Goal: Information Seeking & Learning: Learn about a topic

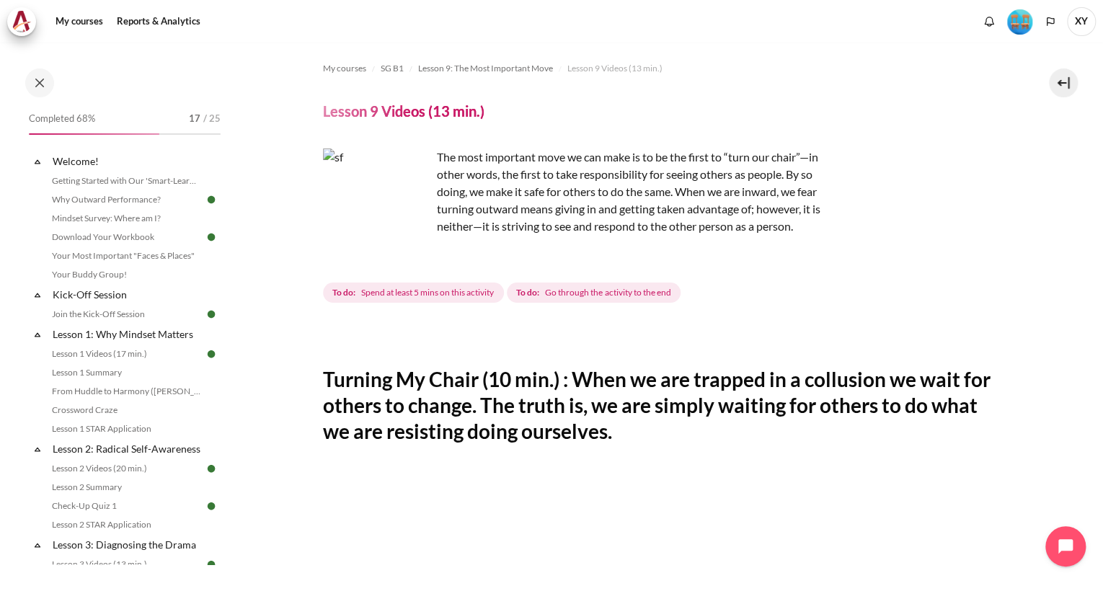
scroll to position [487, 0]
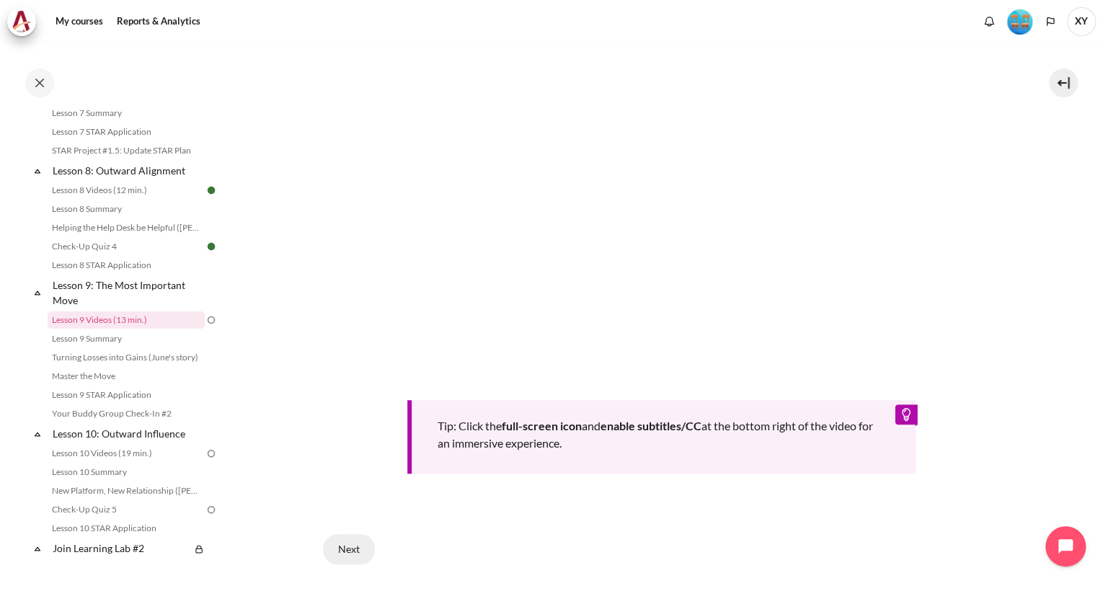
click at [351, 545] on button "Next" at bounding box center [349, 549] width 52 height 30
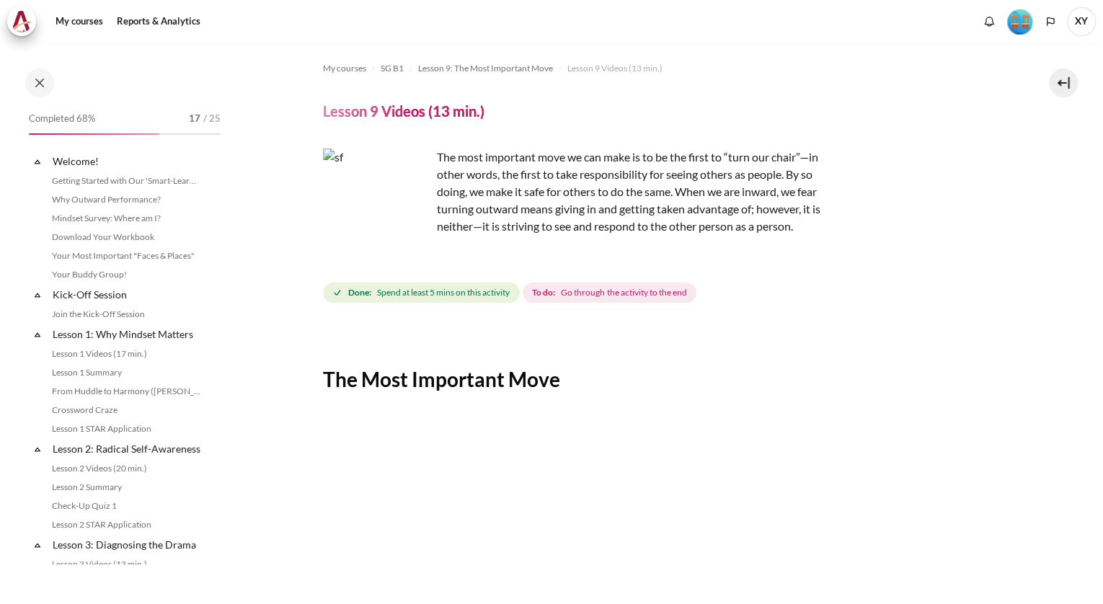
scroll to position [1036, 0]
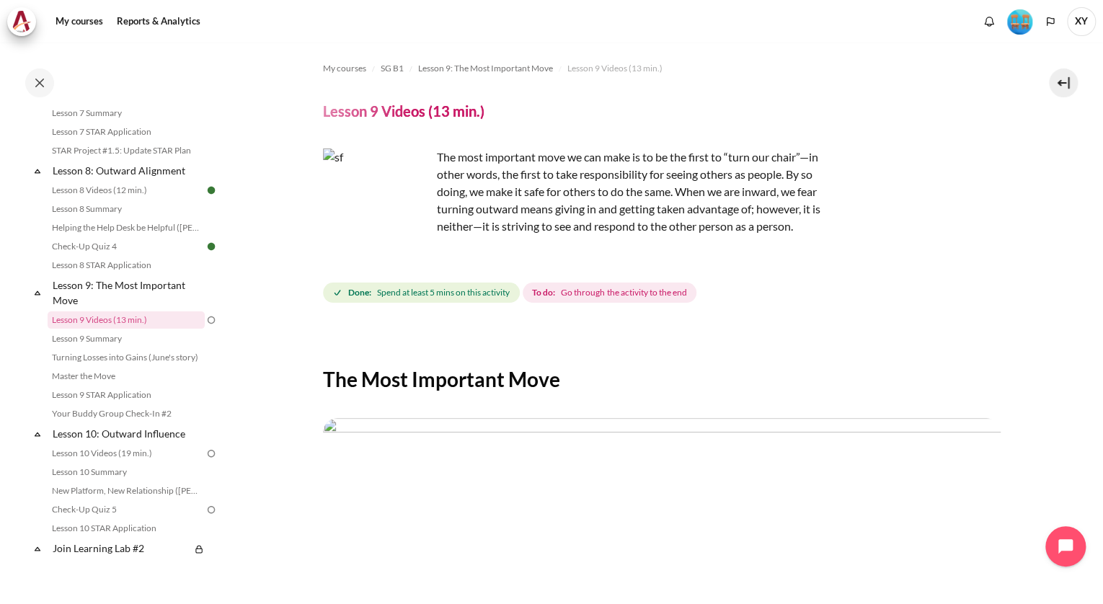
click at [879, 363] on div "The Most Important Move Previous Next" at bounding box center [662, 599] width 678 height 545
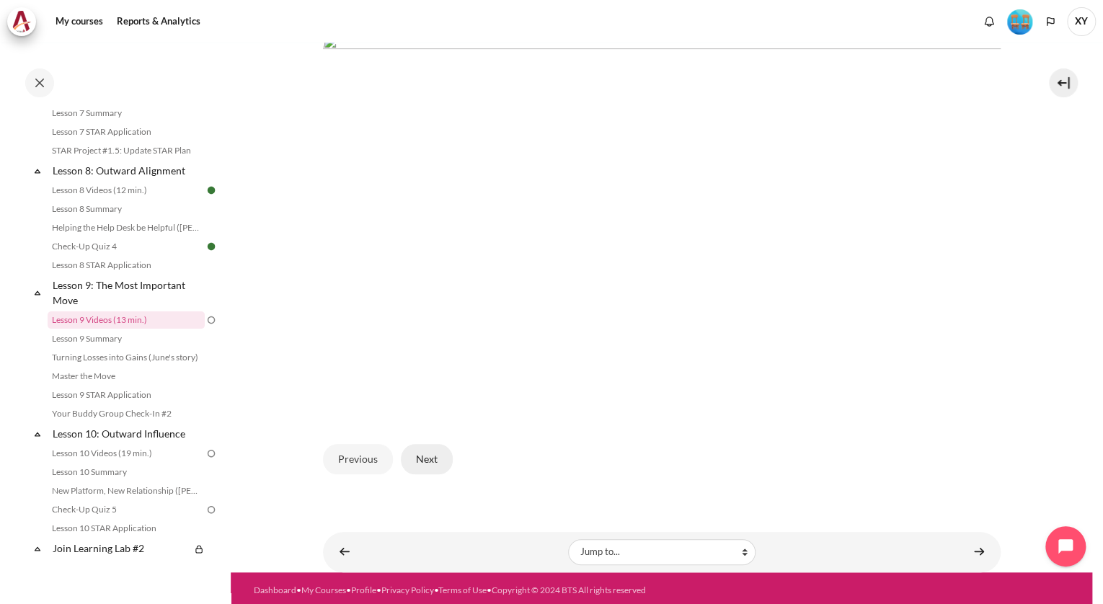
click at [422, 451] on button "Next" at bounding box center [427, 459] width 52 height 30
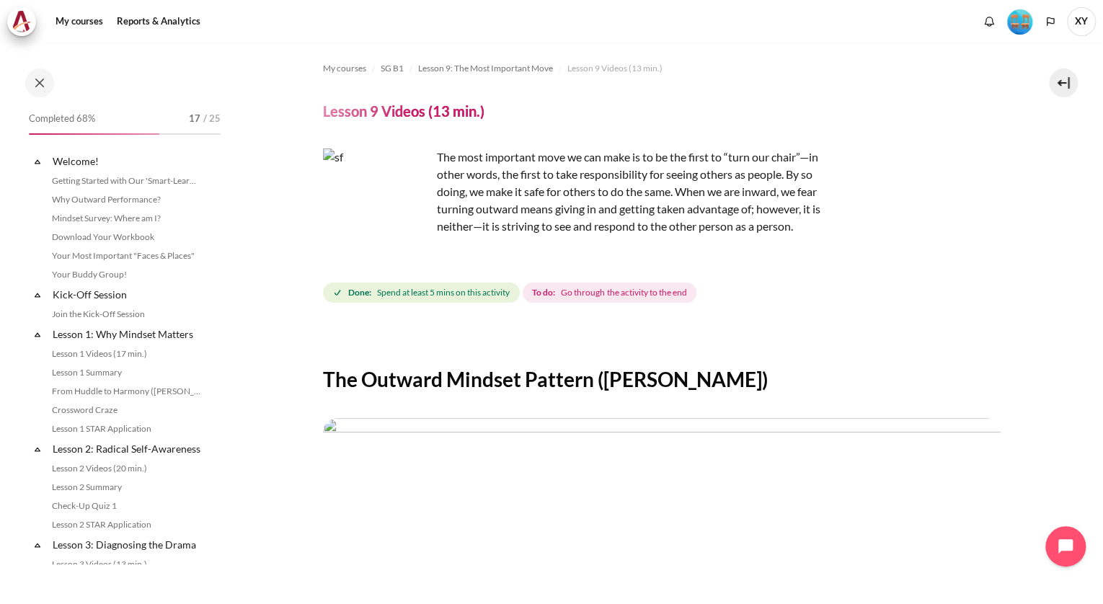
scroll to position [1036, 0]
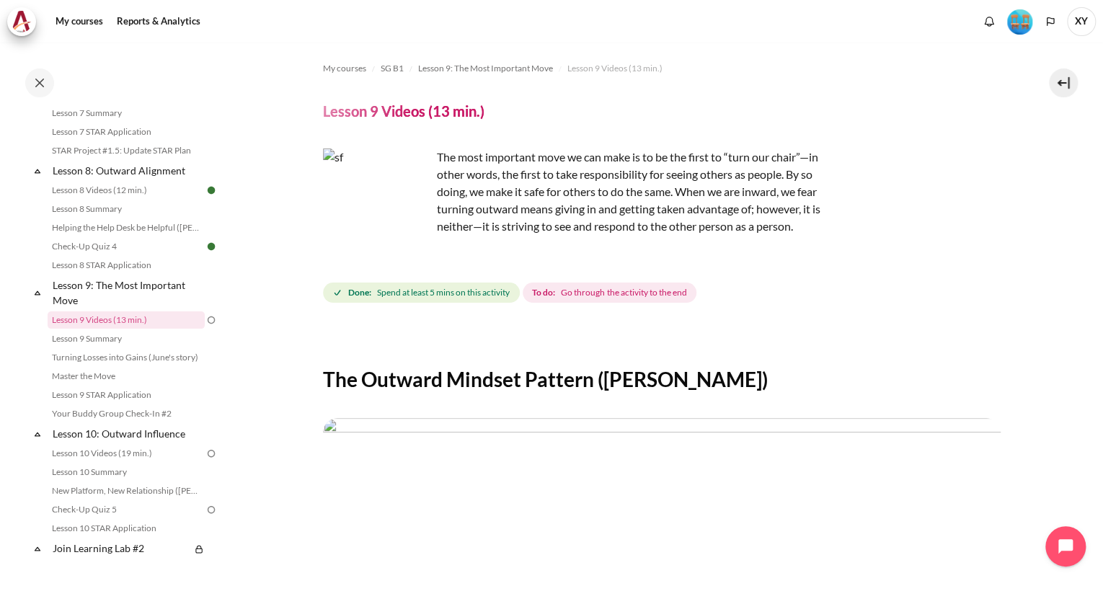
click at [939, 431] on img "Content" at bounding box center [662, 609] width 678 height 382
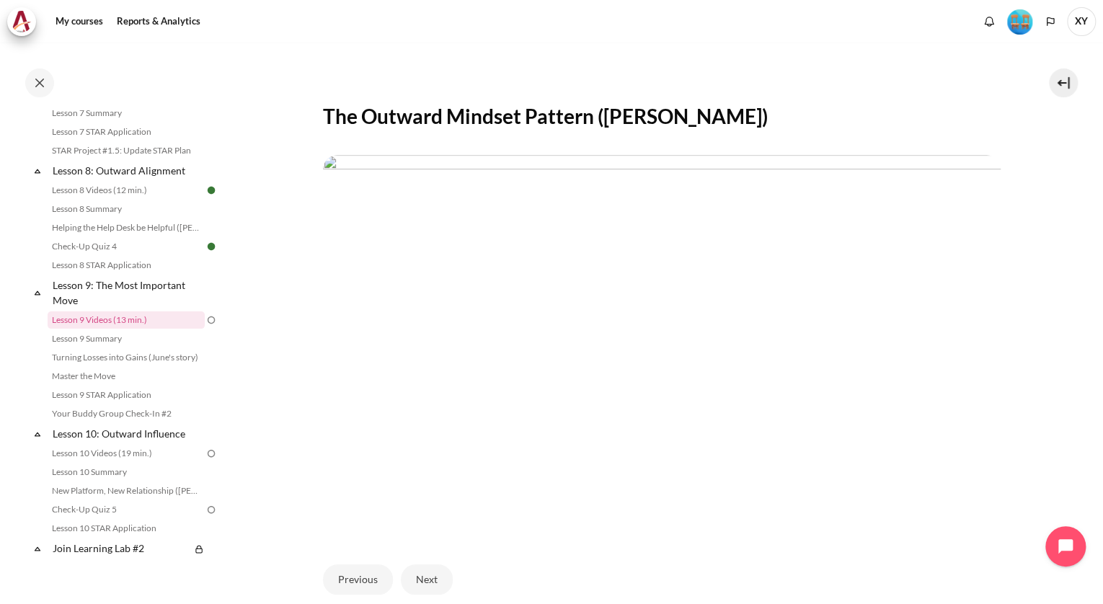
scroll to position [277, 0]
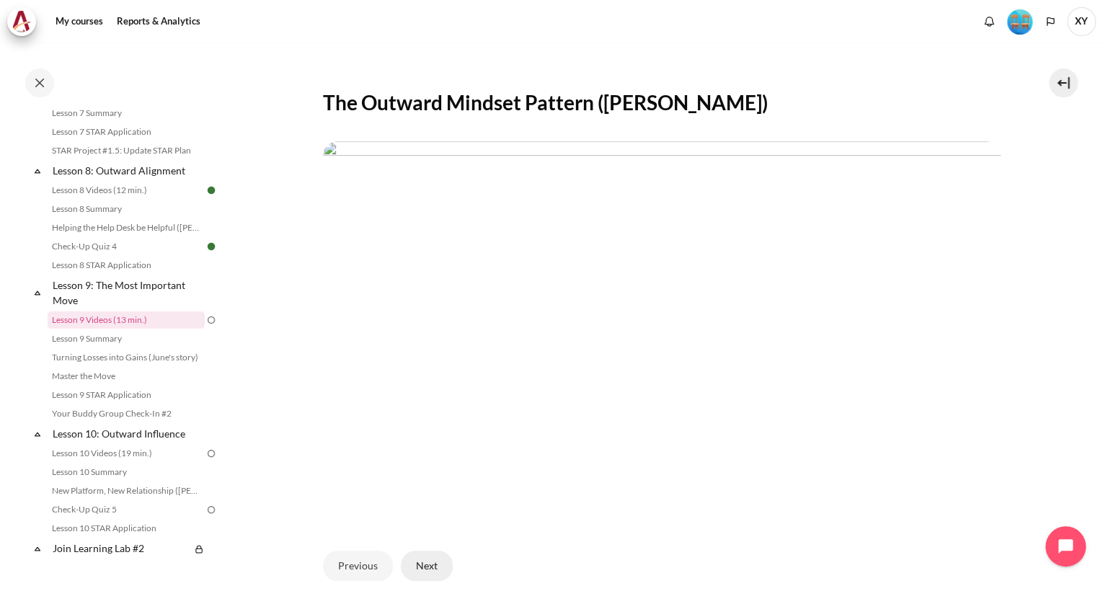
click at [433, 570] on button "Next" at bounding box center [427, 566] width 52 height 30
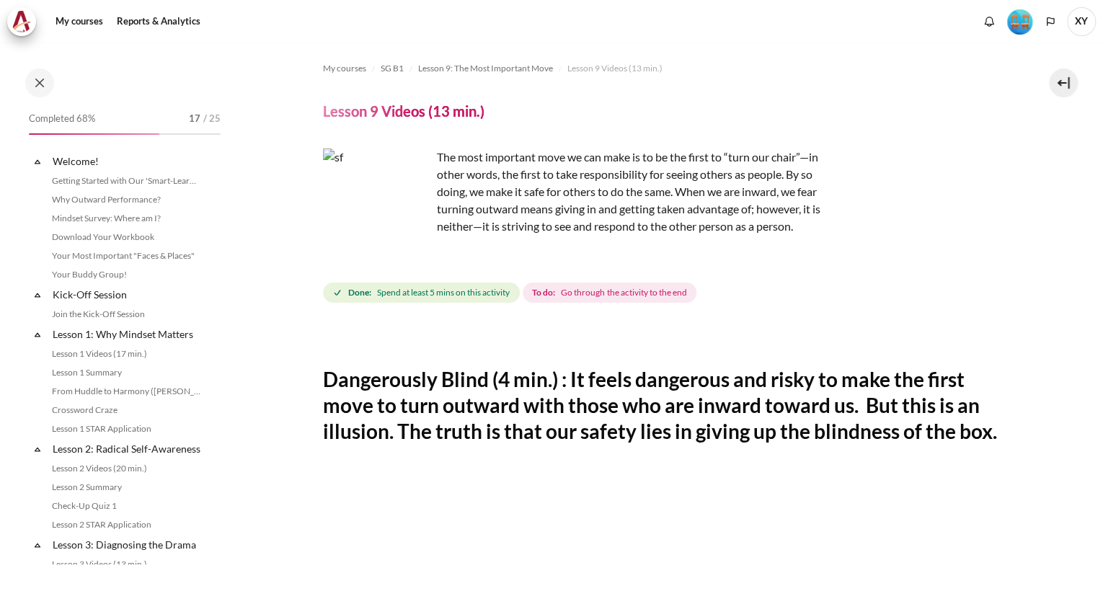
scroll to position [1036, 0]
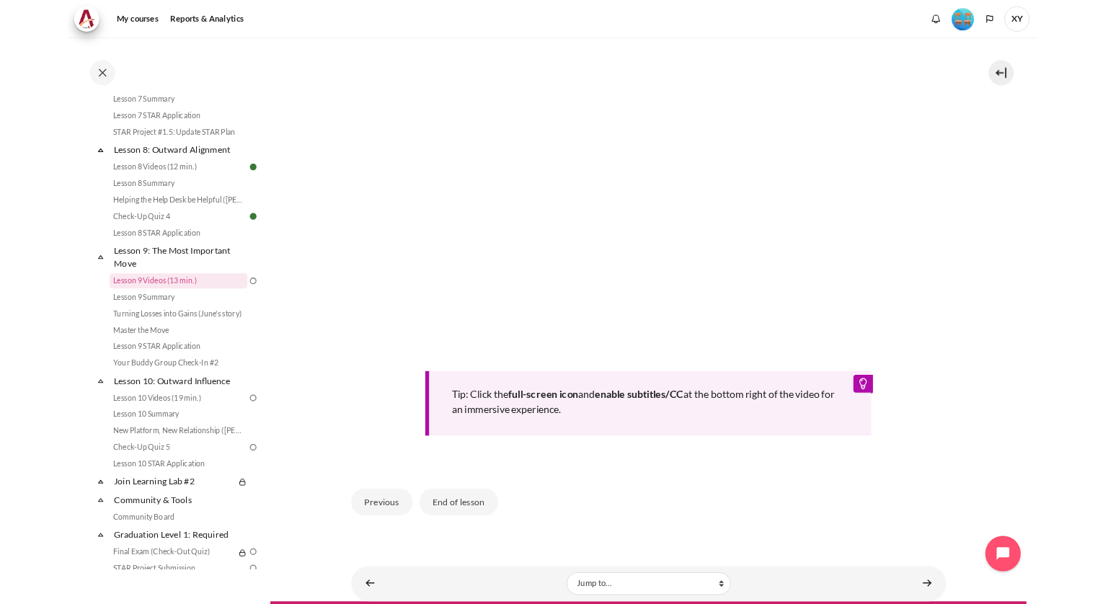
scroll to position [491, 0]
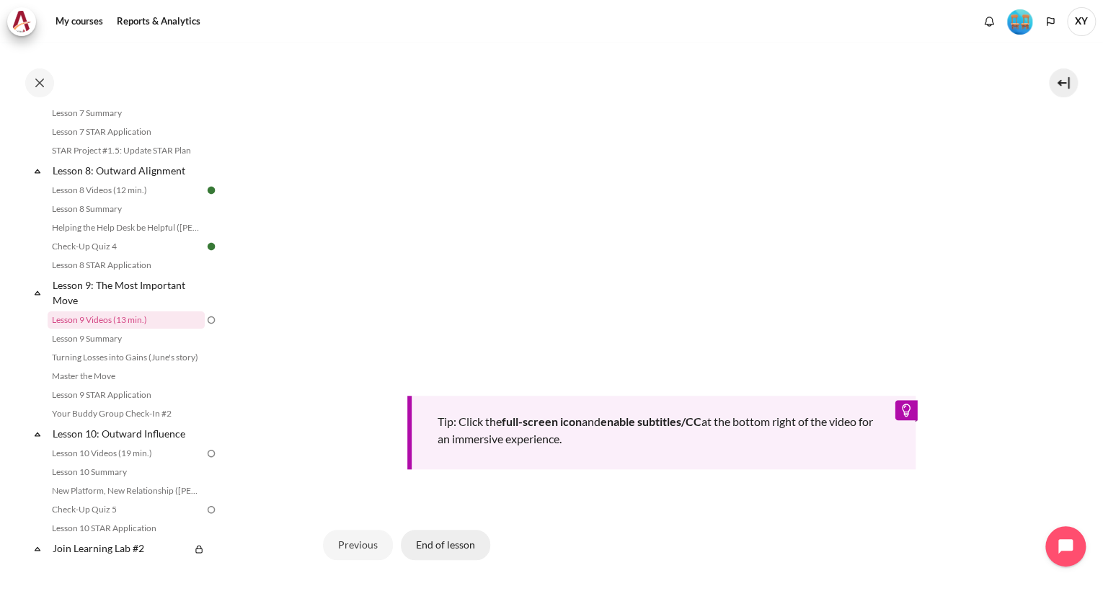
click at [454, 560] on button "End of lesson" at bounding box center [445, 545] width 89 height 30
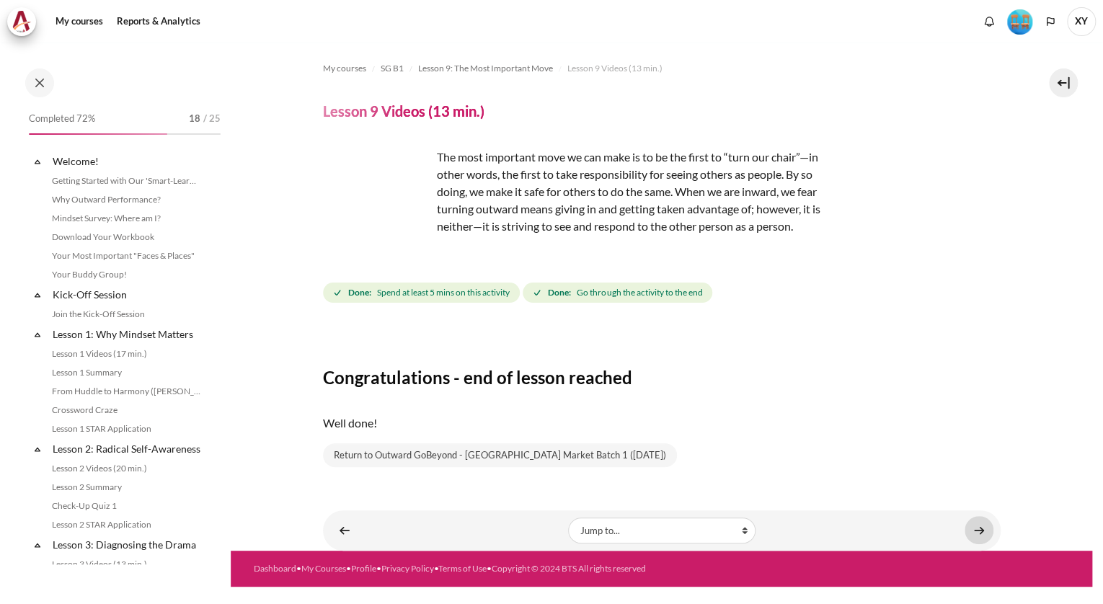
scroll to position [1036, 0]
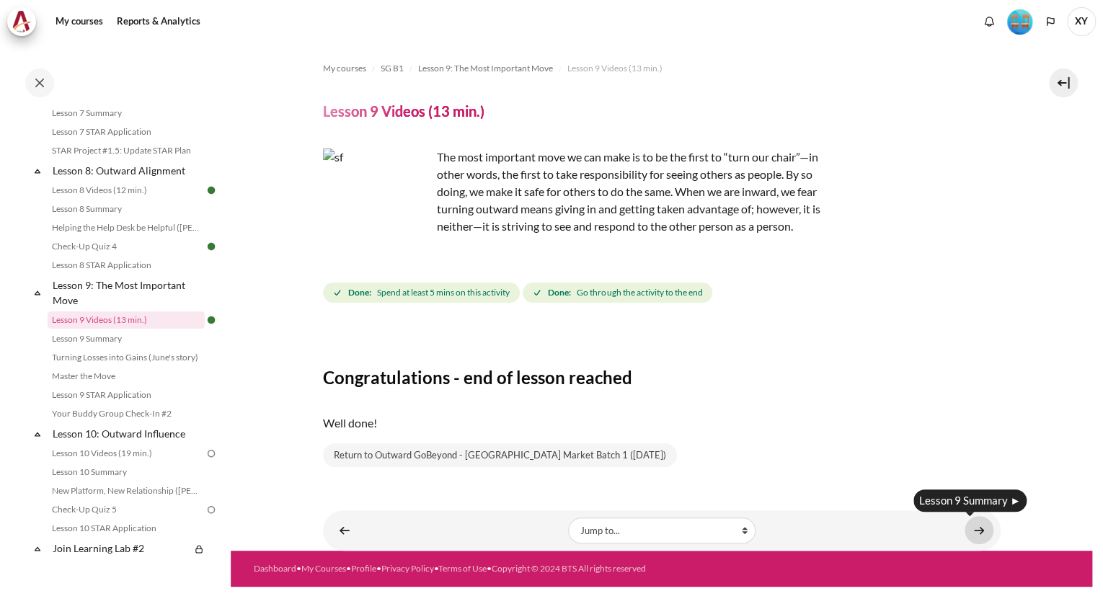
click at [979, 532] on link "Content" at bounding box center [979, 530] width 29 height 28
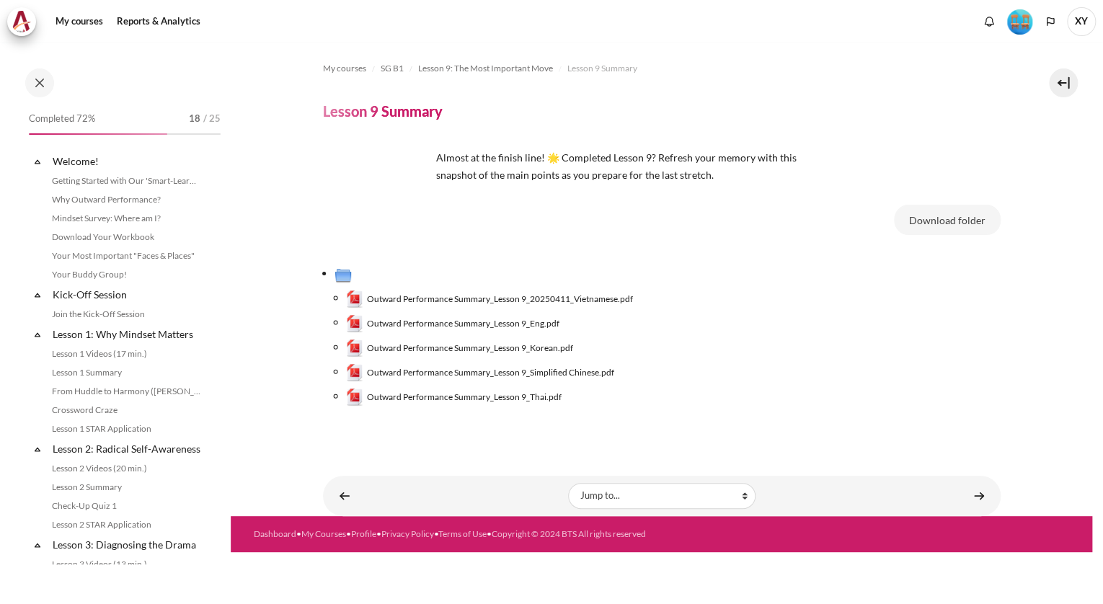
scroll to position [1056, 0]
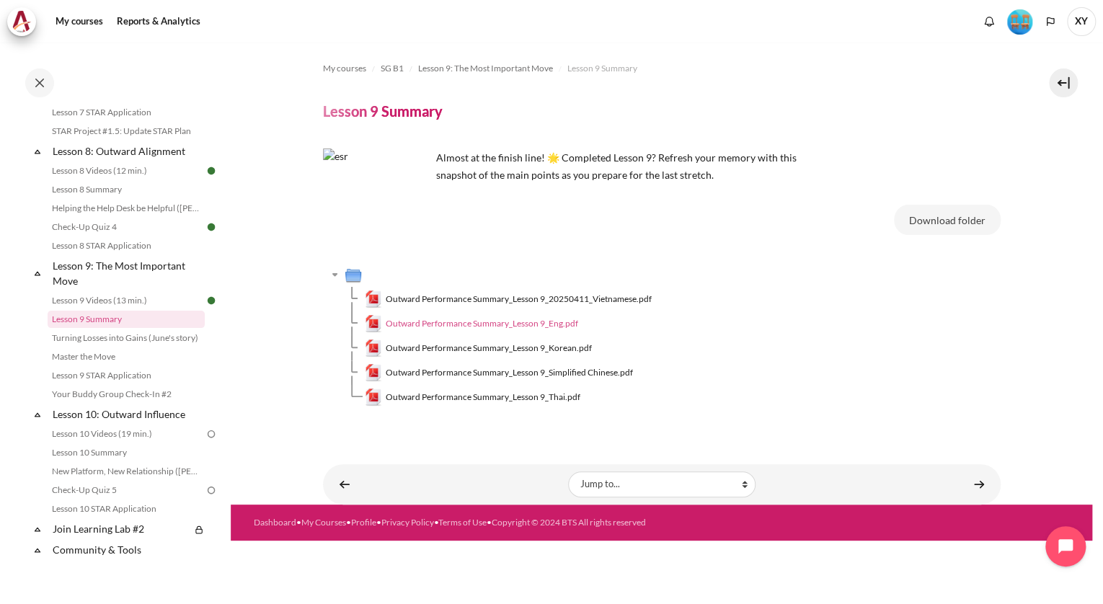
click at [506, 329] on span "Outward Performance Summary_Lesson 9_Eng.pdf" at bounding box center [482, 323] width 193 height 13
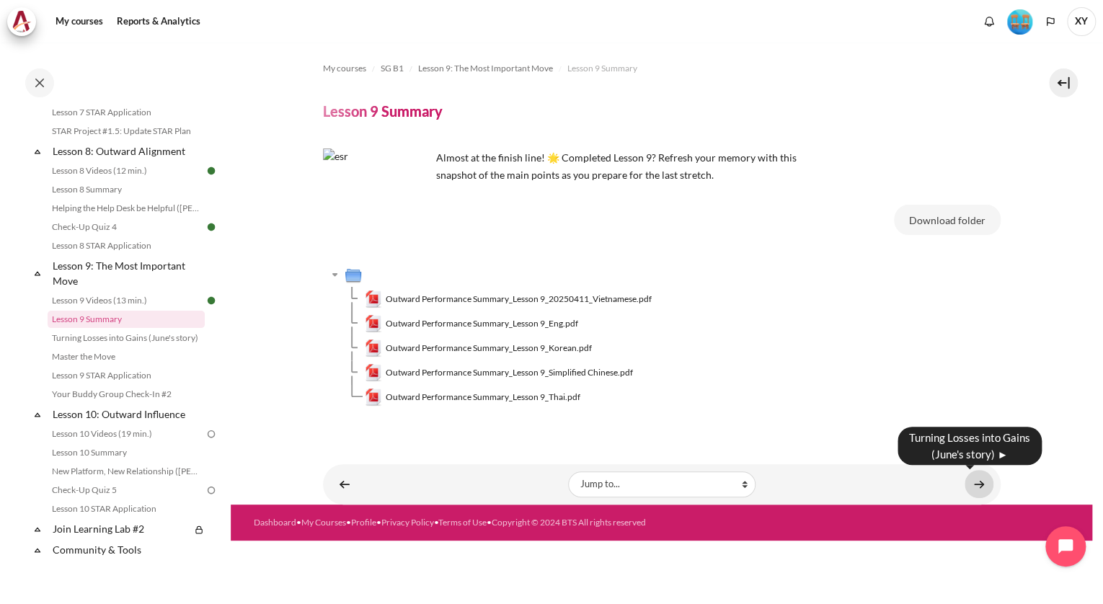
click at [983, 482] on link "Content" at bounding box center [979, 484] width 29 height 28
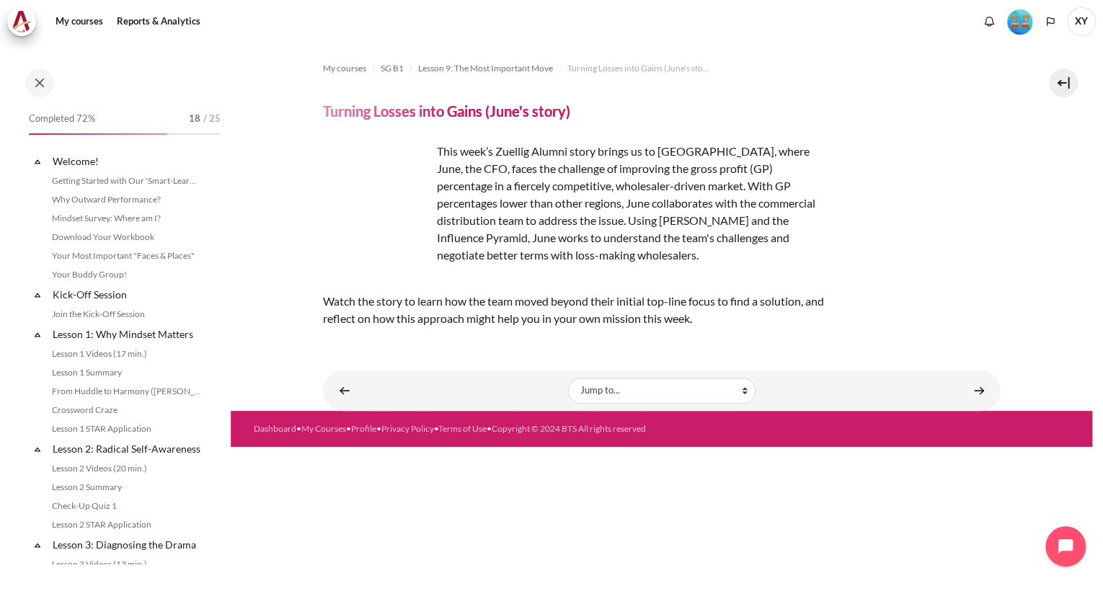
scroll to position [1074, 0]
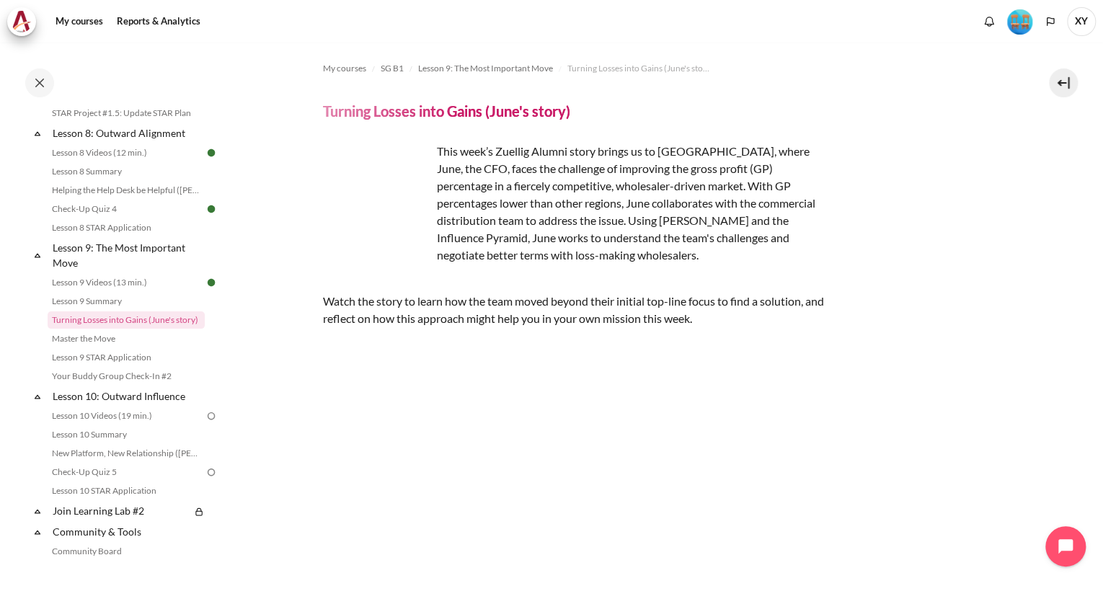
click at [1066, 407] on section "My courses SG B1 Lesson 9: The Most Important Move Turning Losses into Gains (J…" at bounding box center [662, 422] width 862 height 759
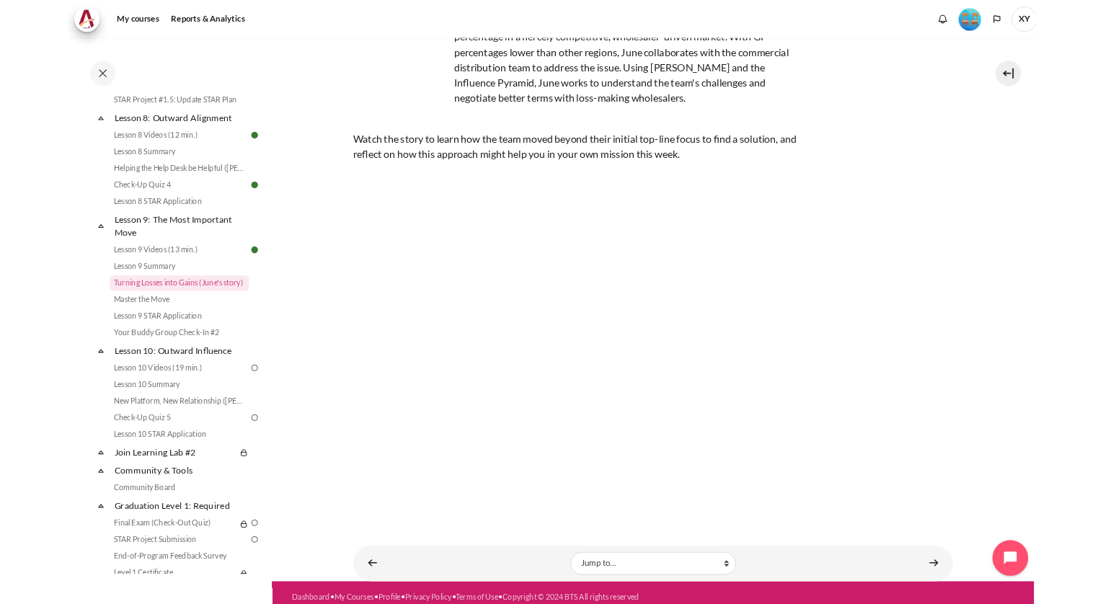
scroll to position [138, 0]
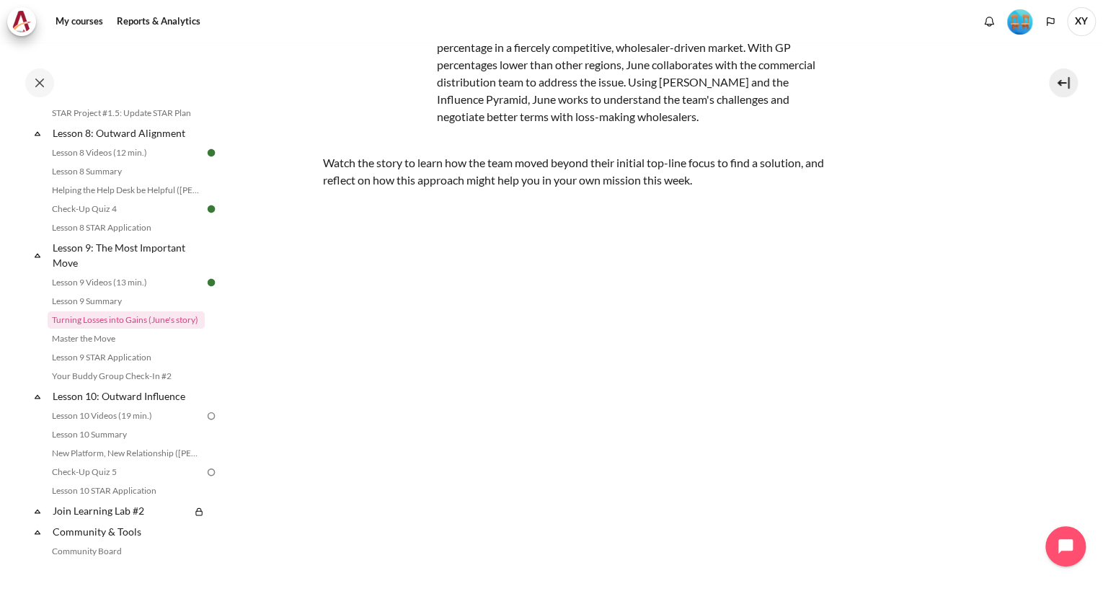
click at [1075, 431] on section "My courses SG B1 Lesson 9: The Most Important Move Turning Losses into Gains (J…" at bounding box center [662, 283] width 862 height 759
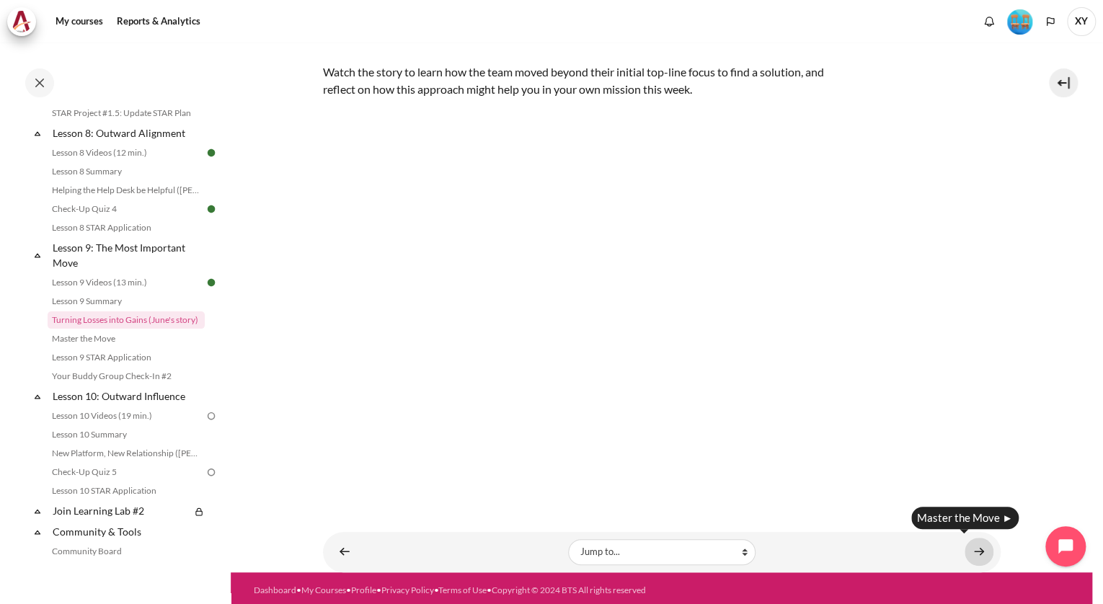
click at [970, 547] on link "Content" at bounding box center [979, 552] width 29 height 28
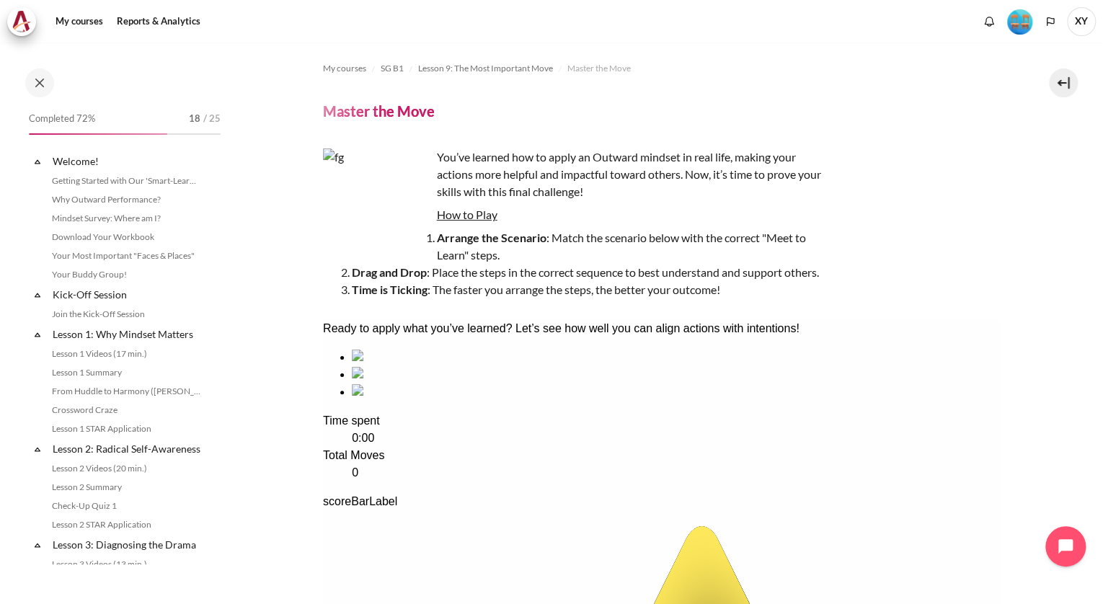
scroll to position [1093, 0]
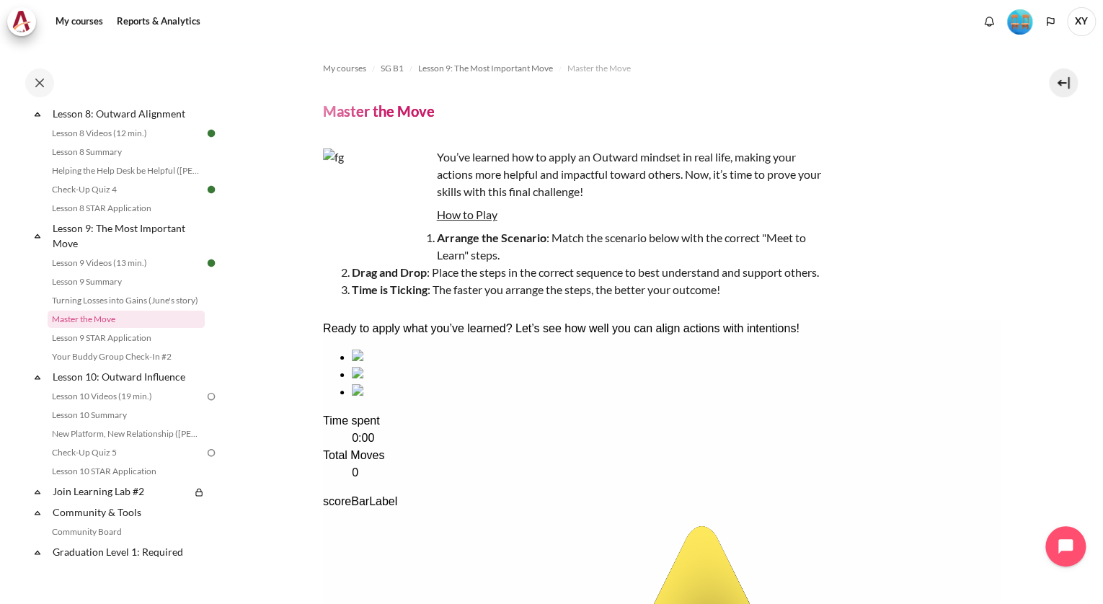
click at [935, 195] on div "You’ve learned how to apply an Outward mindset in real life, making your action…" at bounding box center [662, 224] width 678 height 150
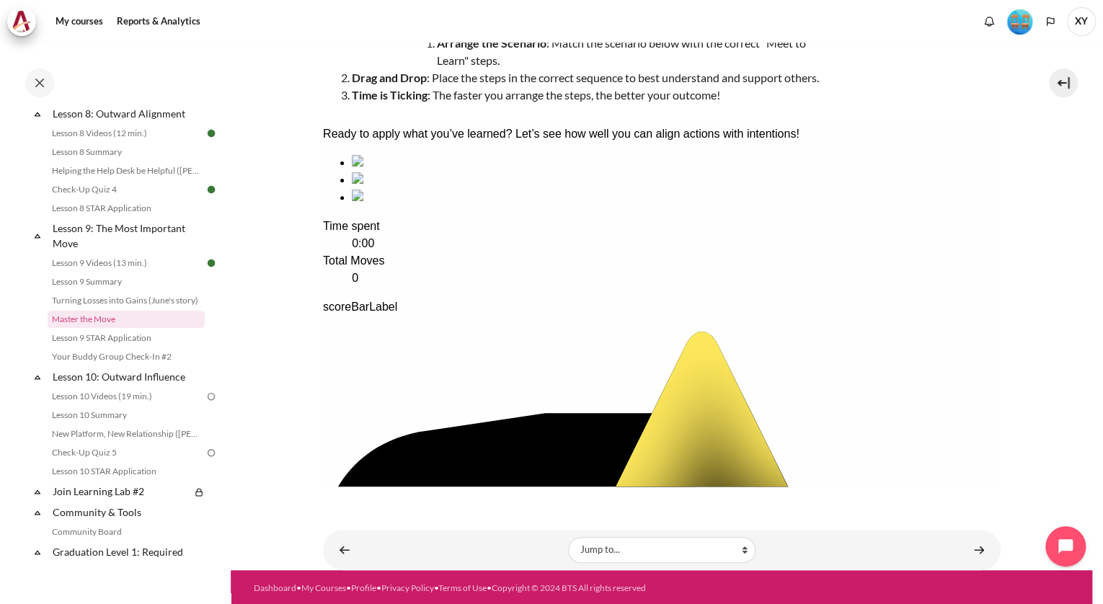
scroll to position [196, 0]
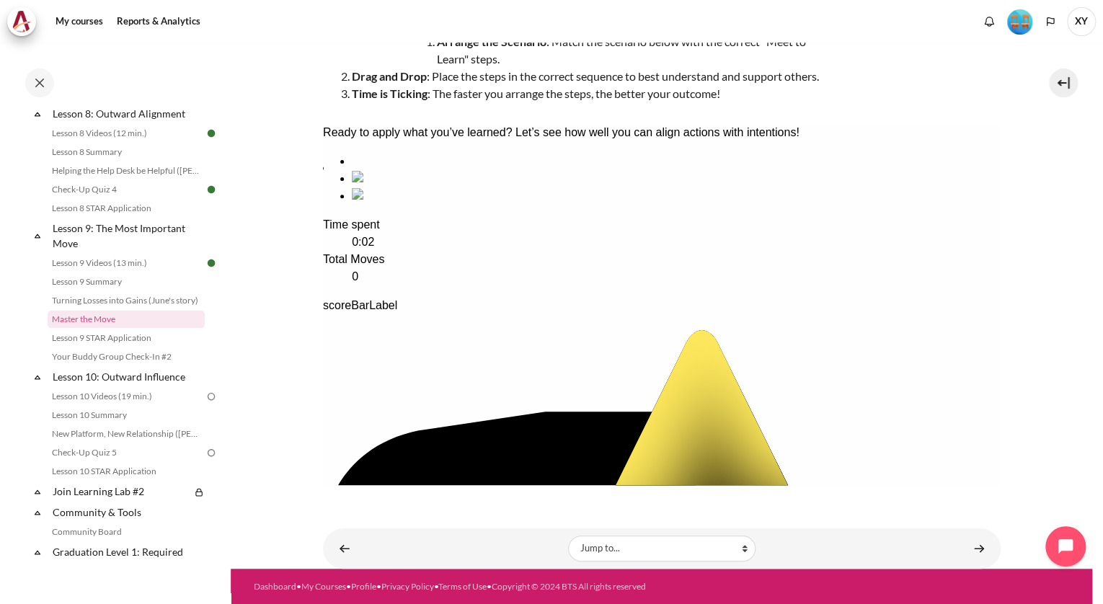
drag, startPoint x: 709, startPoint y: 273, endPoint x: 422, endPoint y: 256, distance: 287.6
drag, startPoint x: 526, startPoint y: 249, endPoint x: 733, endPoint y: 263, distance: 208.2
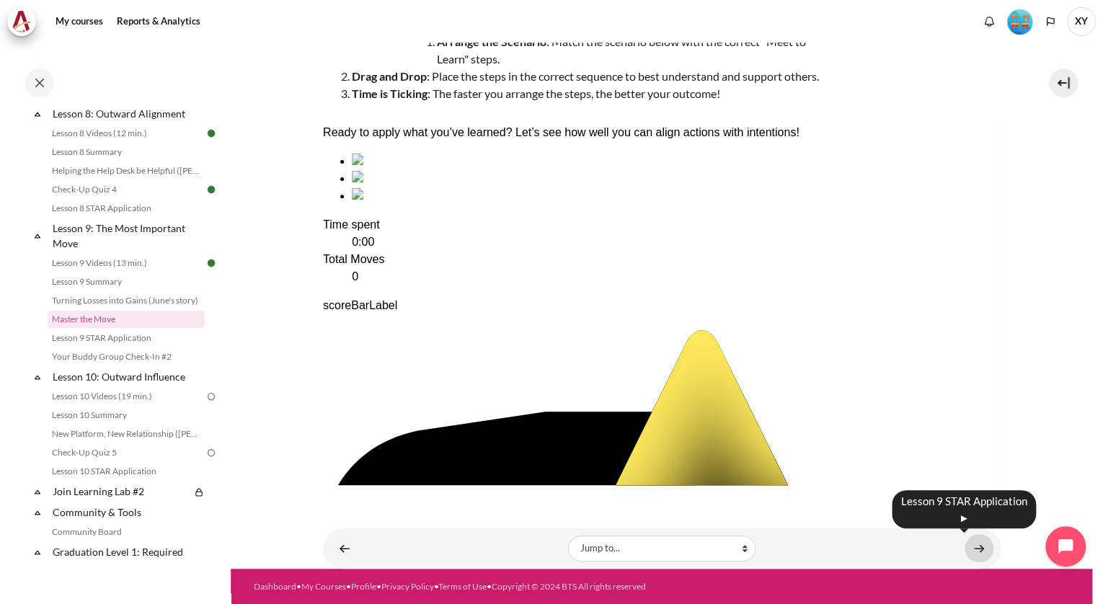
click at [973, 550] on link "Content" at bounding box center [979, 548] width 29 height 28
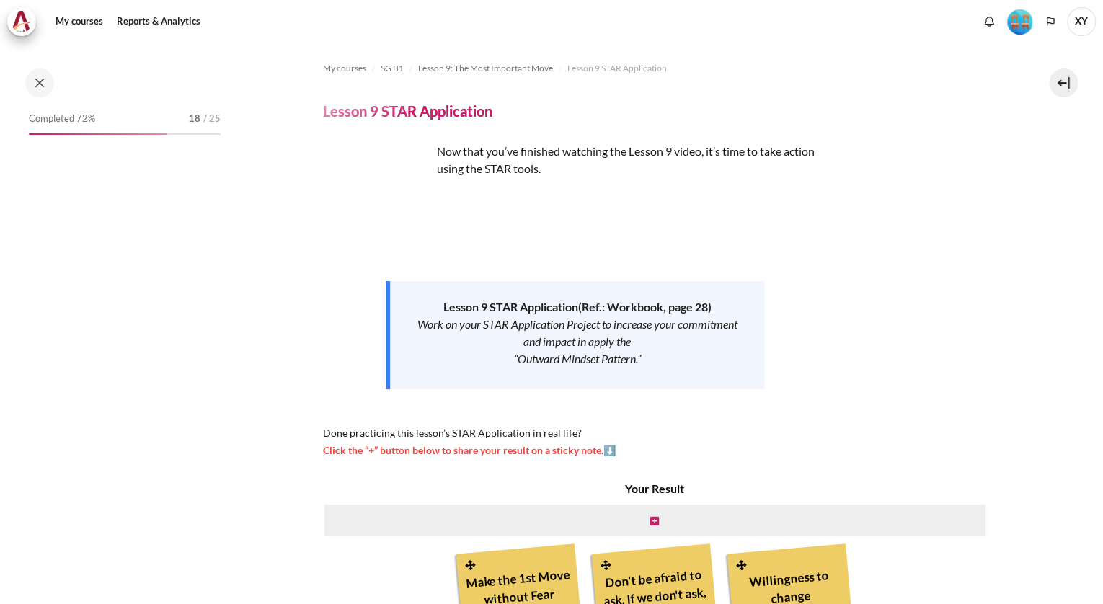
scroll to position [1111, 0]
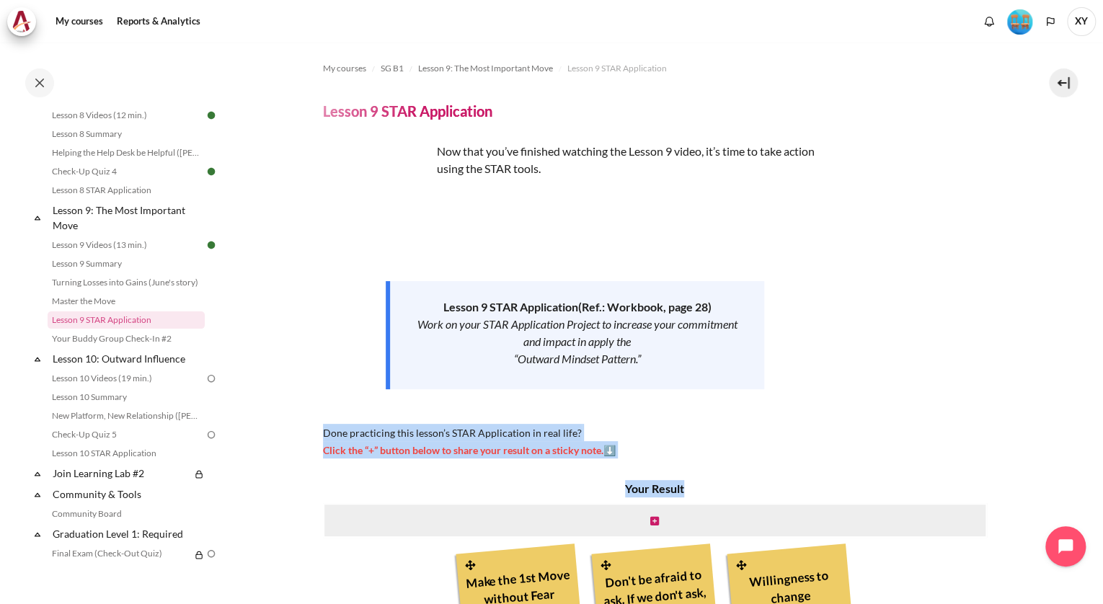
drag, startPoint x: 1096, startPoint y: 410, endPoint x: 1105, endPoint y: 502, distance: 92.0
click at [1103, 502] on html "Skip to main content Open course index Completed 72% 18 / 25 Expand Collapse" at bounding box center [551, 302] width 1103 height 604
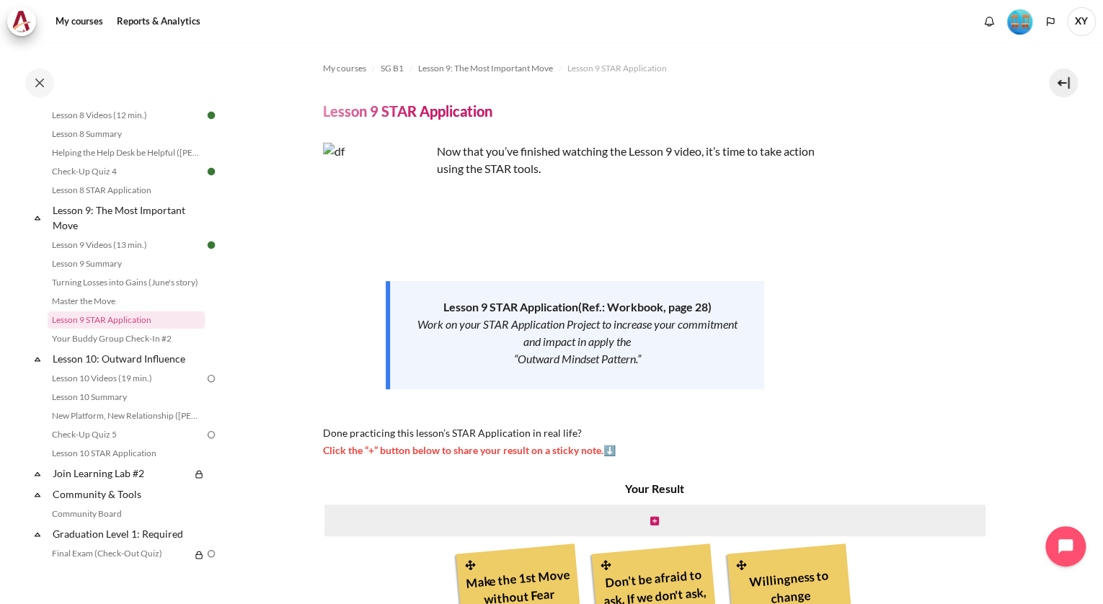
drag, startPoint x: 1105, startPoint y: 502, endPoint x: 1024, endPoint y: 381, distance: 145.6
click at [1024, 381] on section "My courses SG B1 Lesson 9: The Most Important Move Lesson 9 STAR Application Le…" at bounding box center [662, 387] width 862 height 688
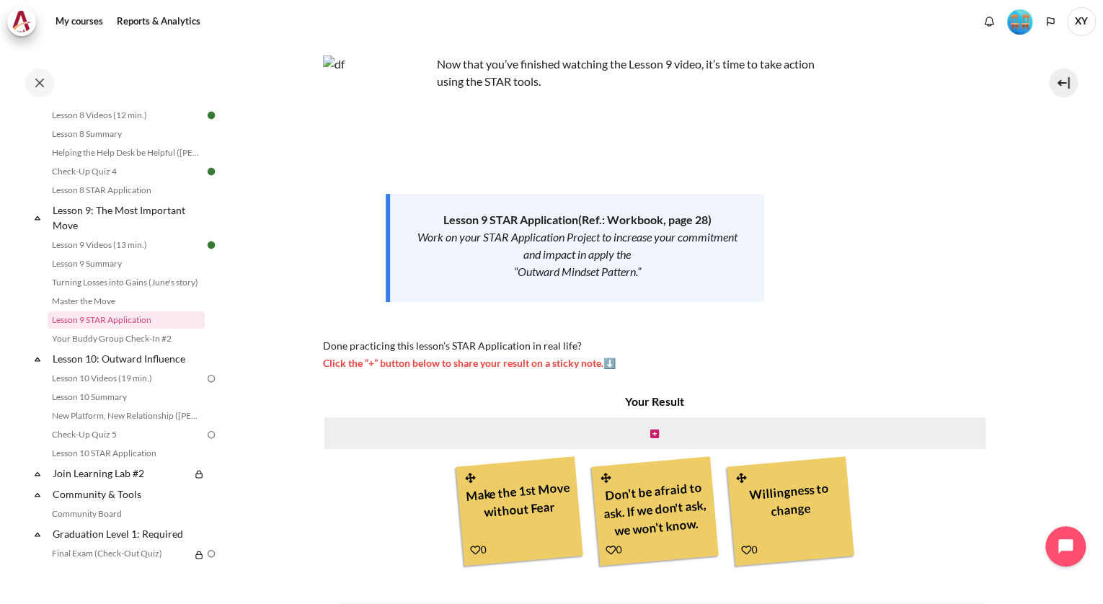
scroll to position [162, 0]
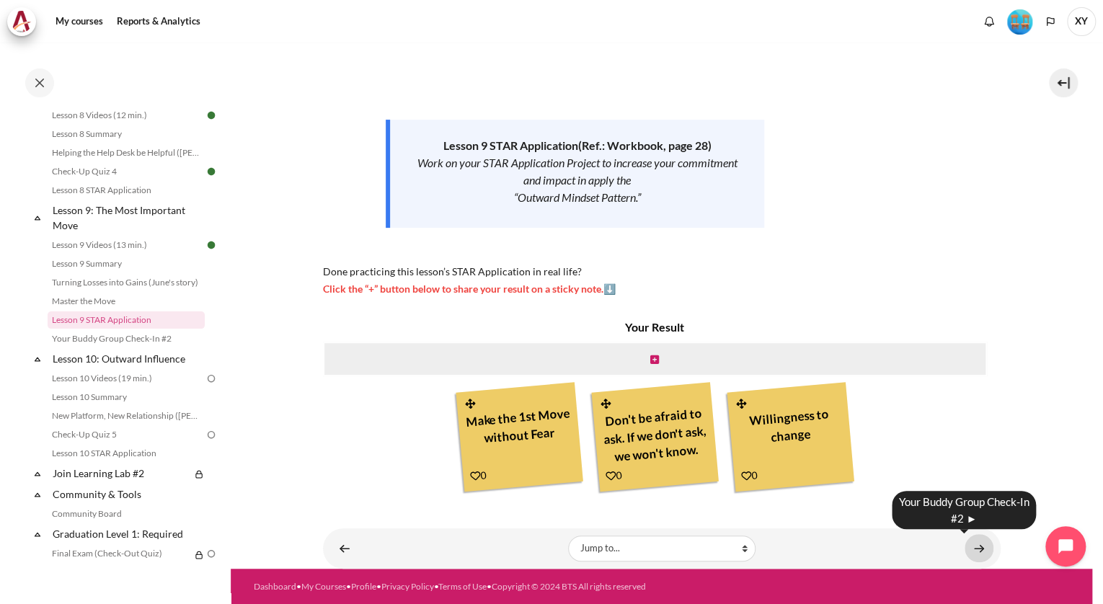
click at [974, 547] on link "Content" at bounding box center [979, 548] width 29 height 28
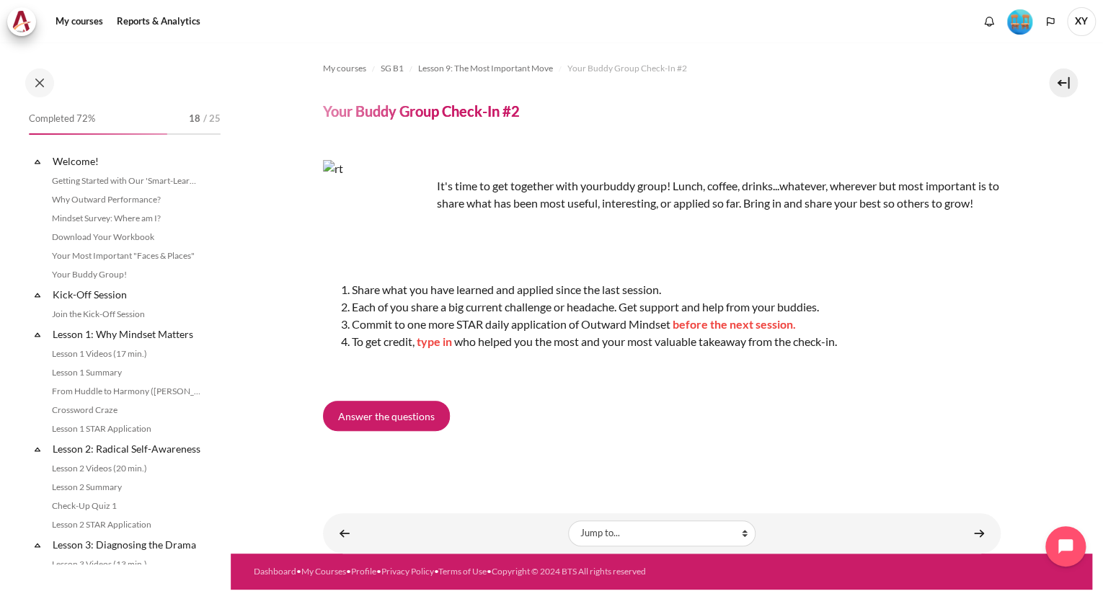
scroll to position [1131, 0]
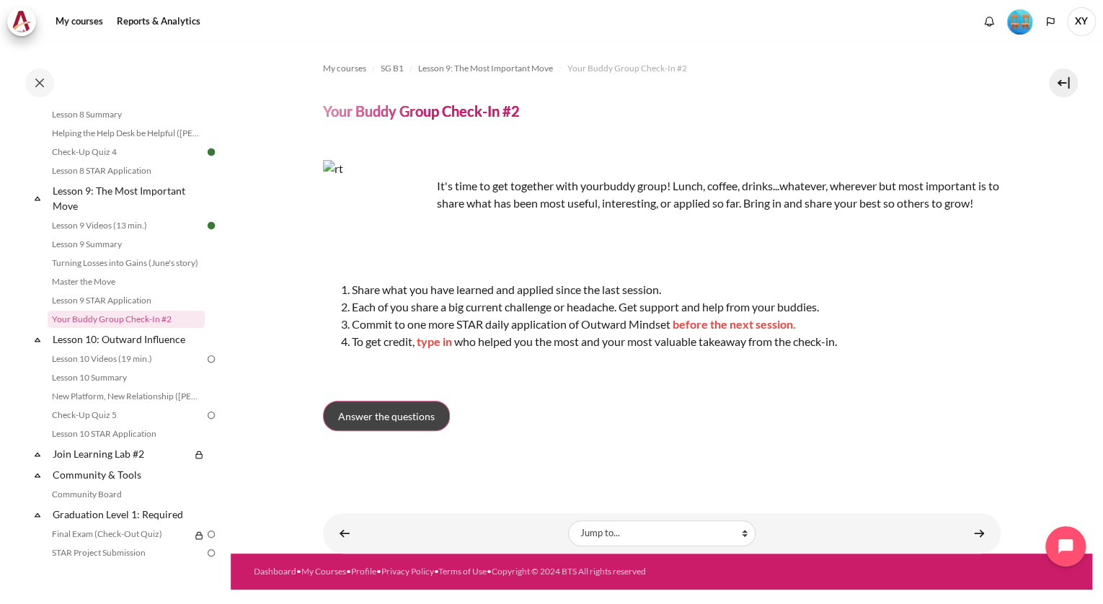
click at [431, 421] on span "Answer the questions" at bounding box center [386, 416] width 97 height 15
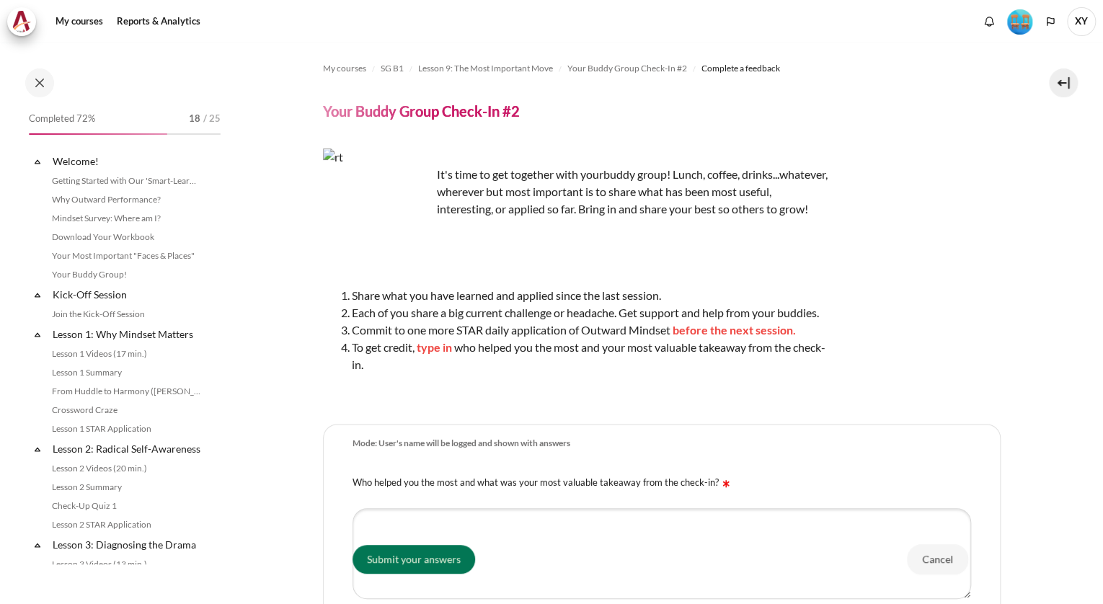
scroll to position [1131, 0]
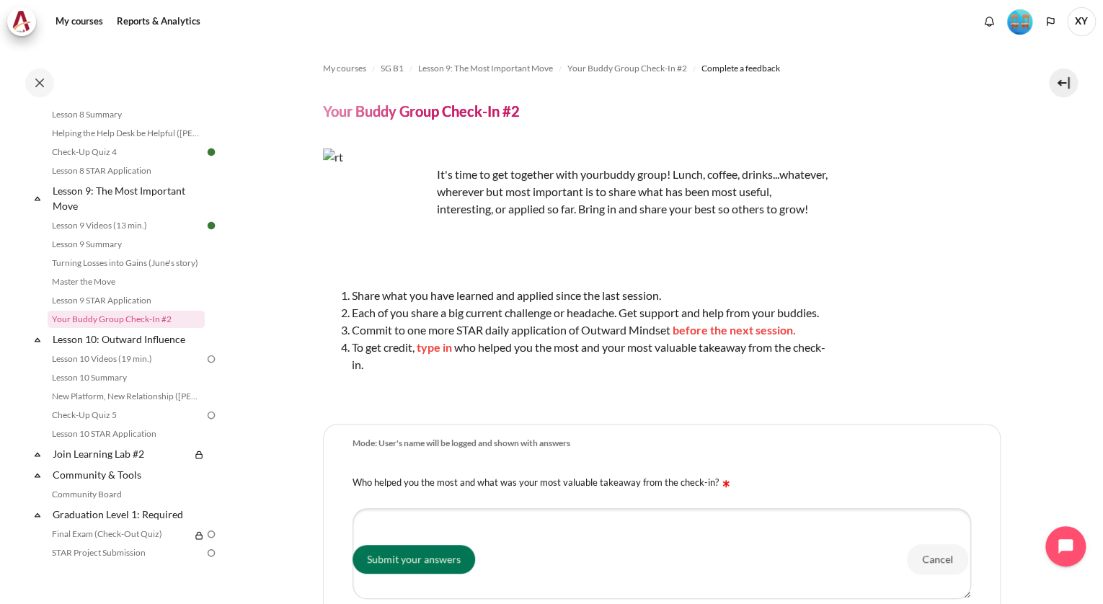
click at [879, 260] on div "It's time to get together with your buddy group! Lunch, coffee, drinks...whatev…" at bounding box center [662, 276] width 678 height 254
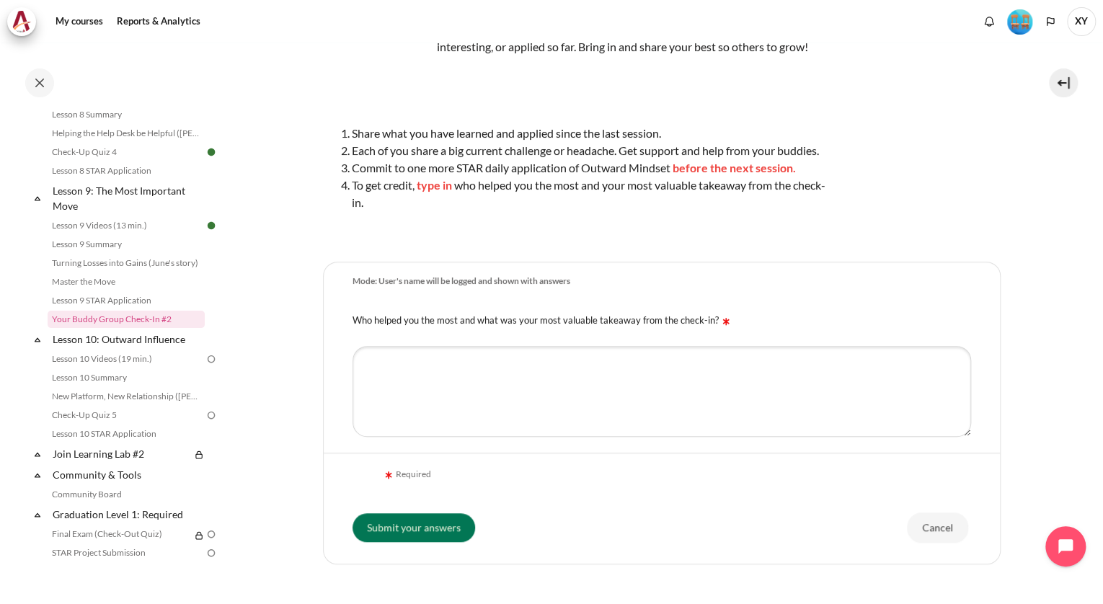
scroll to position [258, 0]
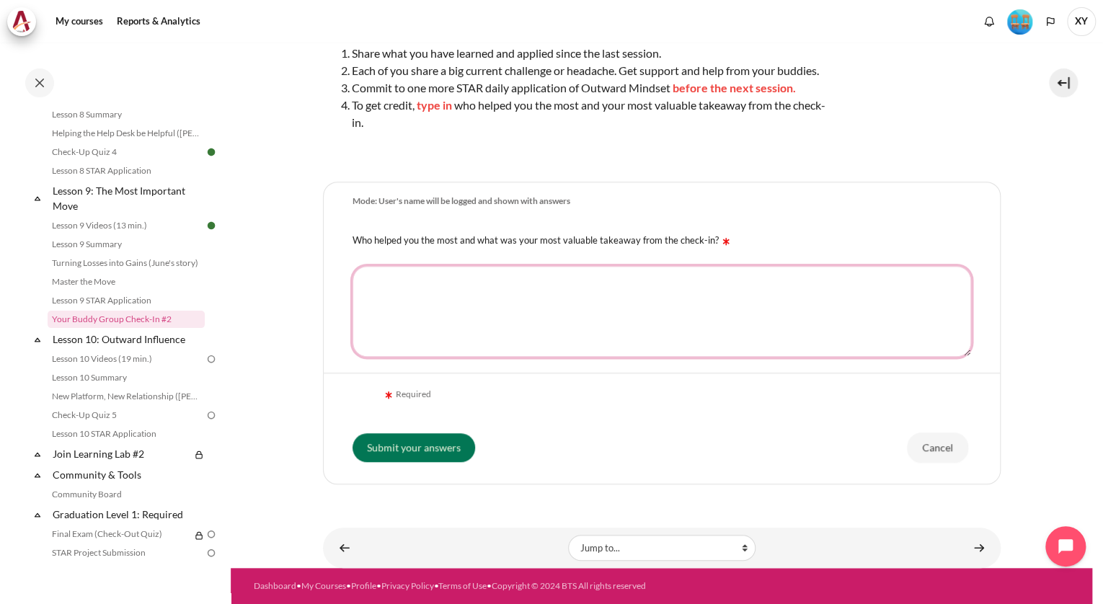
click at [723, 316] on textarea "Who helped you the most and what was your most valuable takeaway from the check…" at bounding box center [662, 311] width 619 height 91
type textarea "n"
type textarea "N.A"
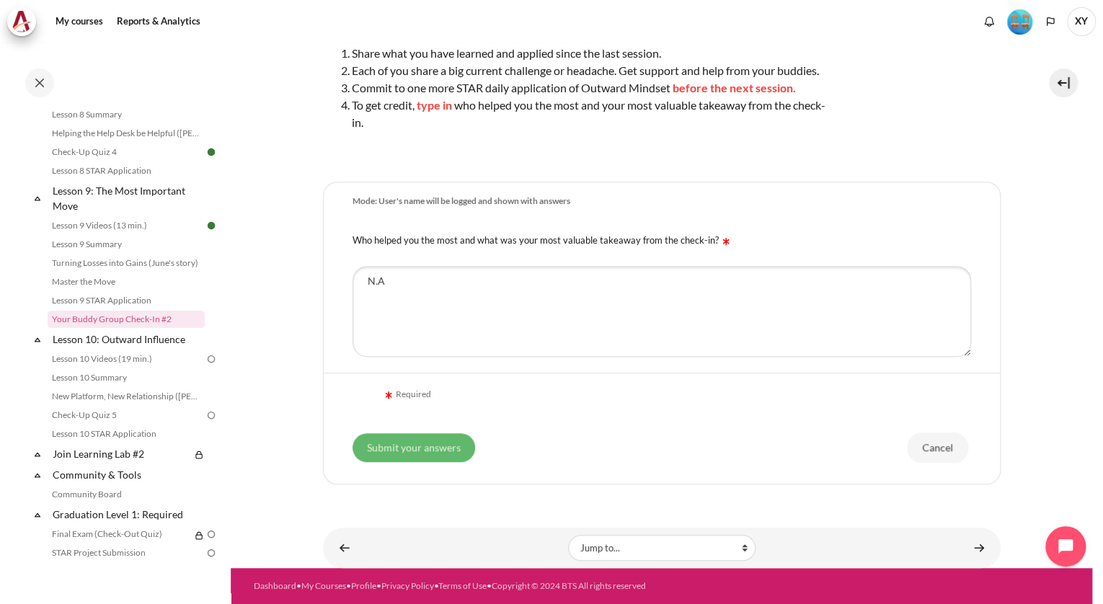
click at [462, 451] on input "Submit your answers" at bounding box center [414, 447] width 123 height 29
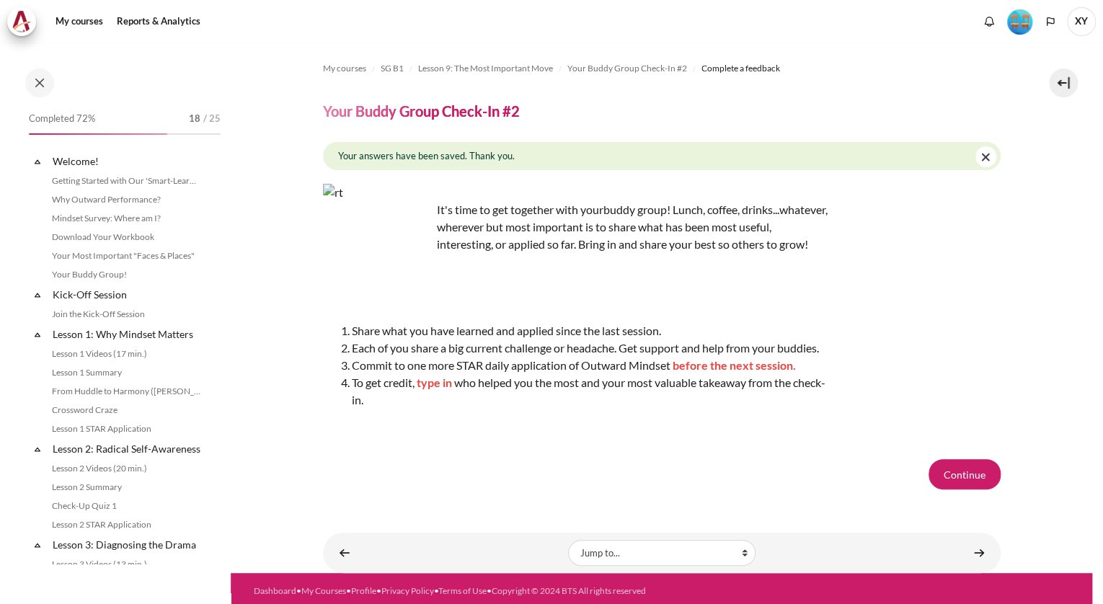
scroll to position [1131, 0]
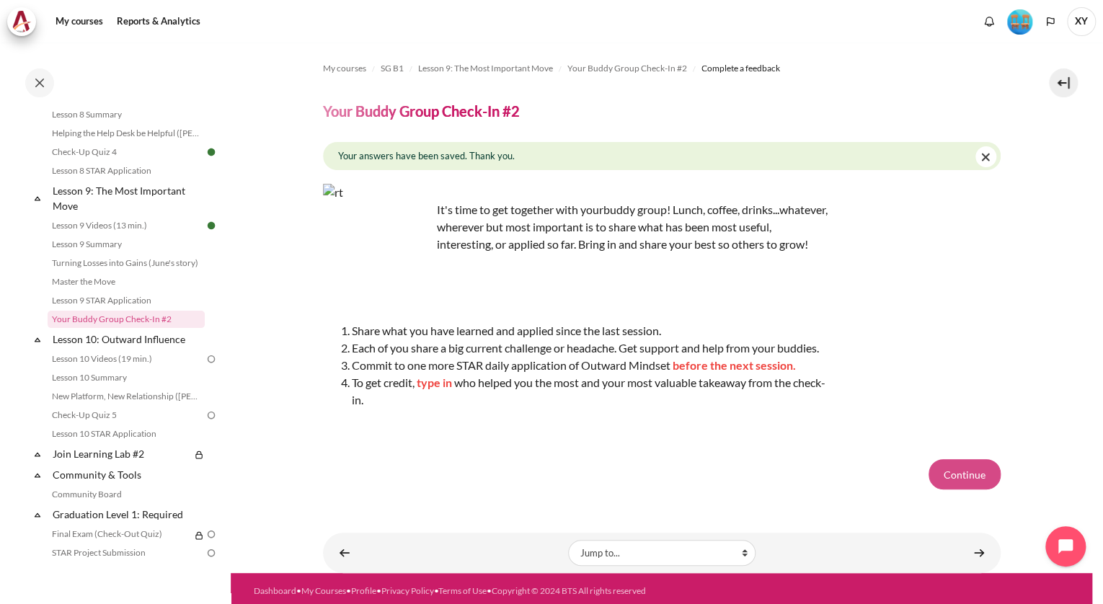
click at [935, 488] on button "Continue" at bounding box center [965, 474] width 72 height 30
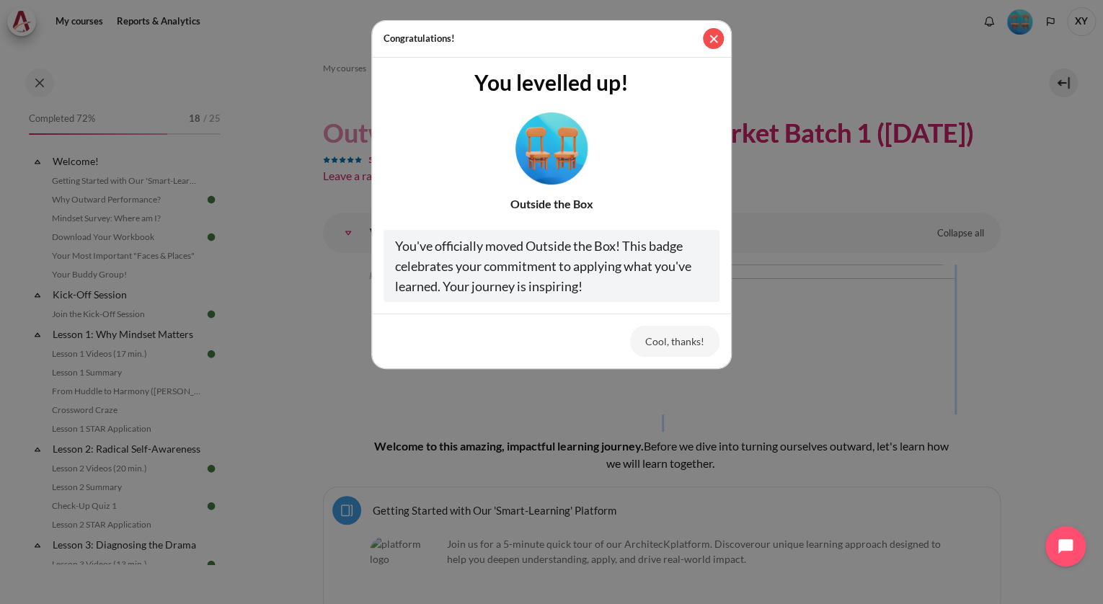
click at [715, 39] on button "Close" at bounding box center [713, 38] width 21 height 21
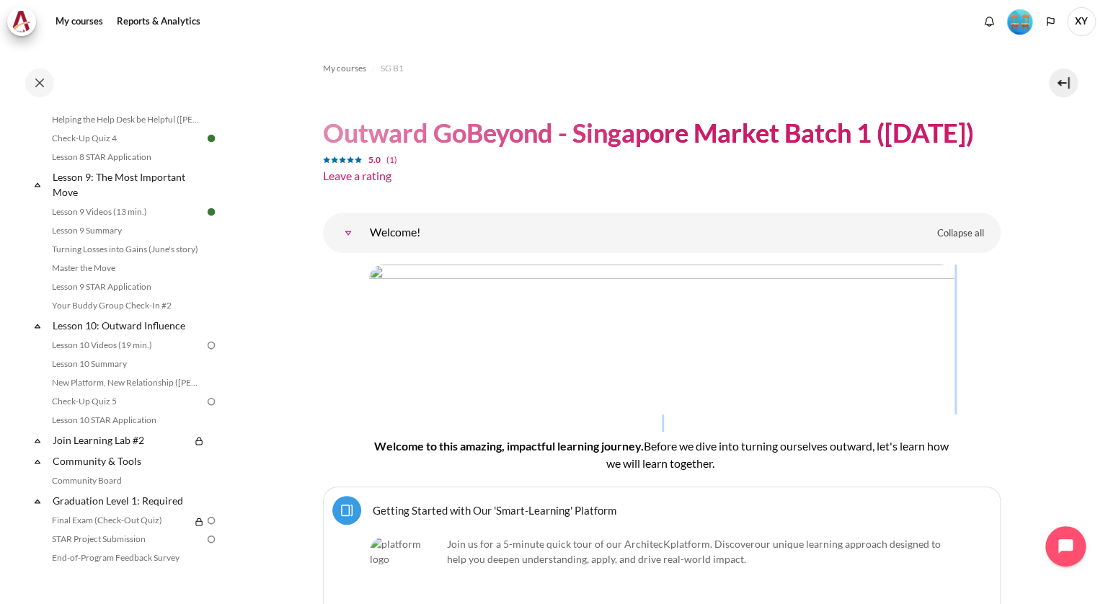
scroll to position [1154, 0]
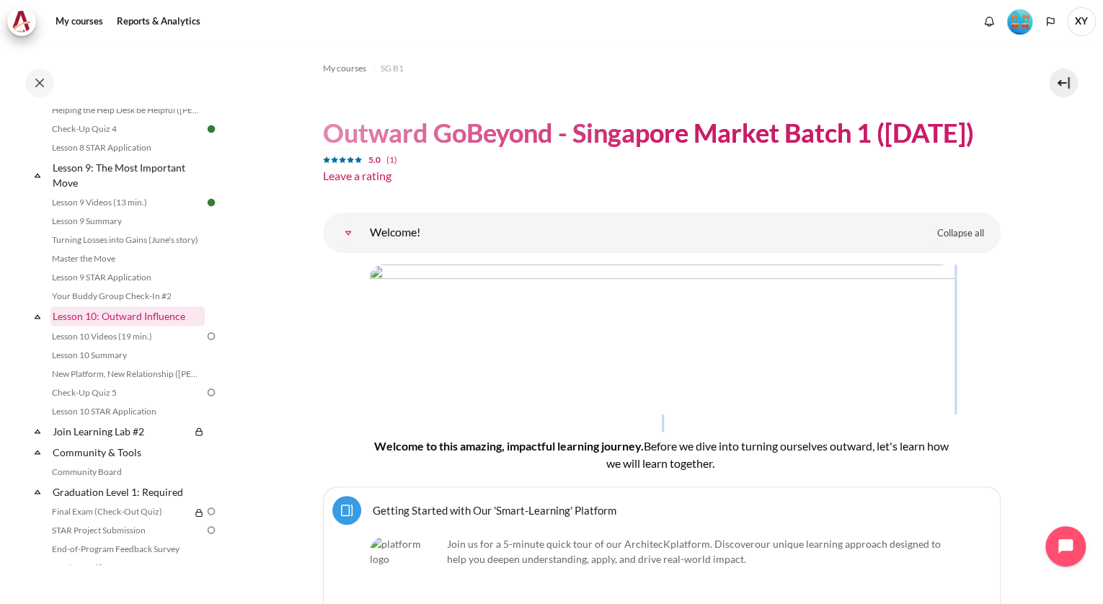
click at [162, 326] on link "Lesson 10: Outward Influence" at bounding box center [127, 316] width 154 height 19
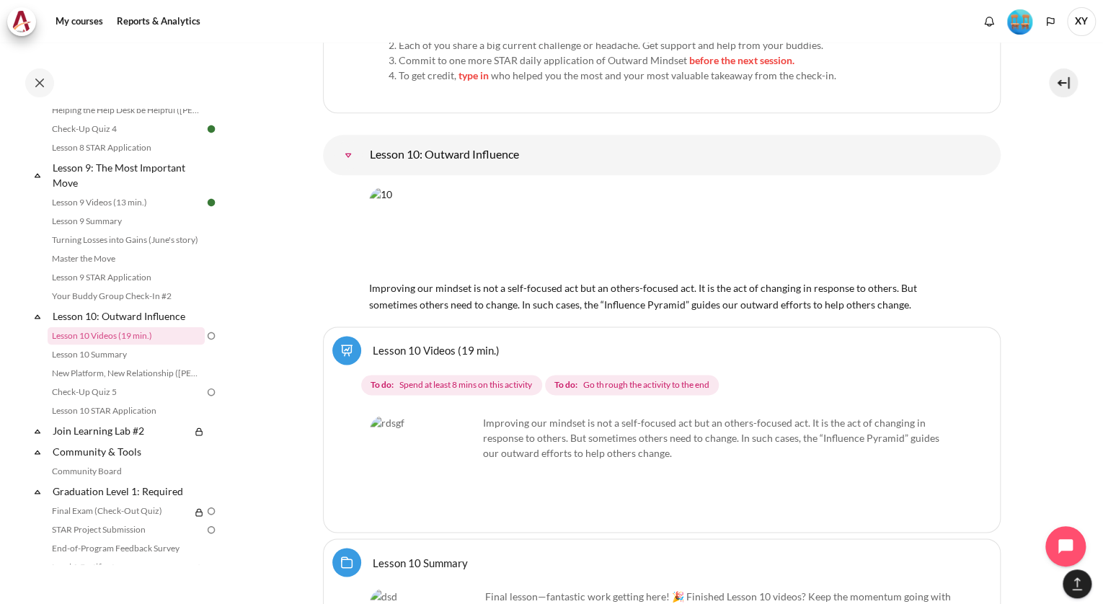
click at [363, 141] on link "Lesson 10: Outward Influence" at bounding box center [348, 155] width 29 height 29
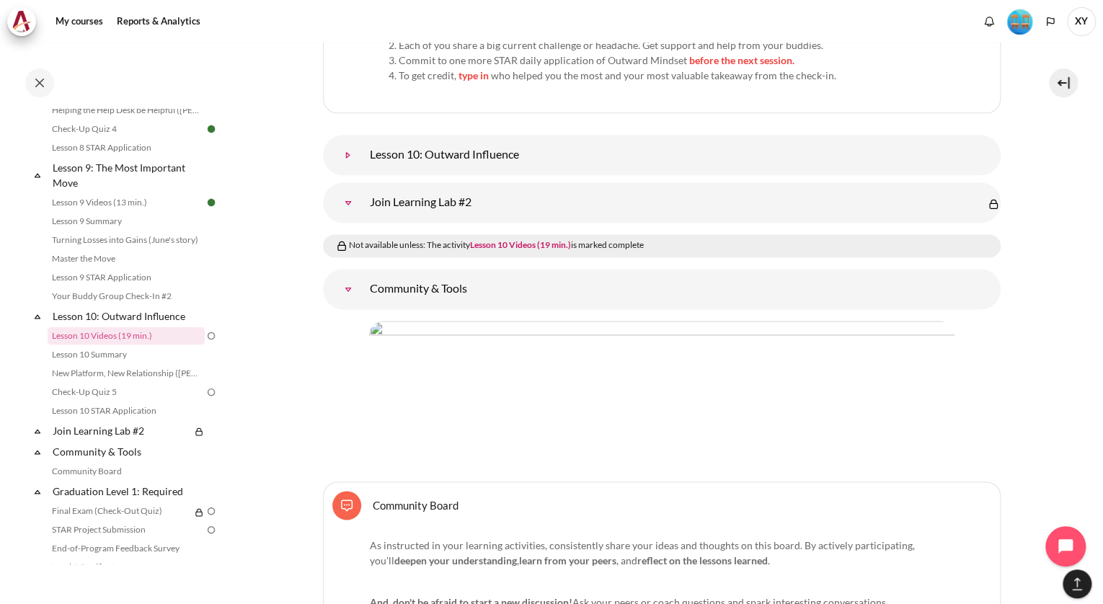
click at [363, 141] on link "Lesson 10: Outward Influence" at bounding box center [348, 155] width 29 height 29
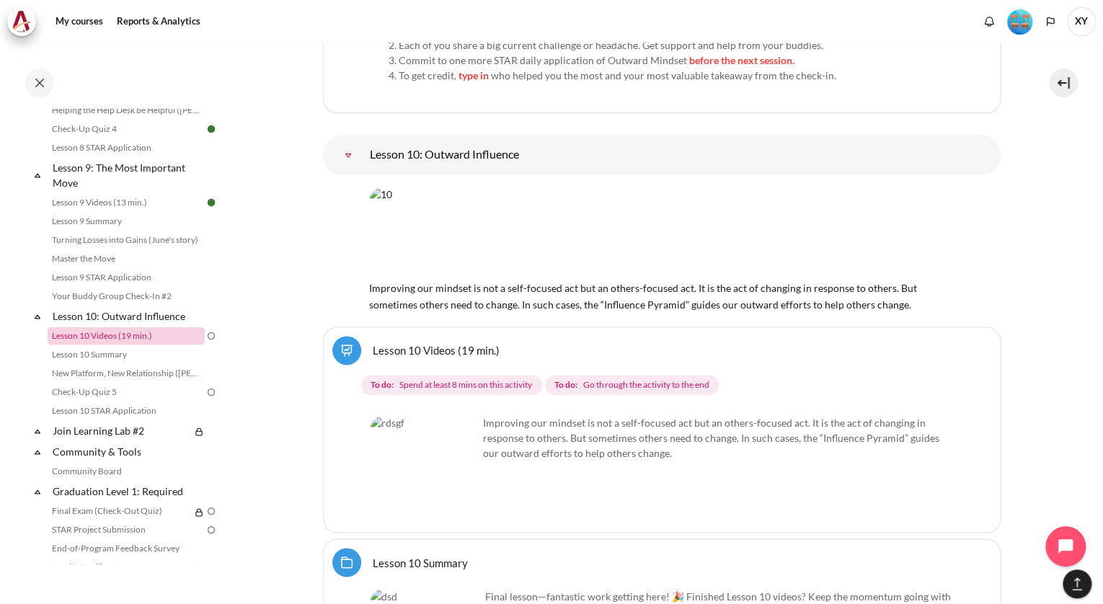
click at [142, 345] on link "Lesson 10 Videos (19 min.)" at bounding box center [126, 335] width 157 height 17
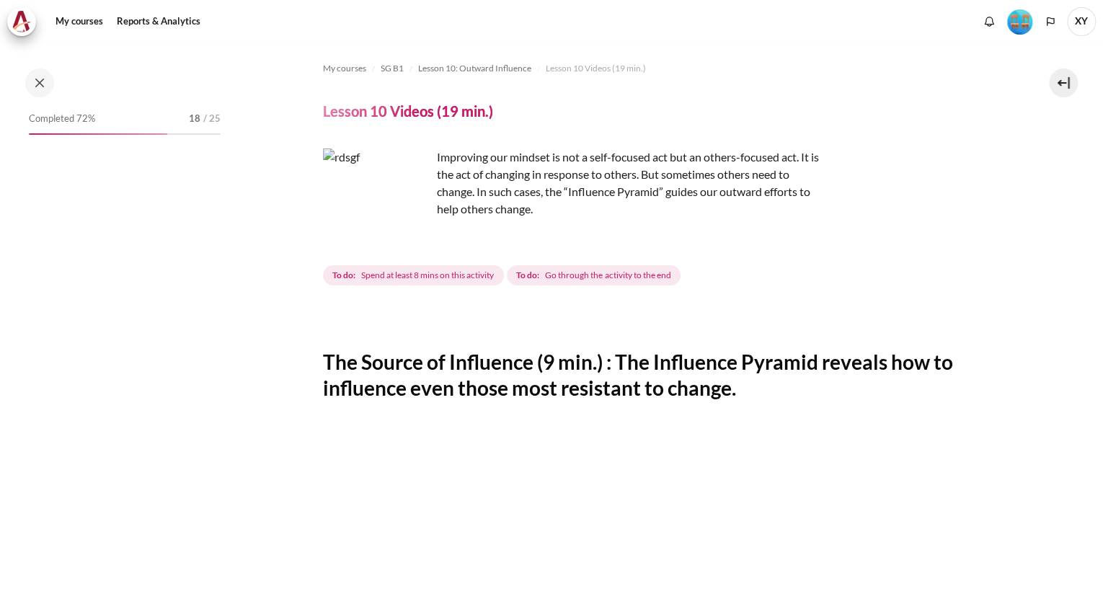
scroll to position [1171, 0]
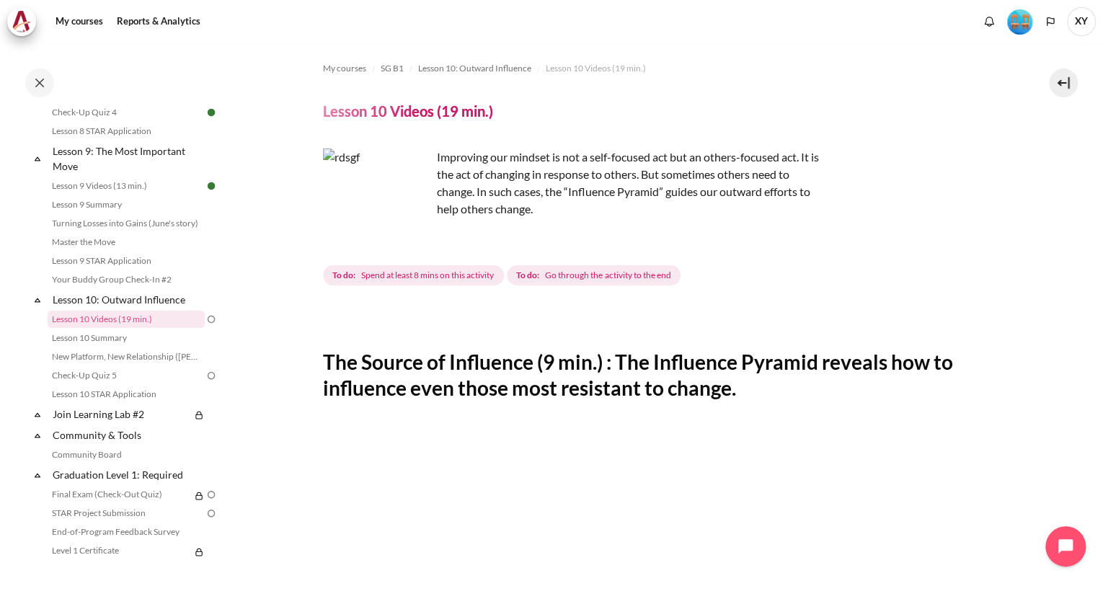
click at [895, 251] on div "Improving our mindset is not a self-focused act but an others-focused act. It i…" at bounding box center [662, 219] width 678 height 140
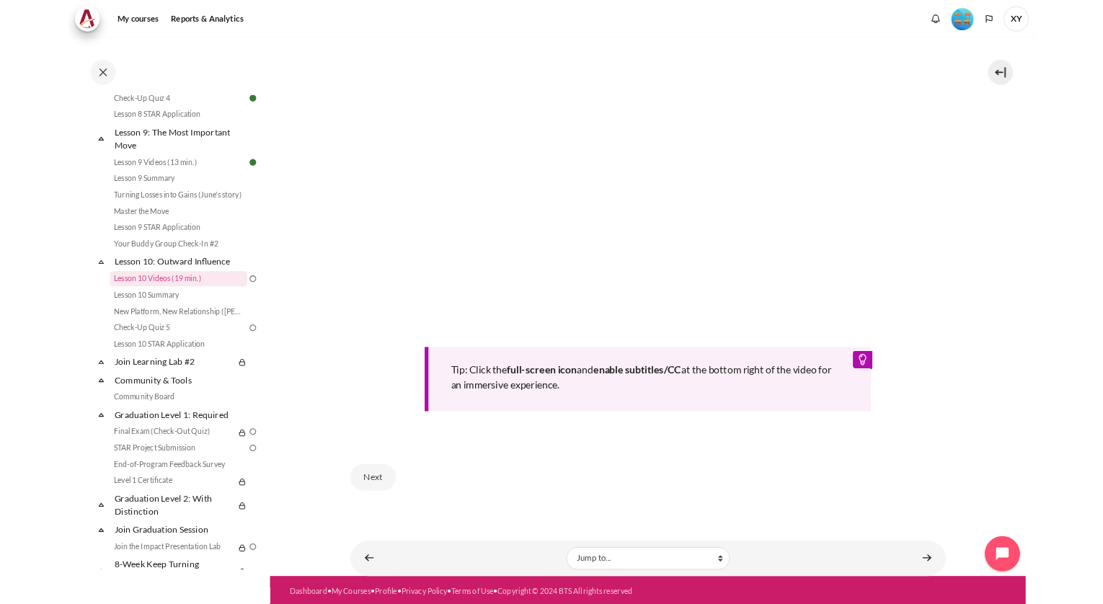
scroll to position [443, 0]
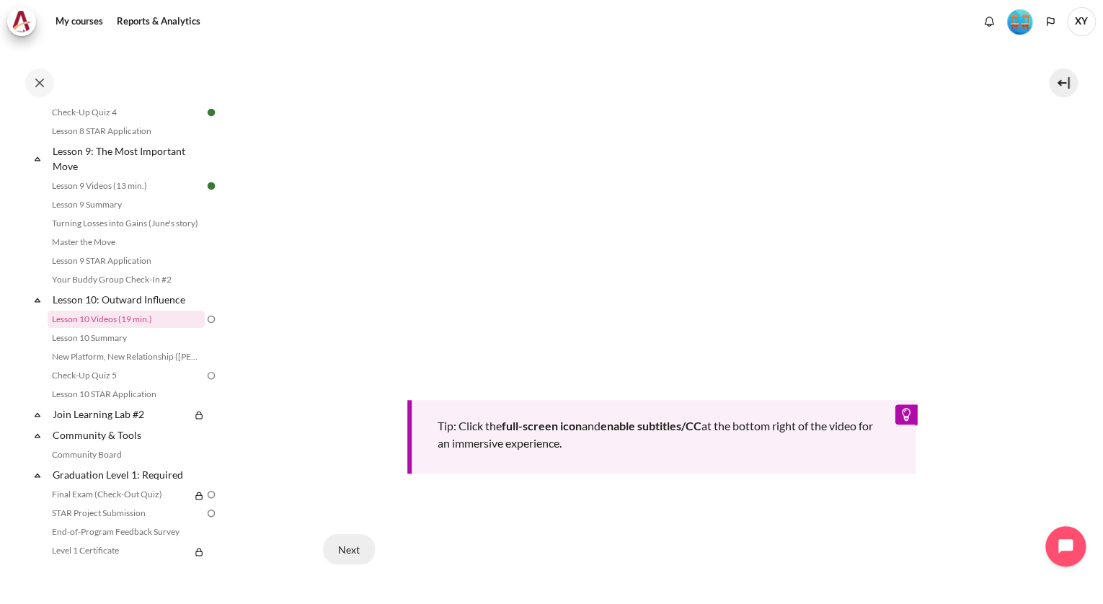
click at [353, 536] on button "Next" at bounding box center [349, 549] width 52 height 30
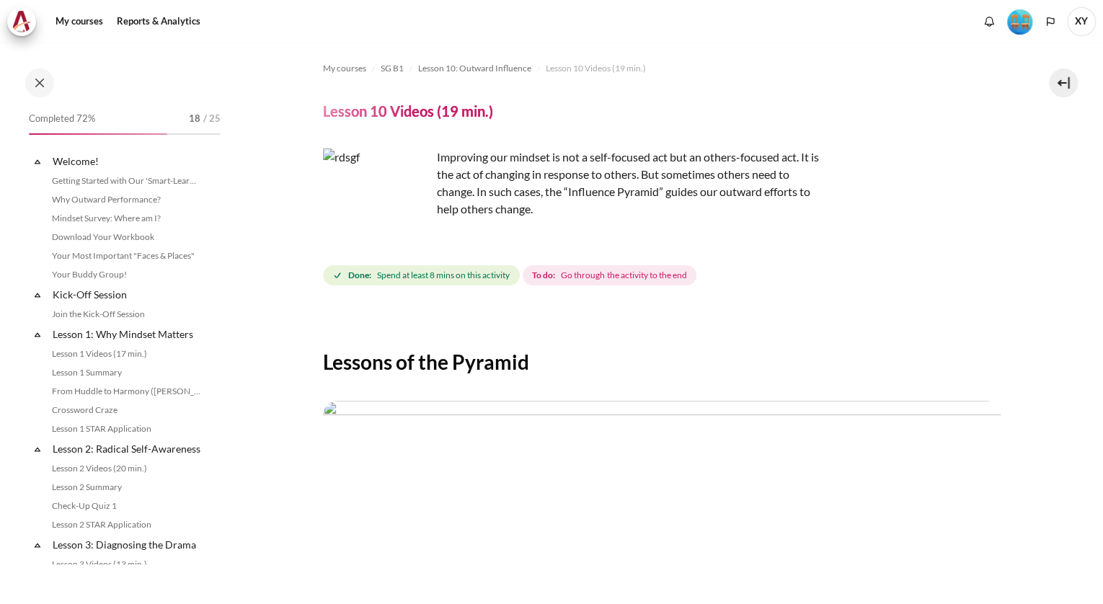
scroll to position [1171, 0]
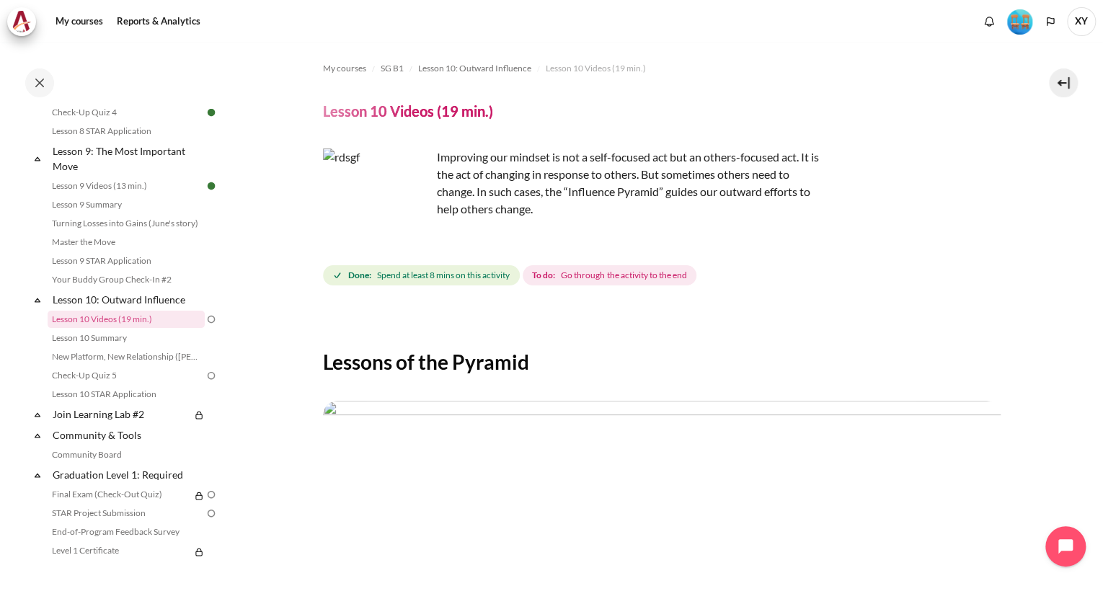
click at [843, 280] on div "Done: Spend at least 8 mins on this activity To do: Go through the activity to …" at bounding box center [662, 276] width 678 height 26
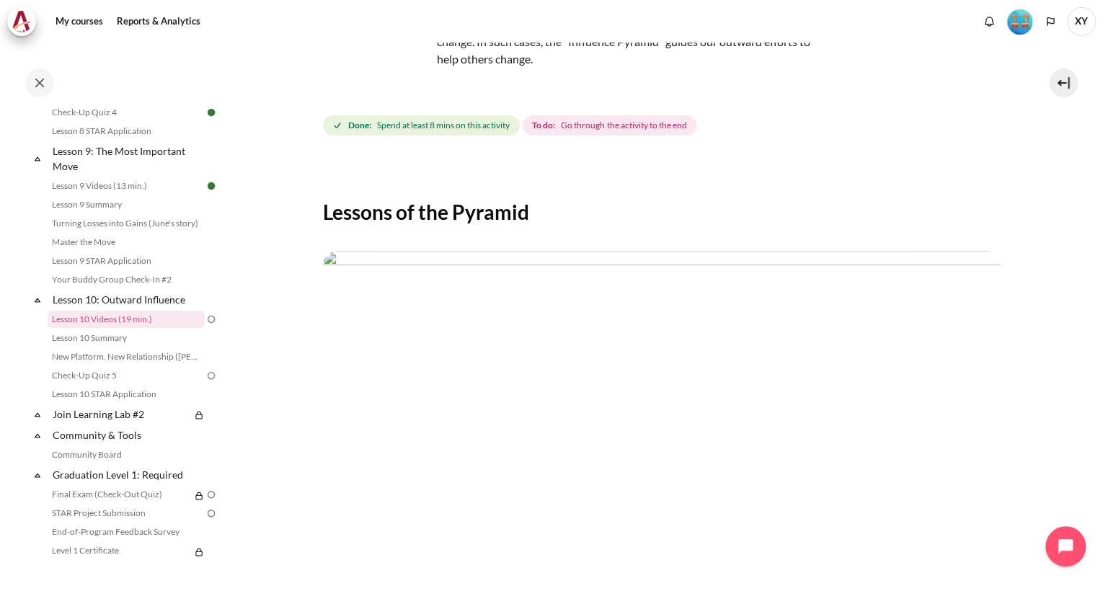
scroll to position [254, 0]
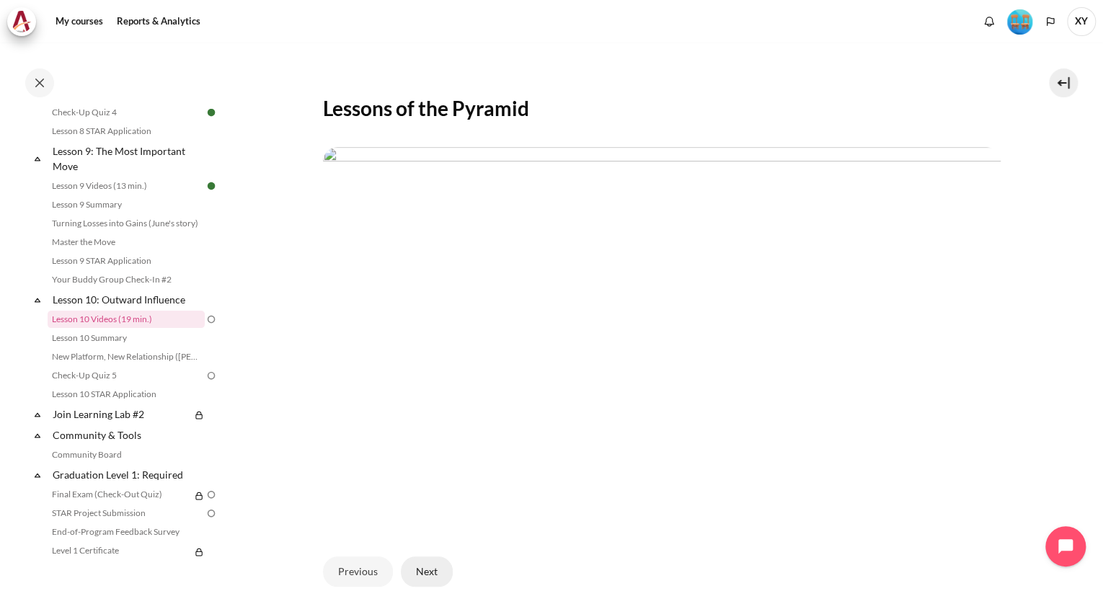
click at [423, 569] on button "Next" at bounding box center [427, 572] width 52 height 30
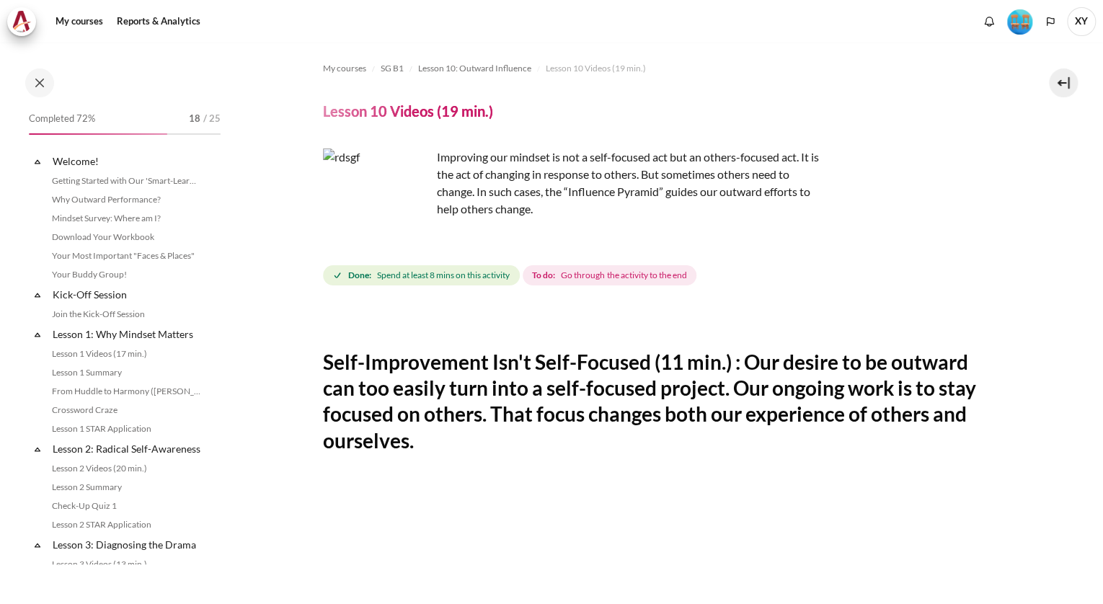
scroll to position [1171, 0]
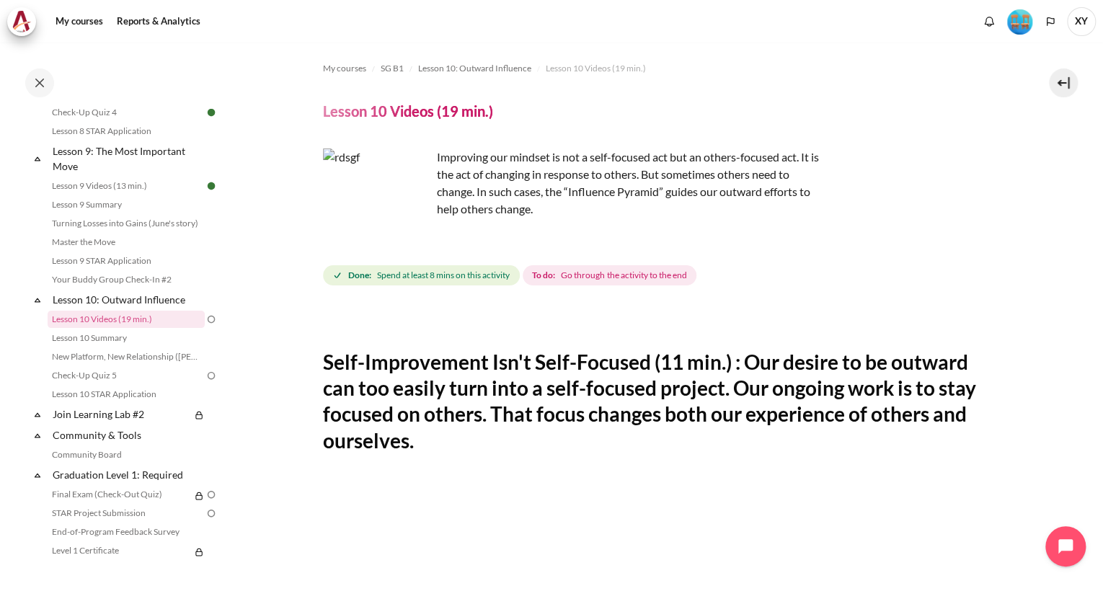
click at [930, 366] on h2 "Self-Improvement Isn't Self-Focused (11 min.) : Our desire to be outward can to…" at bounding box center [662, 401] width 678 height 105
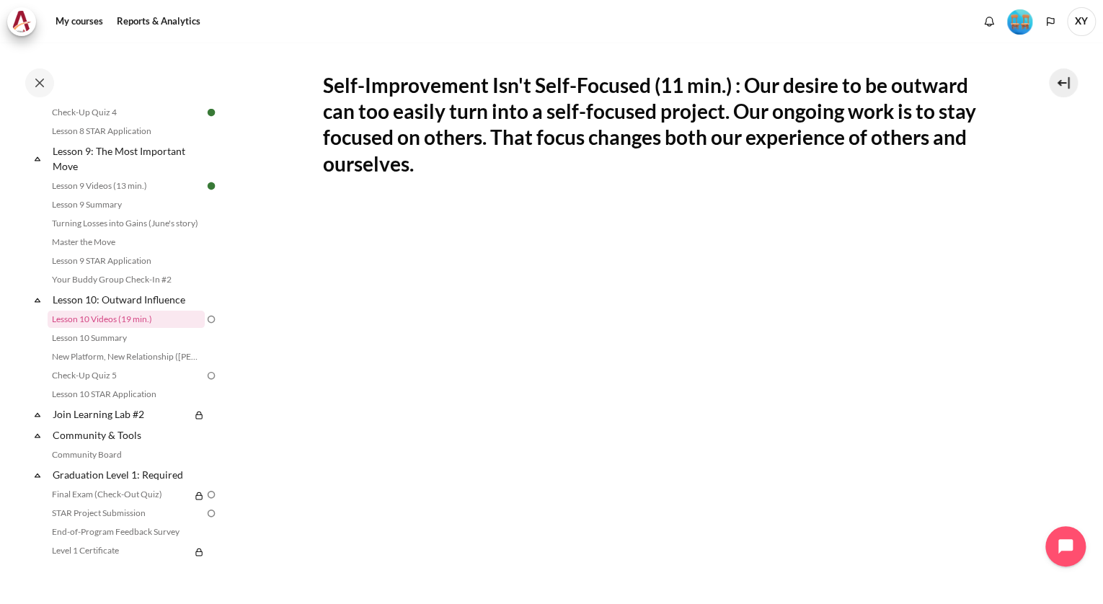
scroll to position [586, 0]
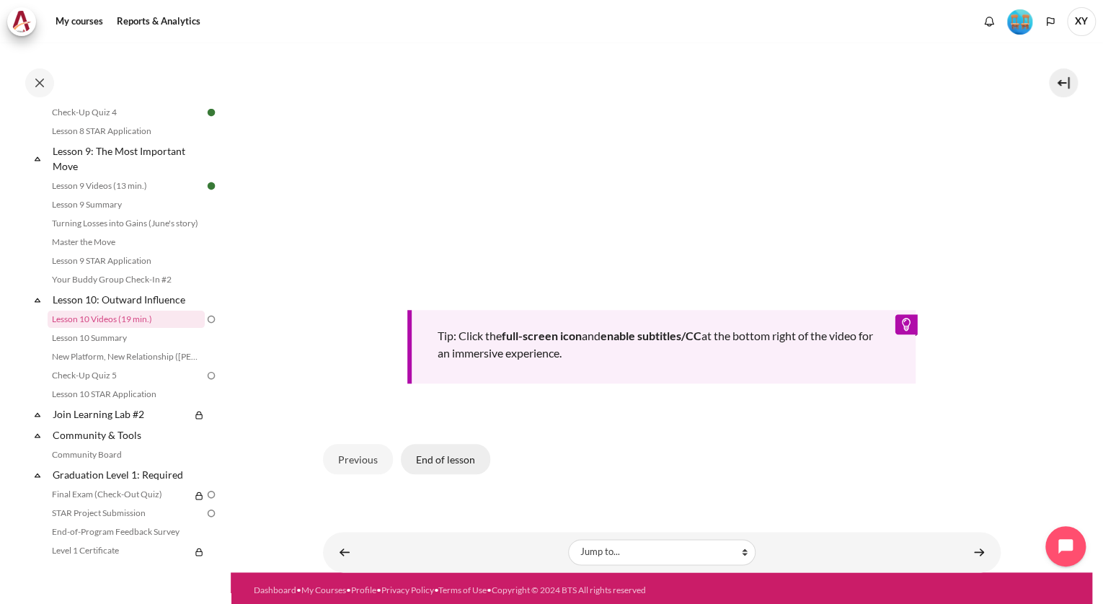
click at [433, 456] on button "End of lesson" at bounding box center [445, 459] width 89 height 30
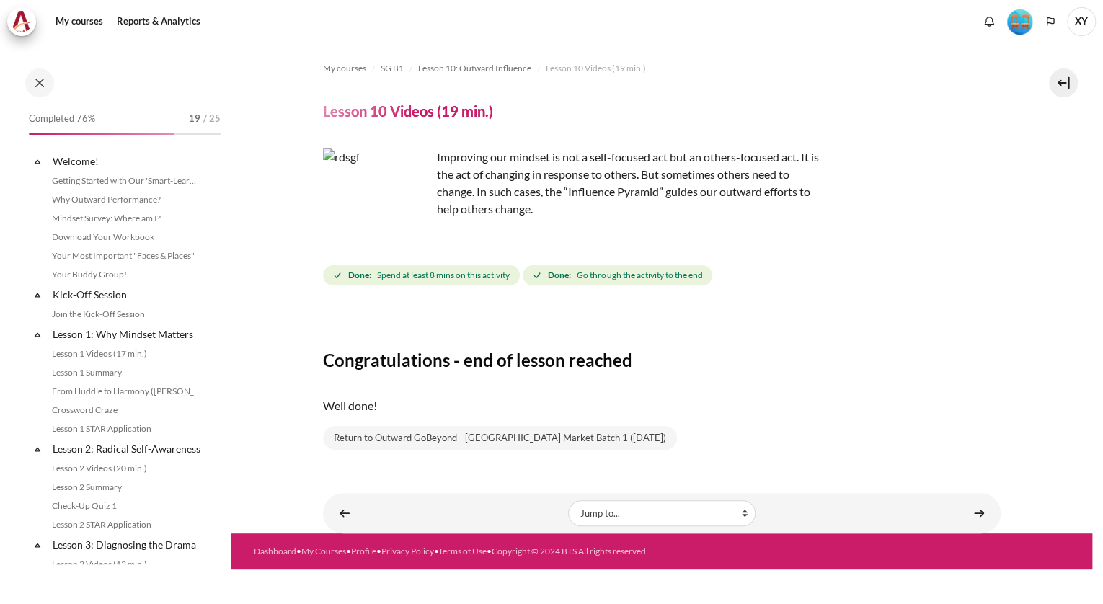
scroll to position [1171, 0]
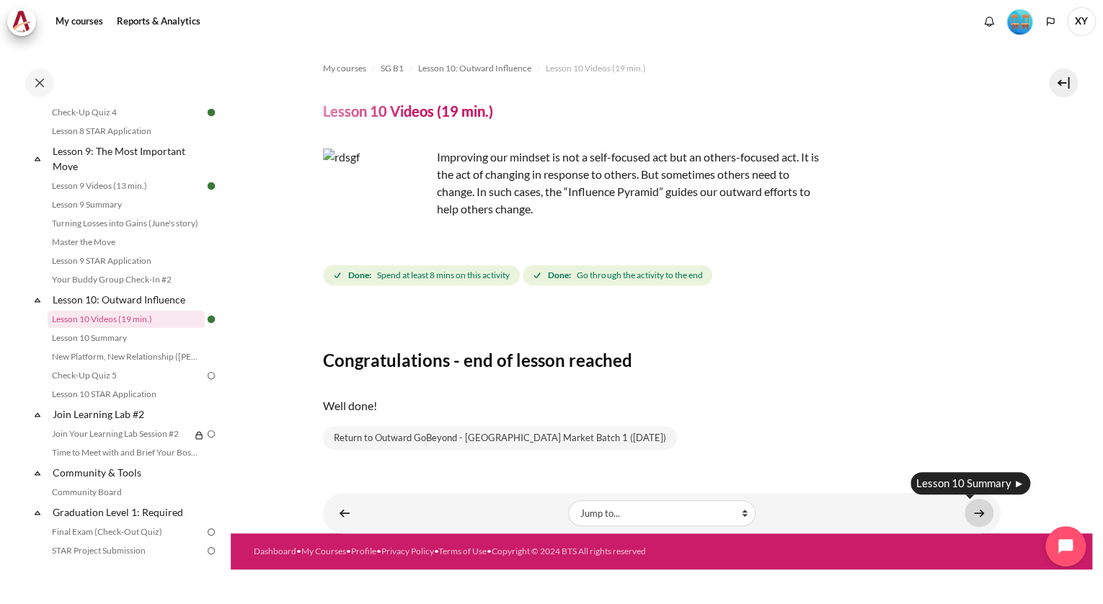
click at [972, 511] on link "Content" at bounding box center [979, 513] width 29 height 28
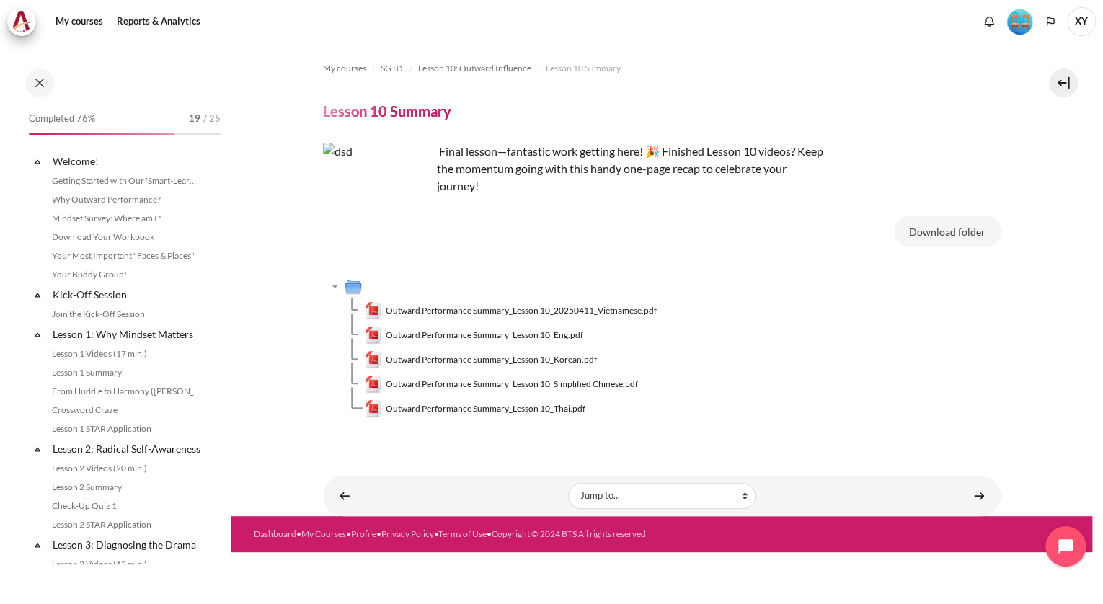
scroll to position [1189, 0]
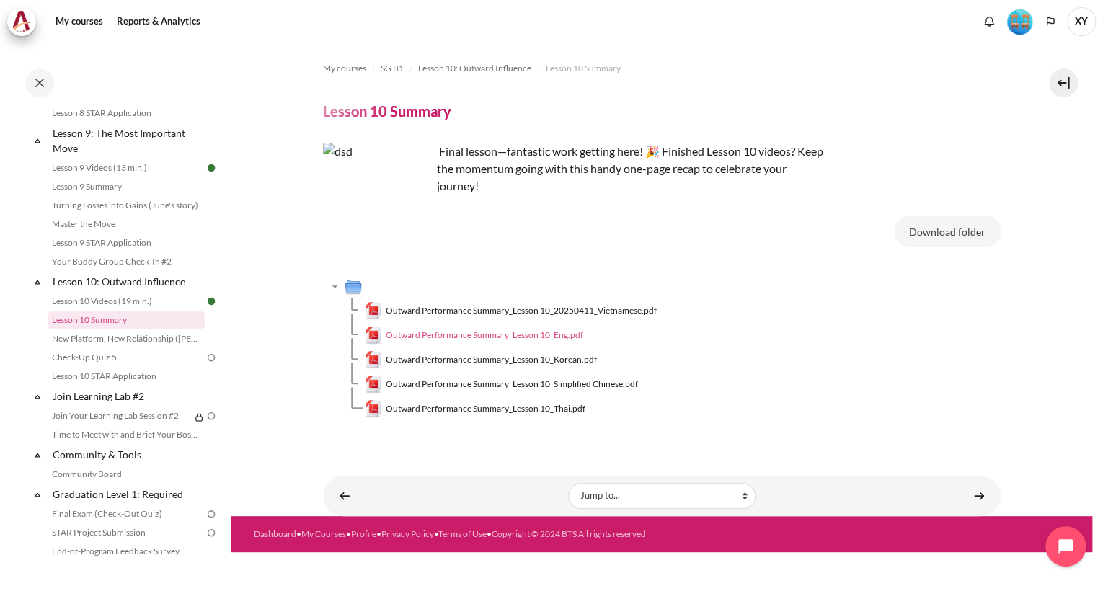
click at [523, 334] on span "Outward Performance Summary_Lesson 10_Eng.pdf" at bounding box center [485, 335] width 198 height 13
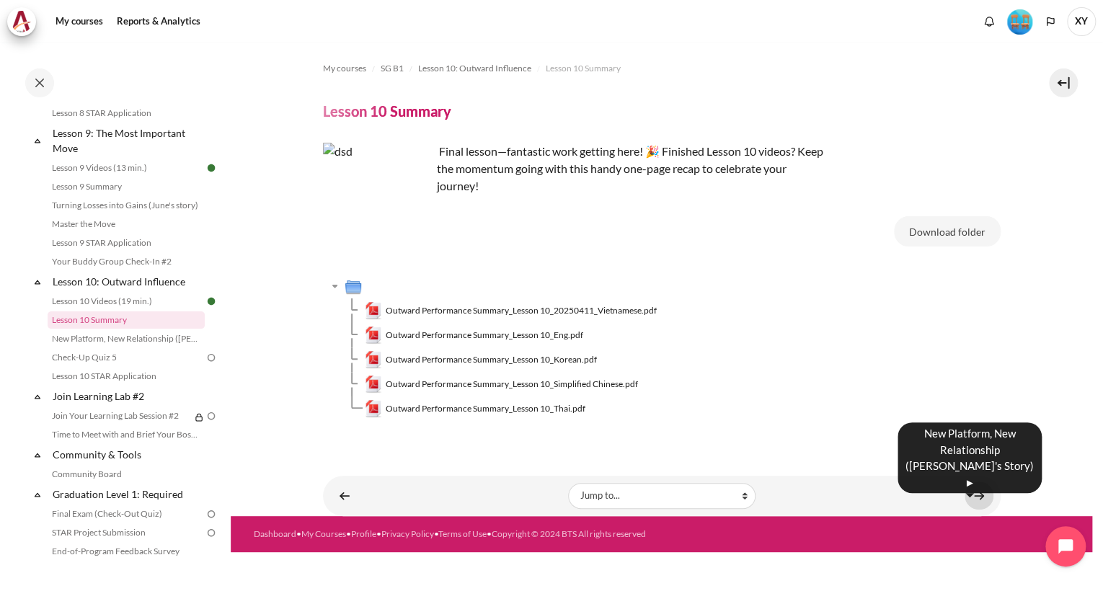
click at [982, 493] on link "Content" at bounding box center [979, 496] width 29 height 28
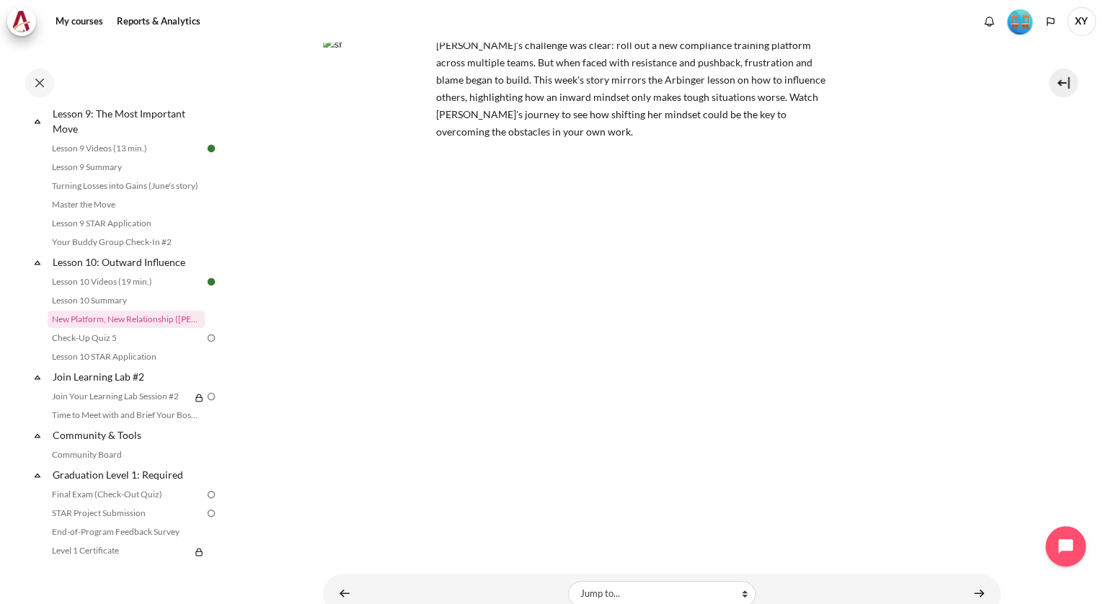
scroll to position [113, 0]
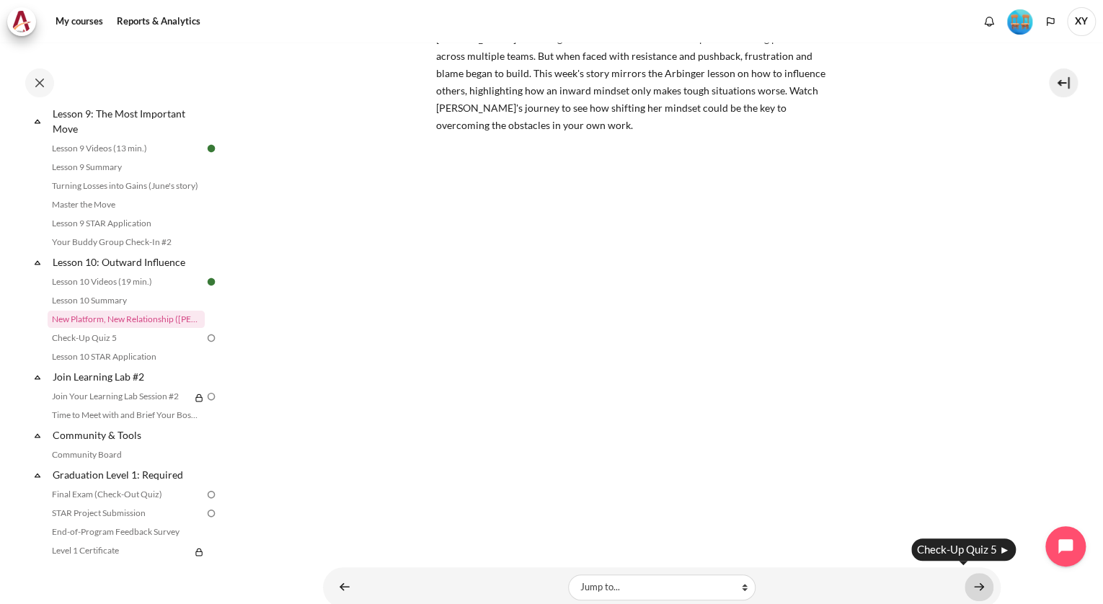
click at [969, 580] on link "Content" at bounding box center [979, 587] width 29 height 28
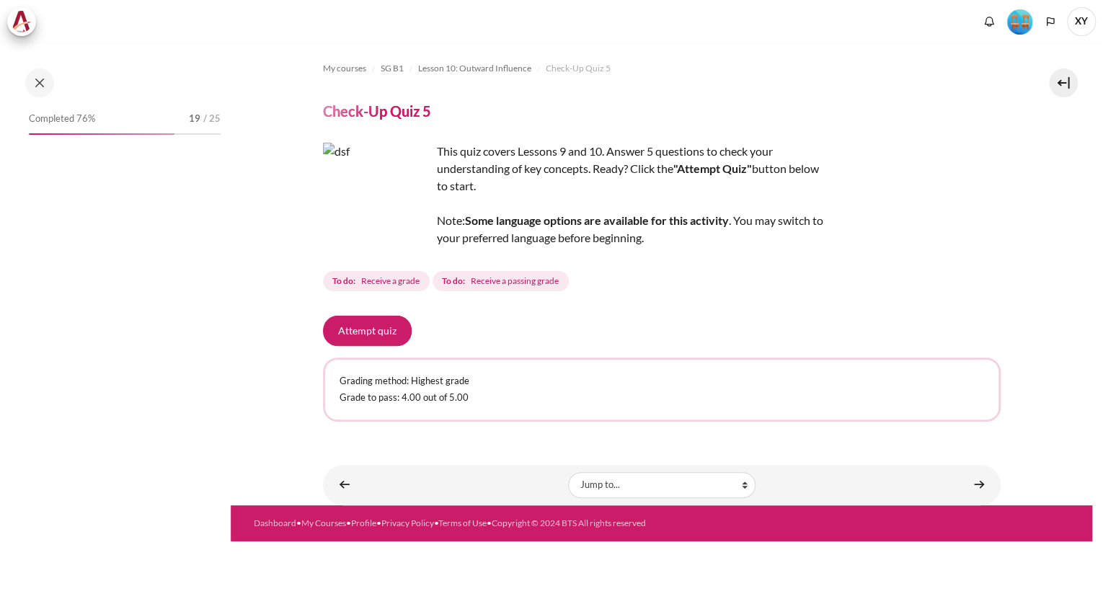
scroll to position [1226, 0]
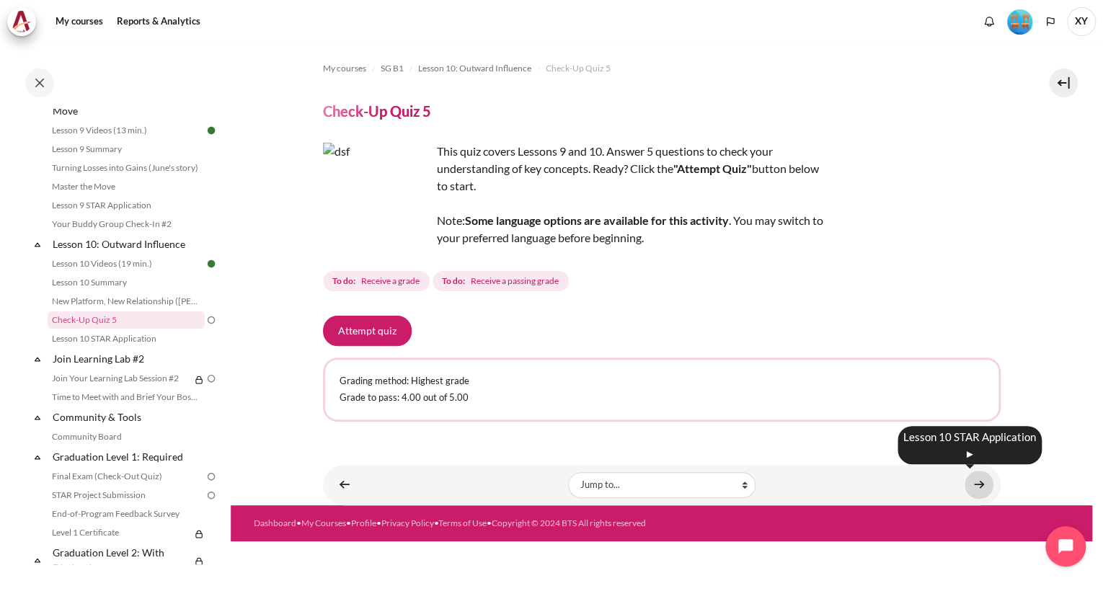
click at [974, 485] on link "Content" at bounding box center [979, 485] width 29 height 28
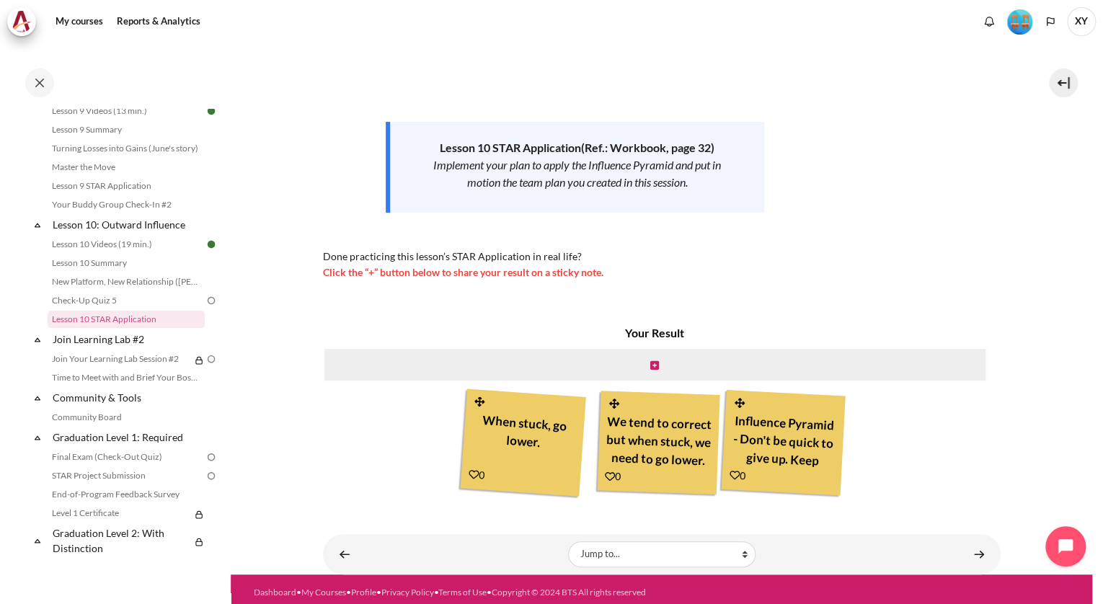
scroll to position [165, 0]
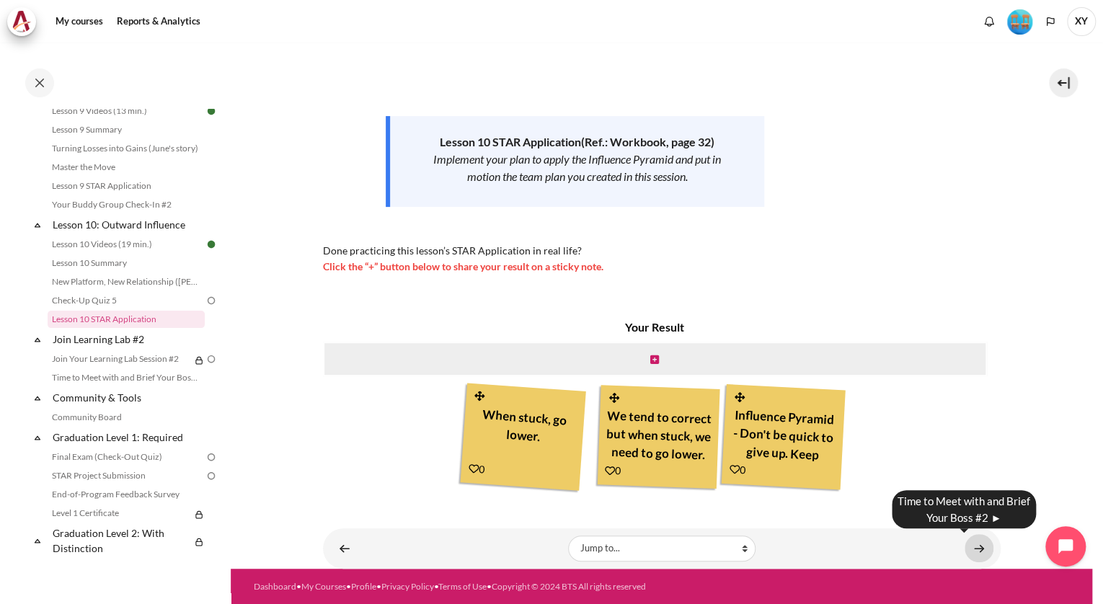
click at [970, 548] on link "Content" at bounding box center [979, 548] width 29 height 28
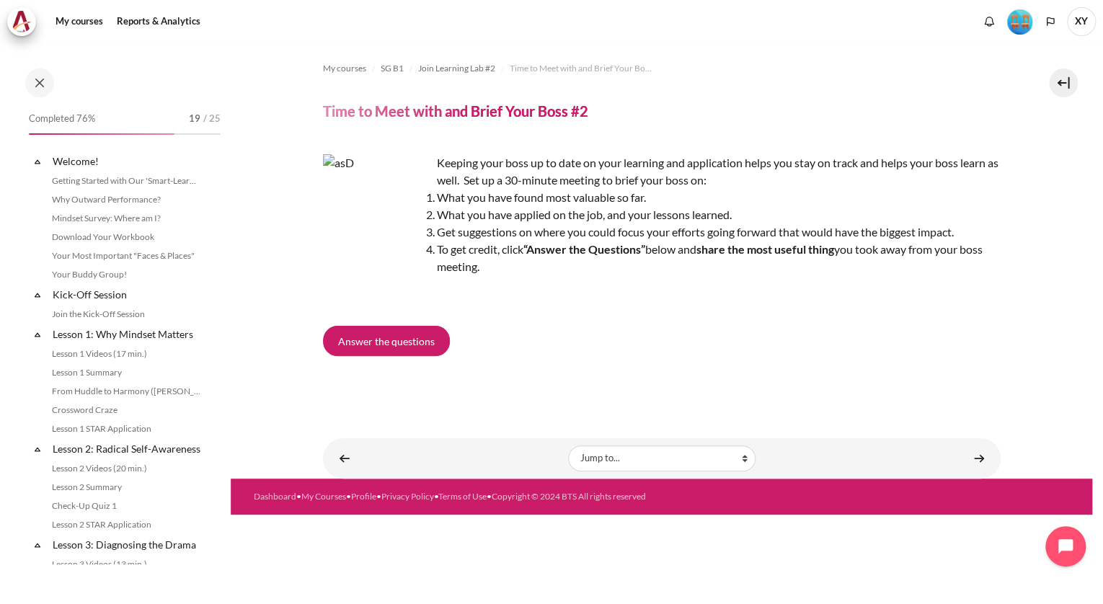
scroll to position [1304, 0]
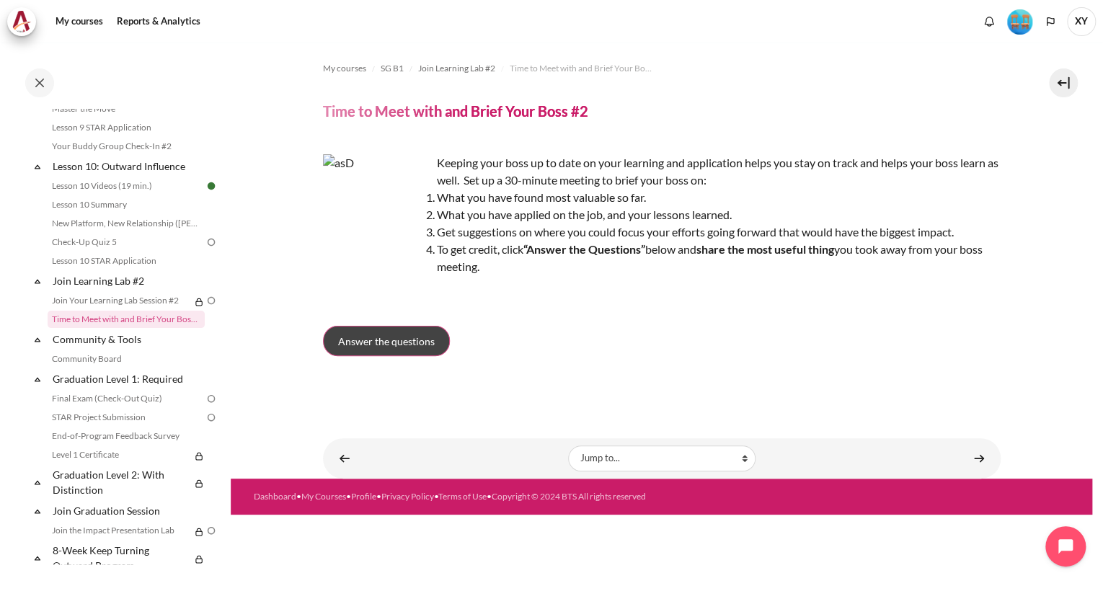
click at [446, 343] on link "Answer the questions" at bounding box center [386, 341] width 127 height 30
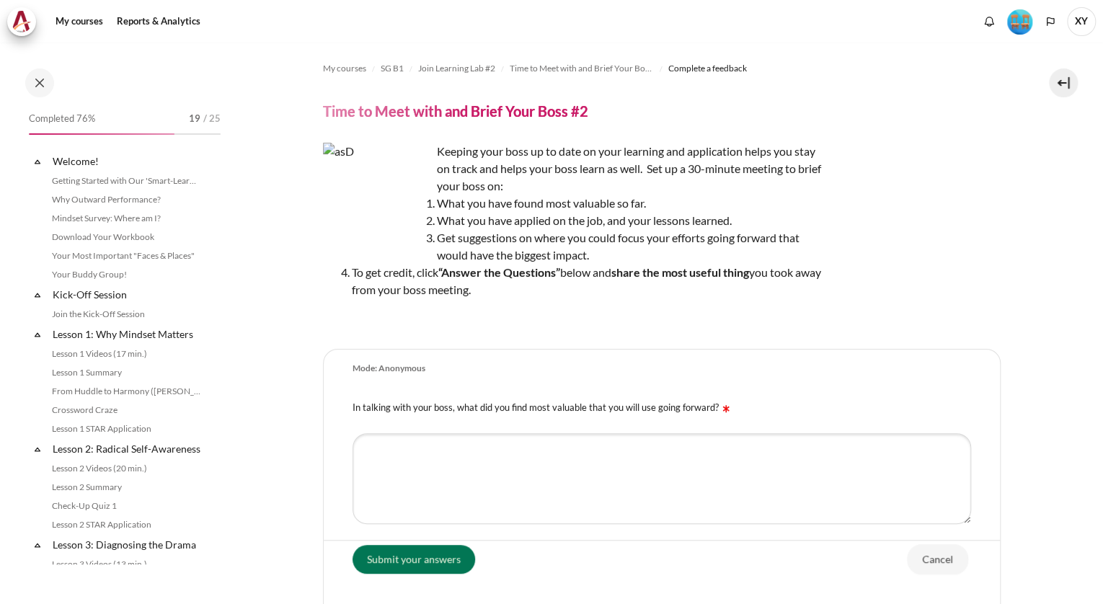
scroll to position [1304, 0]
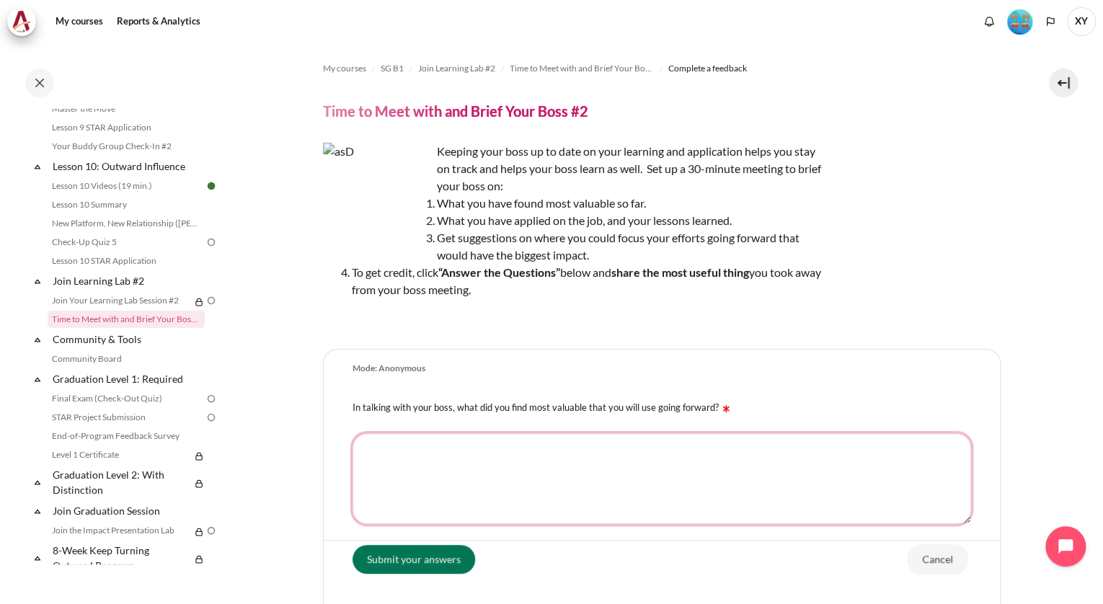
click at [462, 468] on textarea "In talking with your boss, what did you find most valuable that you will use go…" at bounding box center [662, 478] width 619 height 91
type textarea "n"
type textarea "N.A"
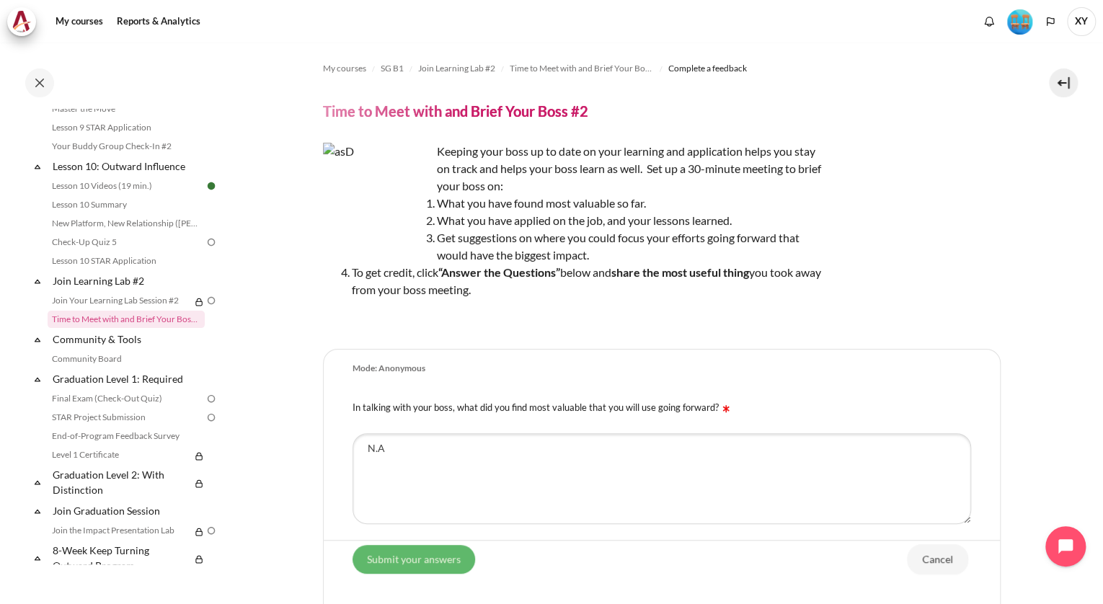
click at [435, 554] on input "Submit your answers" at bounding box center [414, 559] width 123 height 29
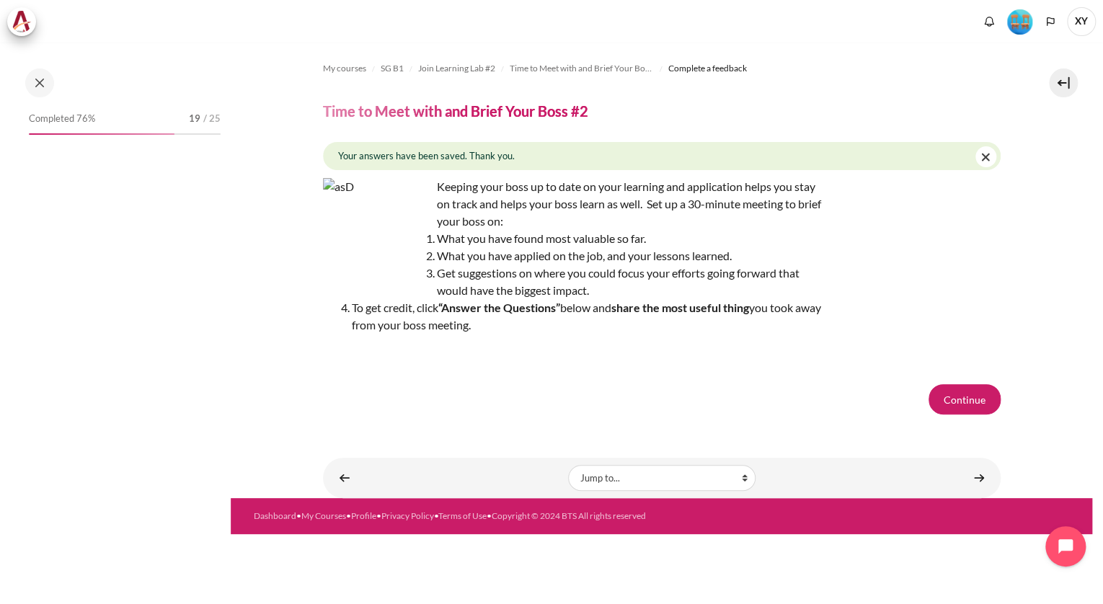
scroll to position [1304, 0]
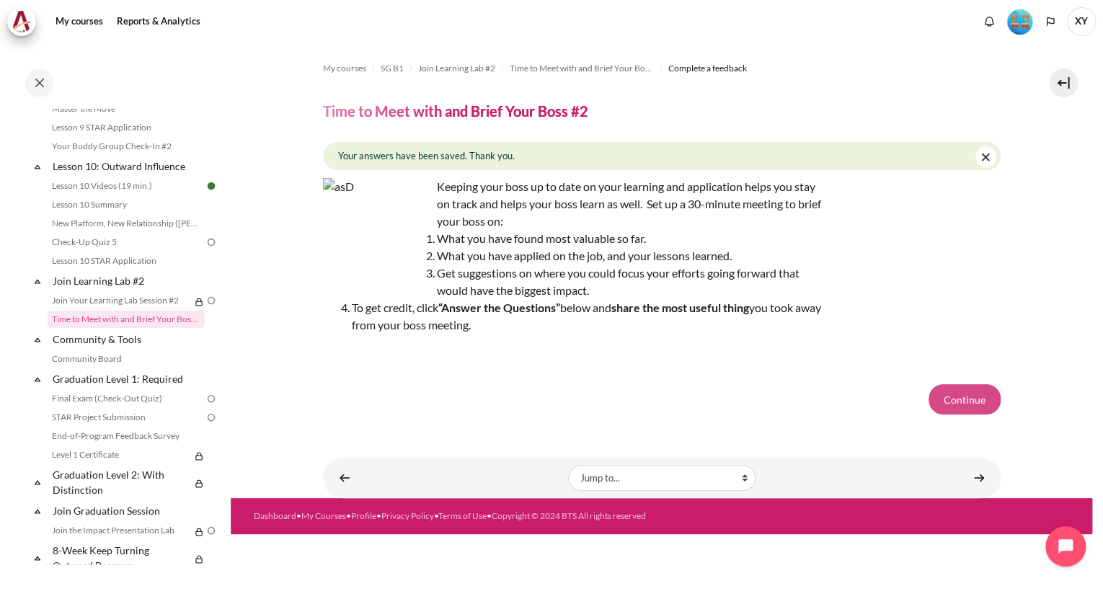
click at [943, 402] on button "Continue" at bounding box center [965, 399] width 72 height 30
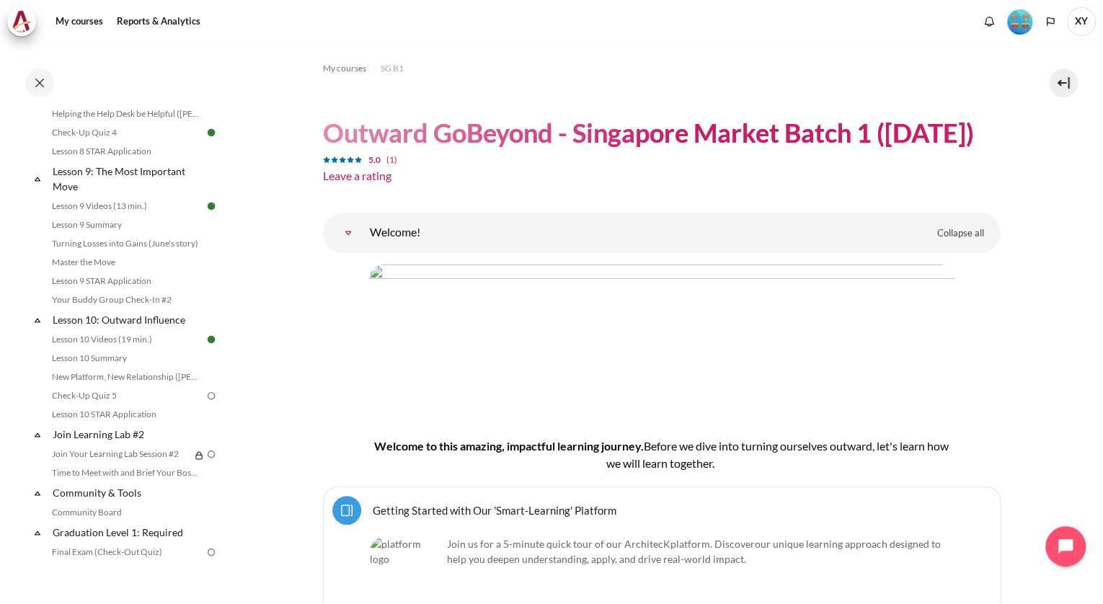
scroll to position [1157, 0]
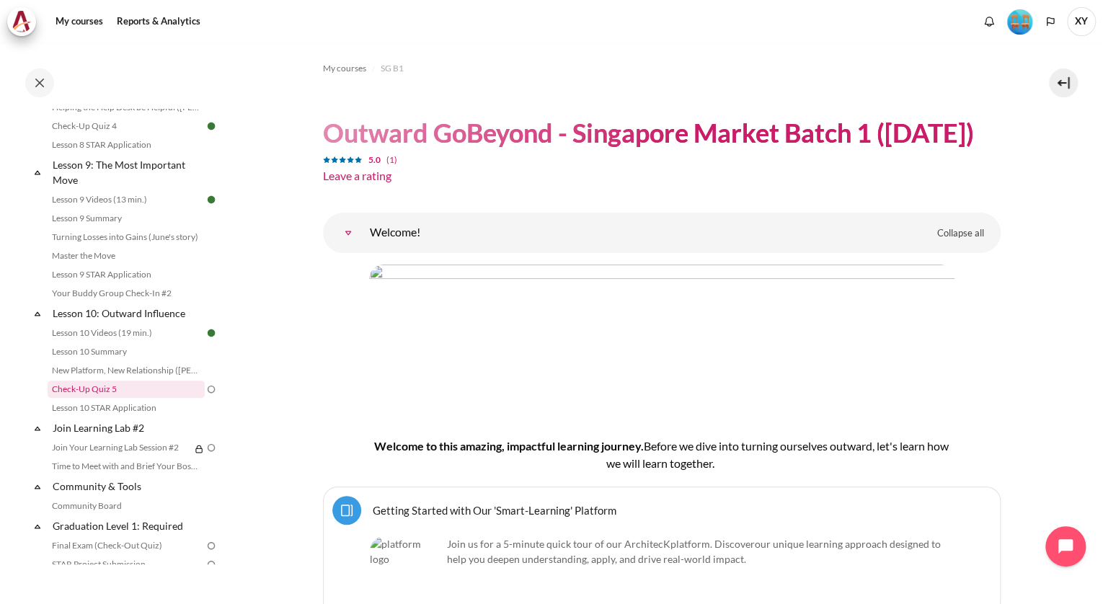
click at [164, 398] on link "Check-Up Quiz 5" at bounding box center [126, 389] width 157 height 17
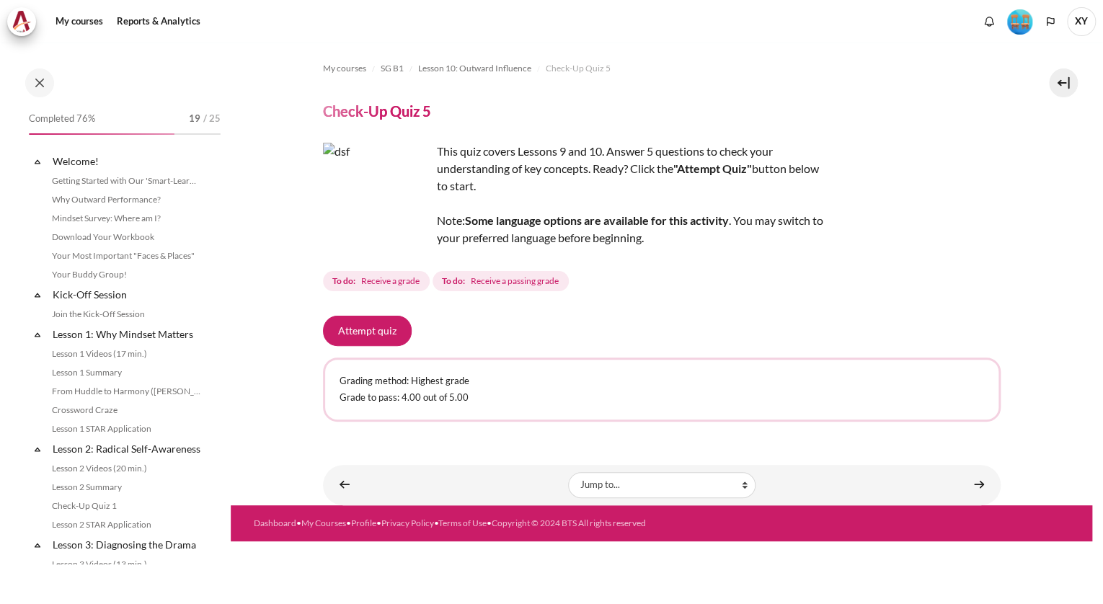
scroll to position [1226, 0]
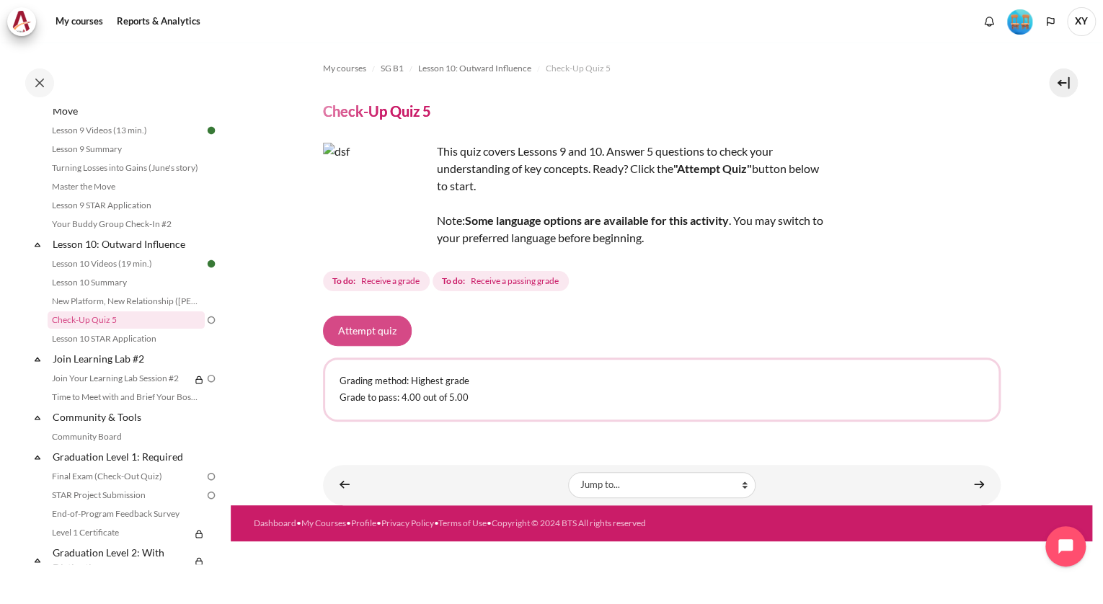
click at [371, 333] on button "Attempt quiz" at bounding box center [367, 331] width 89 height 30
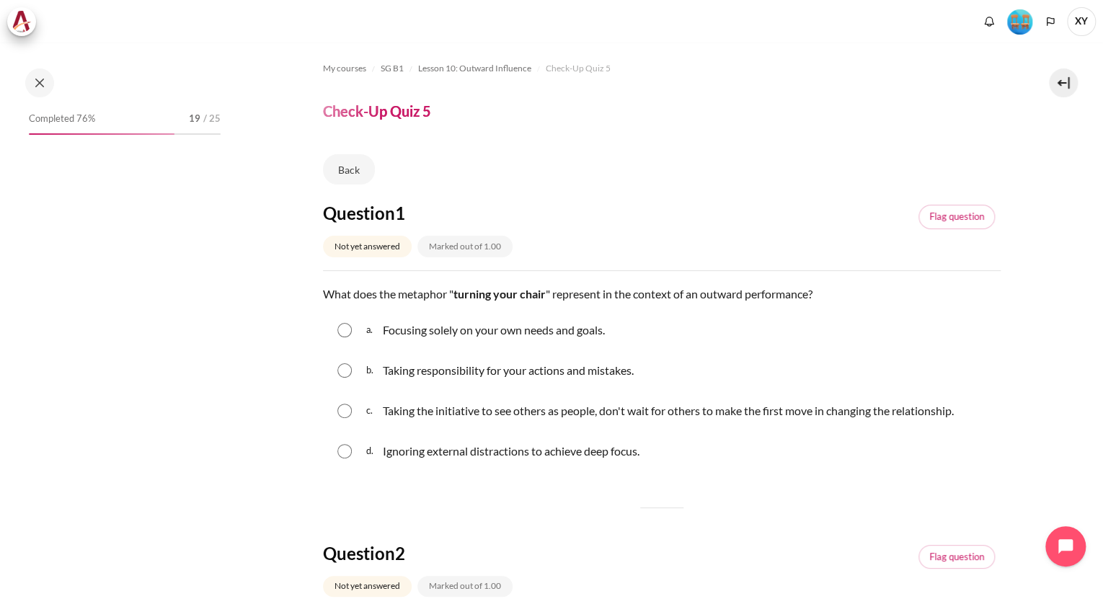
scroll to position [1226, 0]
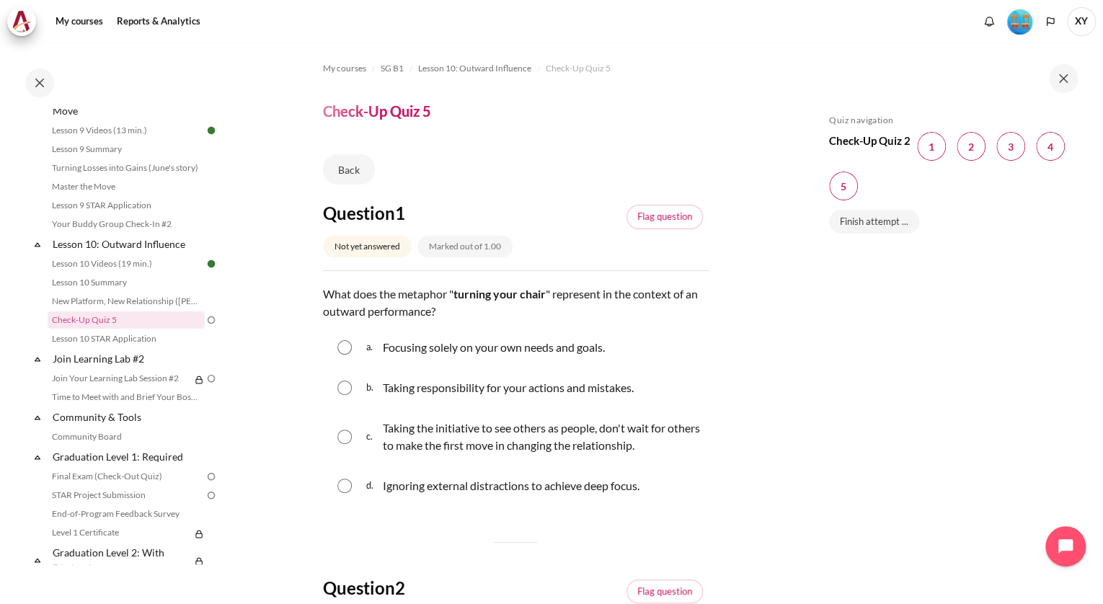
click at [339, 440] on input "Content" at bounding box center [345, 437] width 14 height 14
radio input "true"
click at [971, 154] on span "Blocks" at bounding box center [971, 146] width 29 height 29
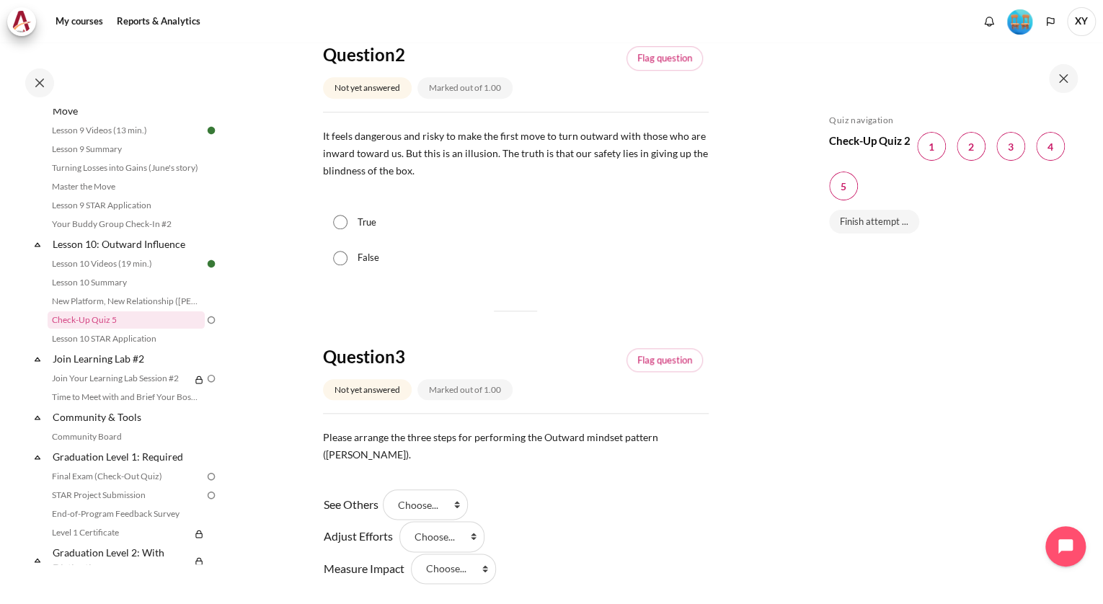
click at [338, 225] on input "True" at bounding box center [340, 222] width 14 height 14
radio input "true"
click at [459, 490] on select "Choose... Step 1 Step 3 Step 2" at bounding box center [425, 505] width 85 height 30
select select "1"
click at [388, 490] on select "Choose... Step 1 Step 3 Step 2" at bounding box center [425, 505] width 85 height 30
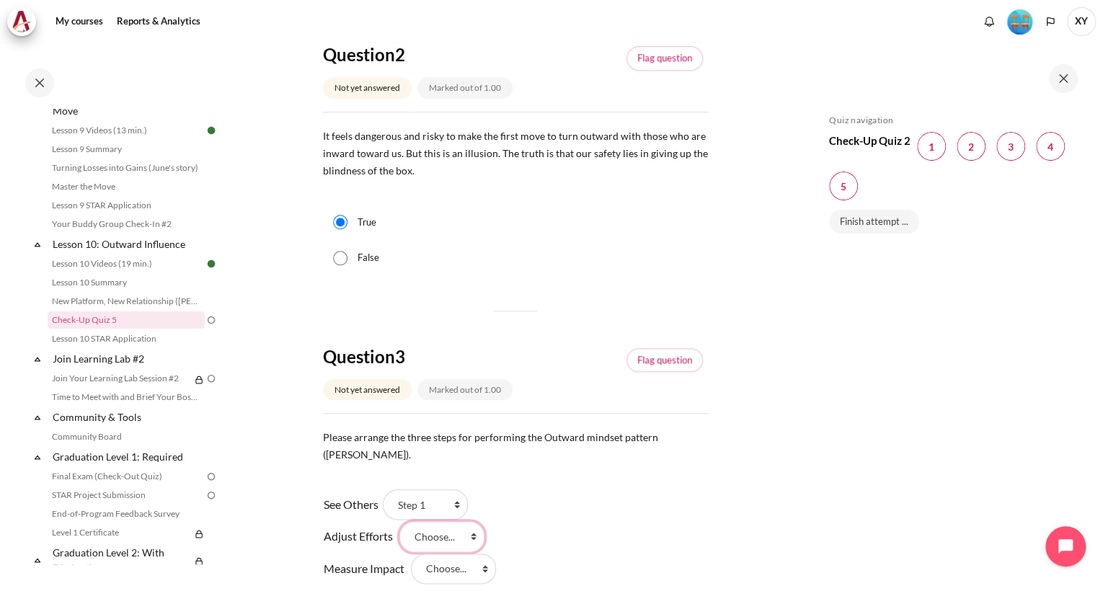
click at [450, 525] on select "Choose... Step 1 Step 3 Step 2" at bounding box center [442, 536] width 85 height 30
select select "3"
click at [400, 521] on select "Choose... Step 1 Step 3 Step 2" at bounding box center [442, 536] width 85 height 30
click at [464, 554] on select "Choose... Step 1 Step 3 Step 2" at bounding box center [453, 569] width 85 height 30
select select "2"
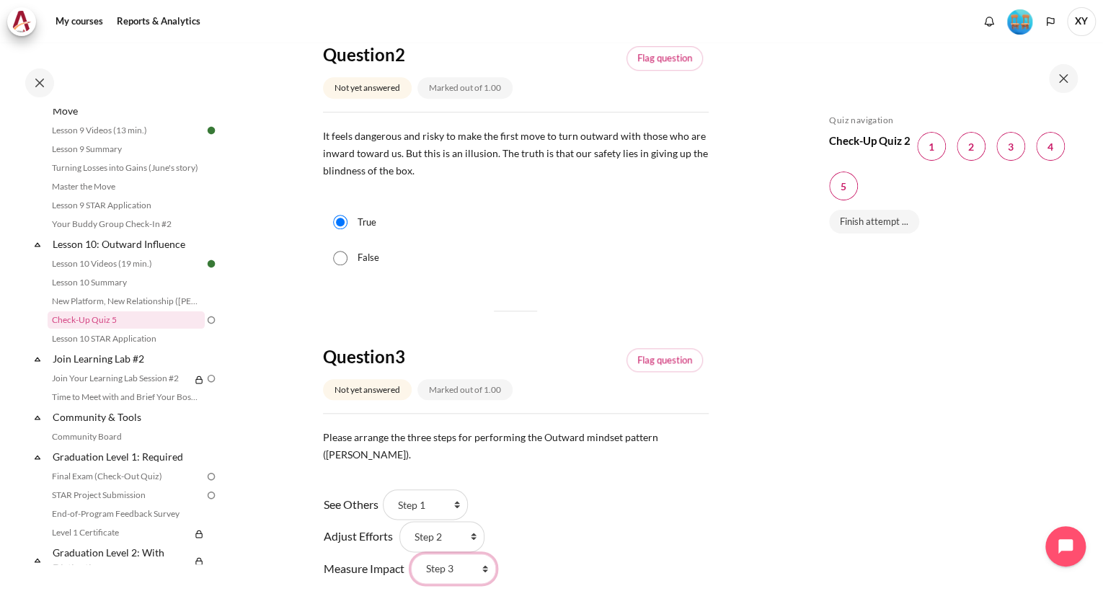
click at [411, 554] on select "Choose... Step 1 Step 3 Step 2" at bounding box center [453, 569] width 85 height 30
click at [1040, 148] on span "Blocks" at bounding box center [1050, 146] width 29 height 29
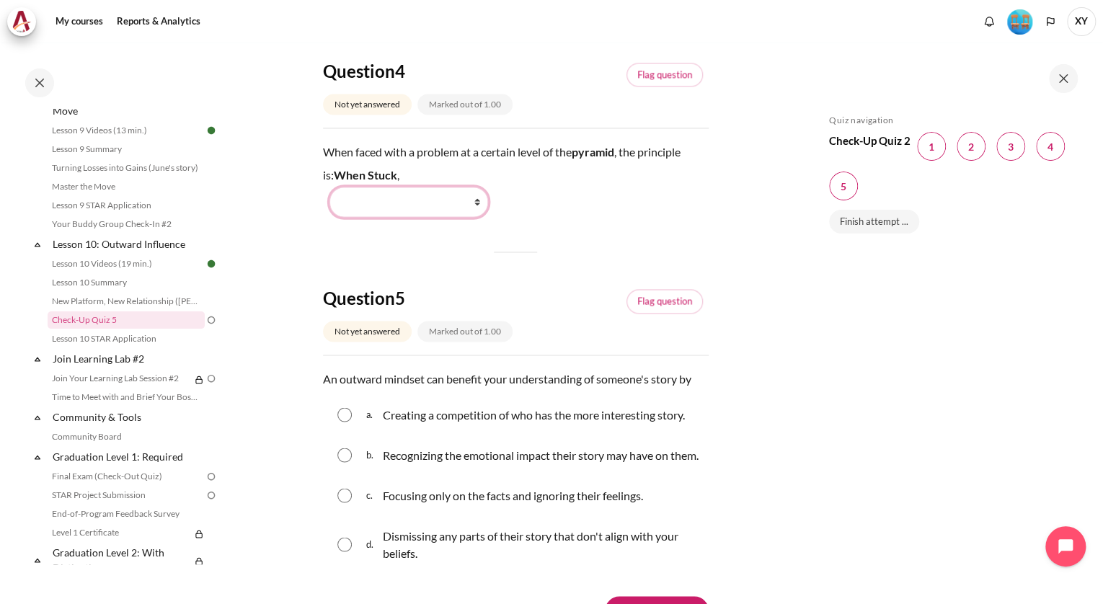
click at [430, 187] on select "Work Harder Go Higher Go Lower Stay Put" at bounding box center [409, 202] width 159 height 30
select select "3"
click at [330, 187] on select "Work Harder Go Higher Go Lower Stay Put" at bounding box center [409, 202] width 159 height 30
click at [345, 448] on input "Content" at bounding box center [345, 455] width 14 height 14
radio input "true"
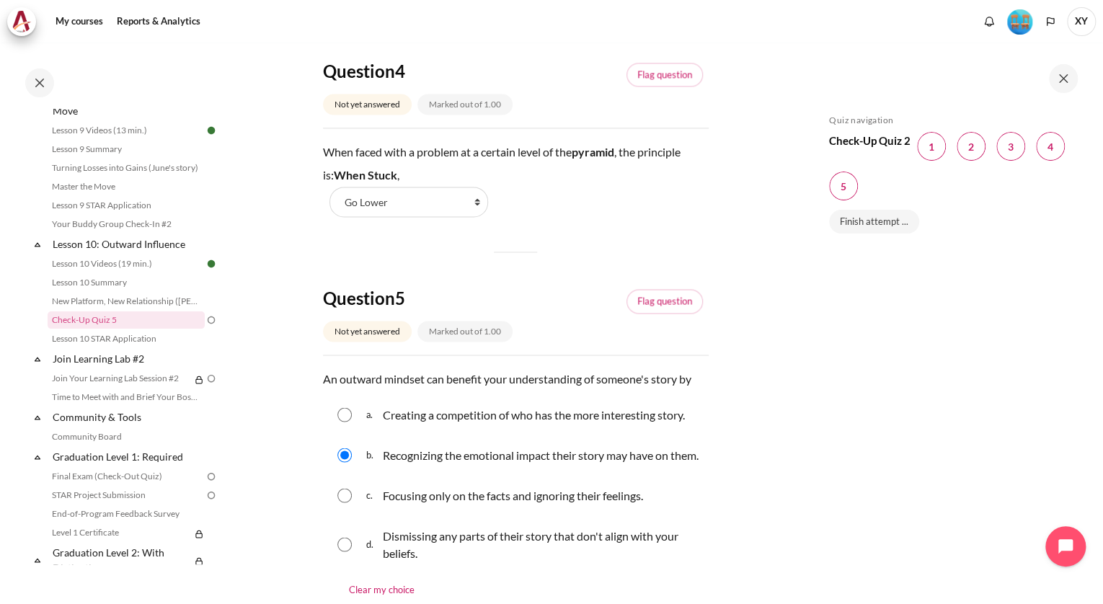
click at [843, 323] on div "Skip Quiz navigation Quiz navigation Check-Up Quiz 2 Question 1 This page Quest…" at bounding box center [950, 334] width 257 height 439
click at [863, 227] on link "Finish attempt ..." at bounding box center [874, 222] width 90 height 25
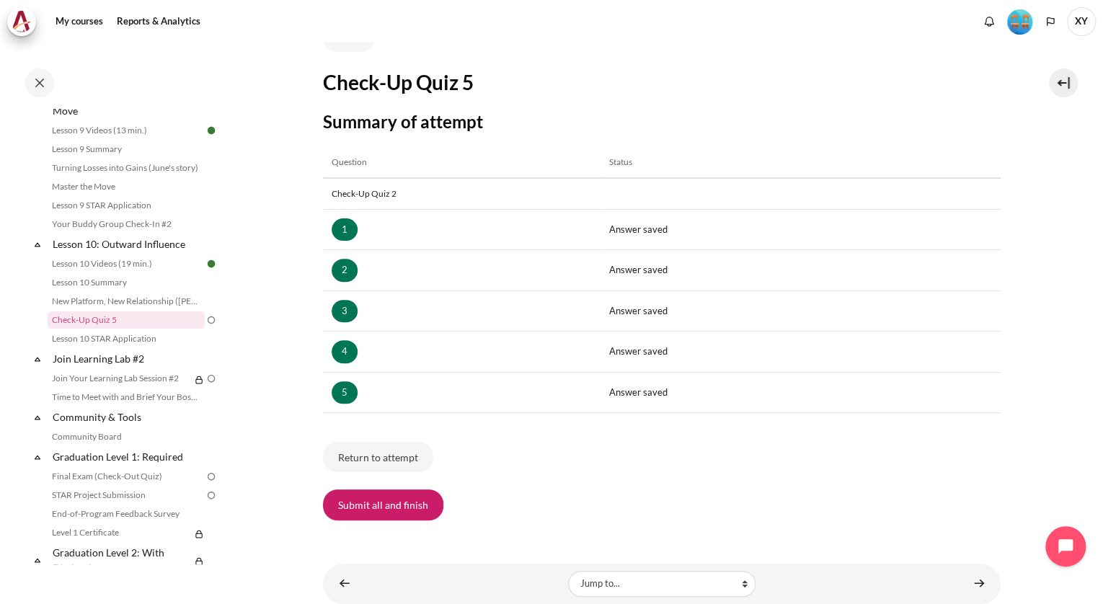
scroll to position [166, 0]
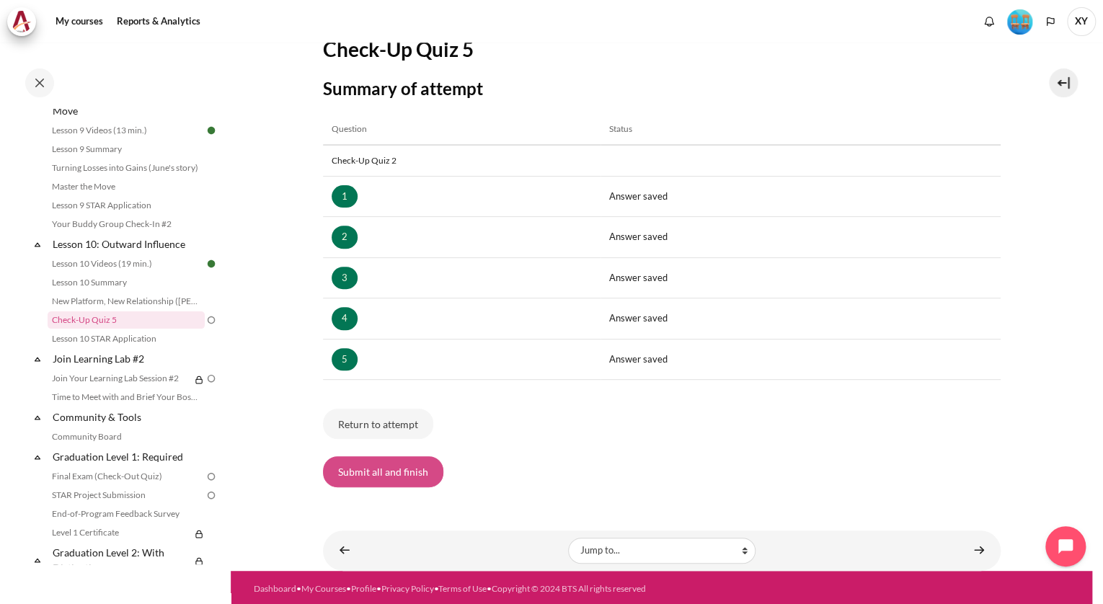
click at [413, 481] on button "Submit all and finish" at bounding box center [383, 472] width 120 height 30
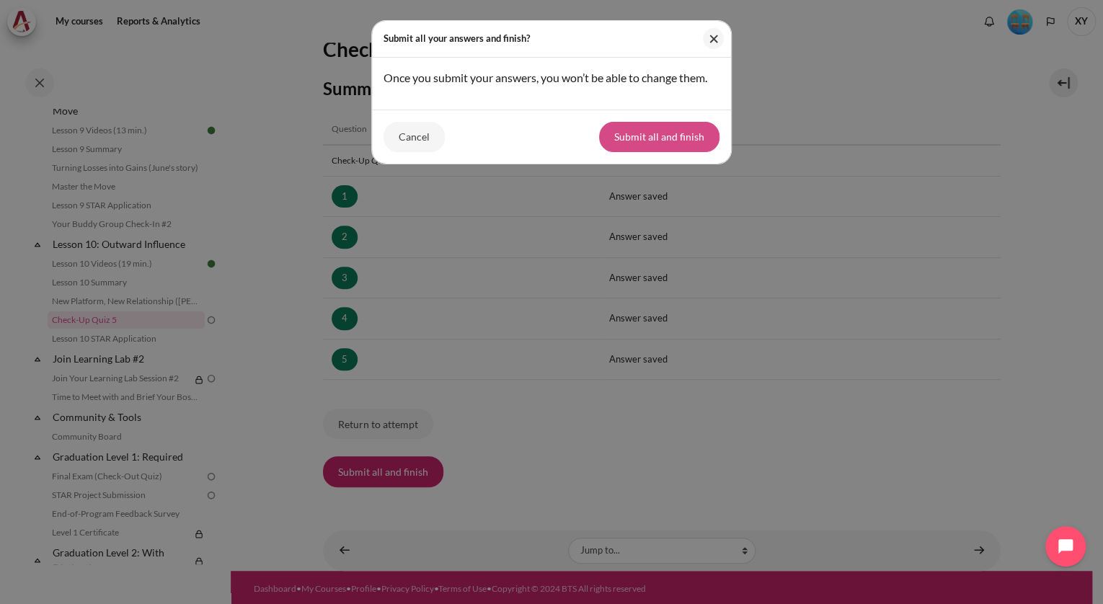
click at [666, 122] on button "Submit all and finish" at bounding box center [659, 137] width 120 height 30
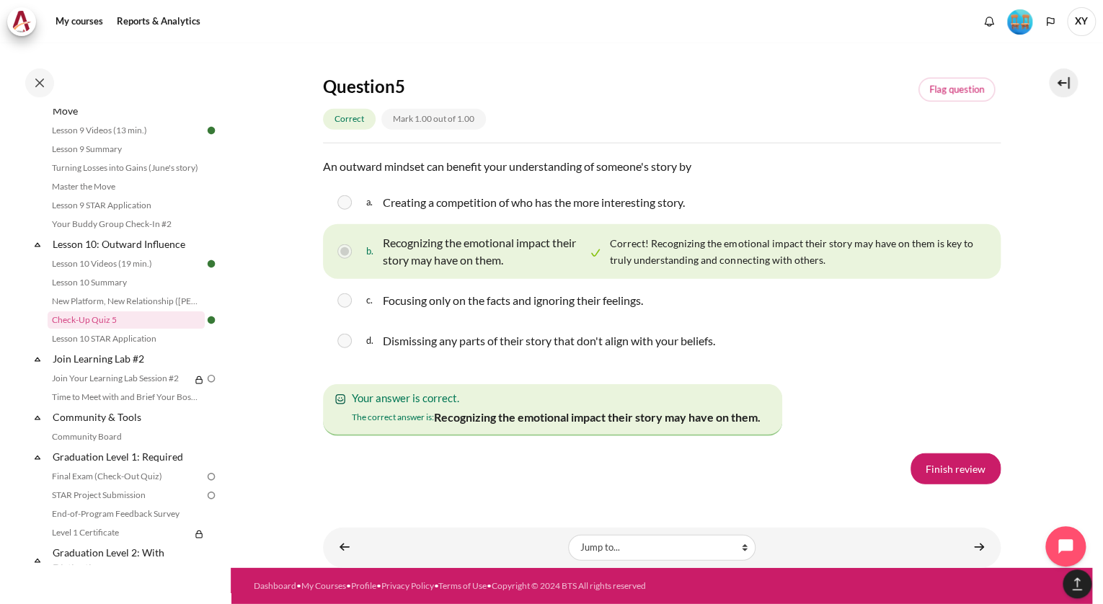
scroll to position [2458, 0]
click at [954, 484] on link "Finish review" at bounding box center [956, 469] width 90 height 30
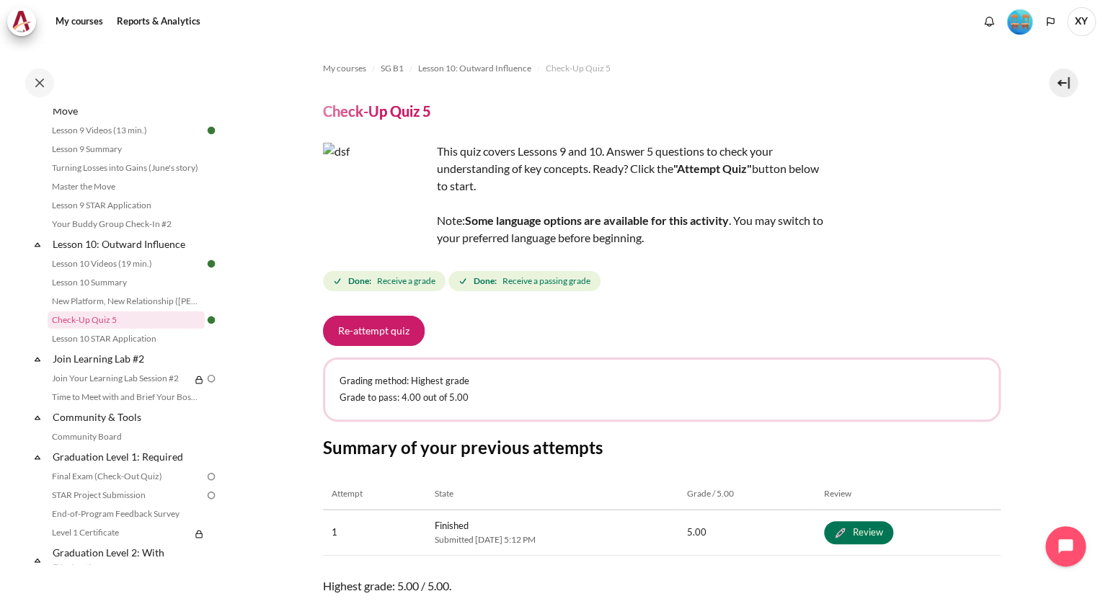
scroll to position [107, 0]
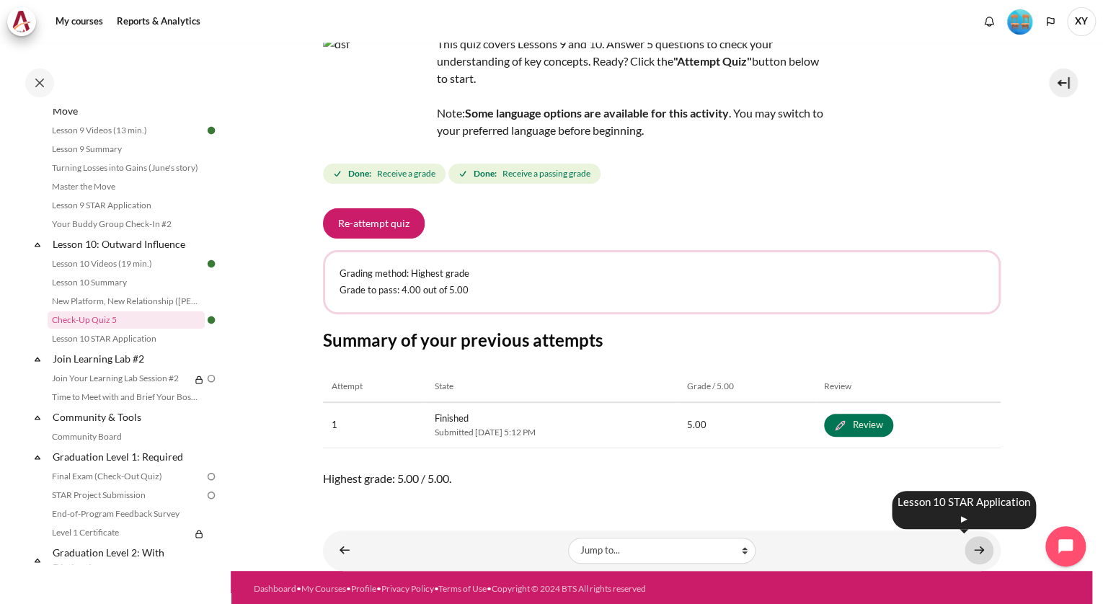
click at [975, 553] on link "Content" at bounding box center [979, 551] width 29 height 28
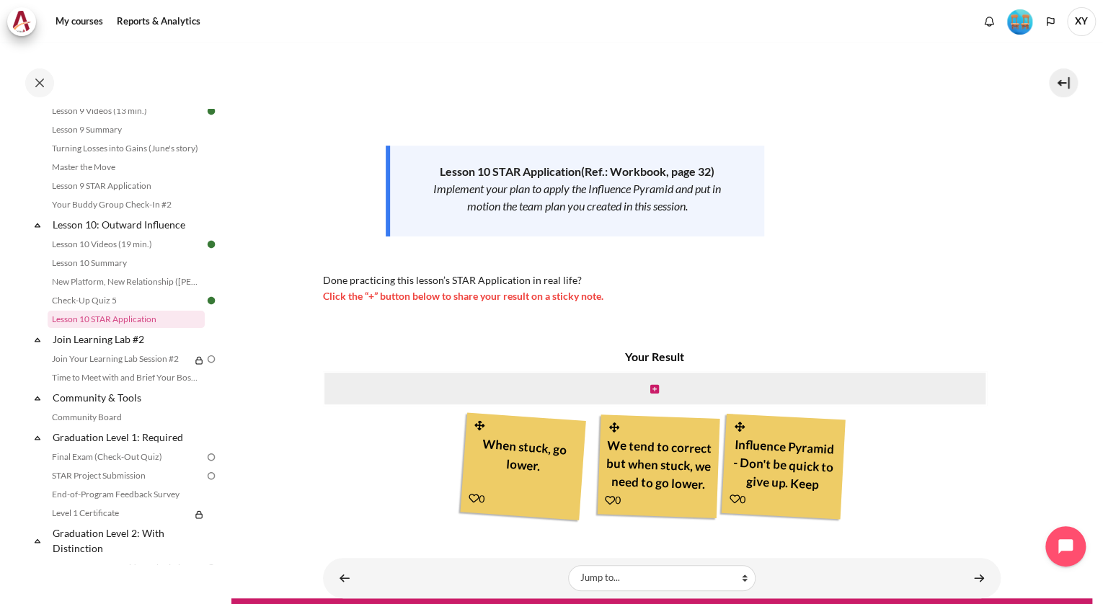
scroll to position [165, 0]
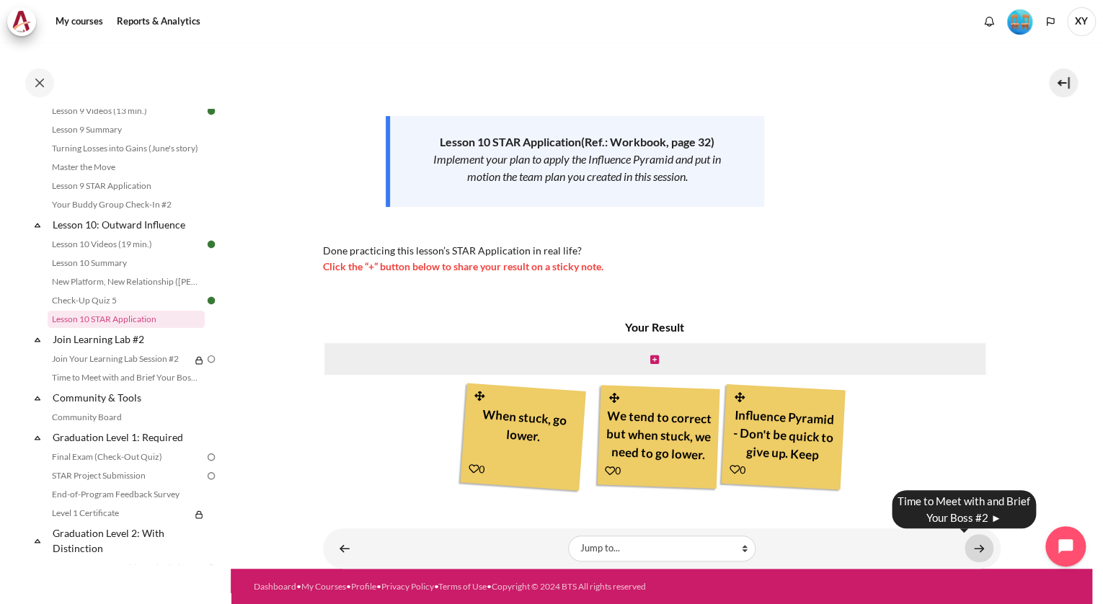
click at [966, 545] on link "Content" at bounding box center [979, 548] width 29 height 28
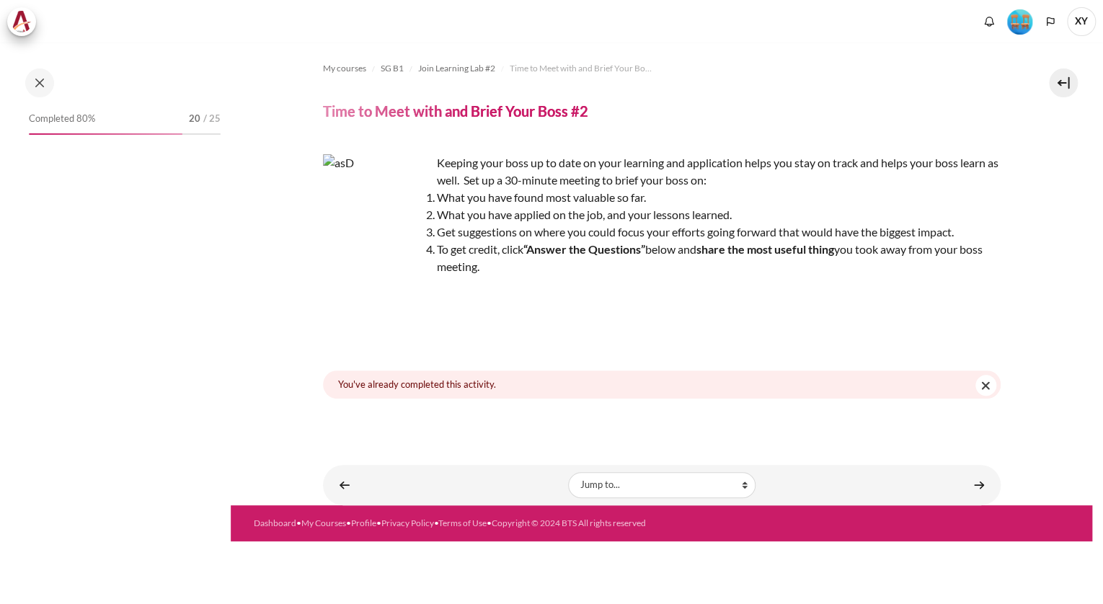
scroll to position [1304, 0]
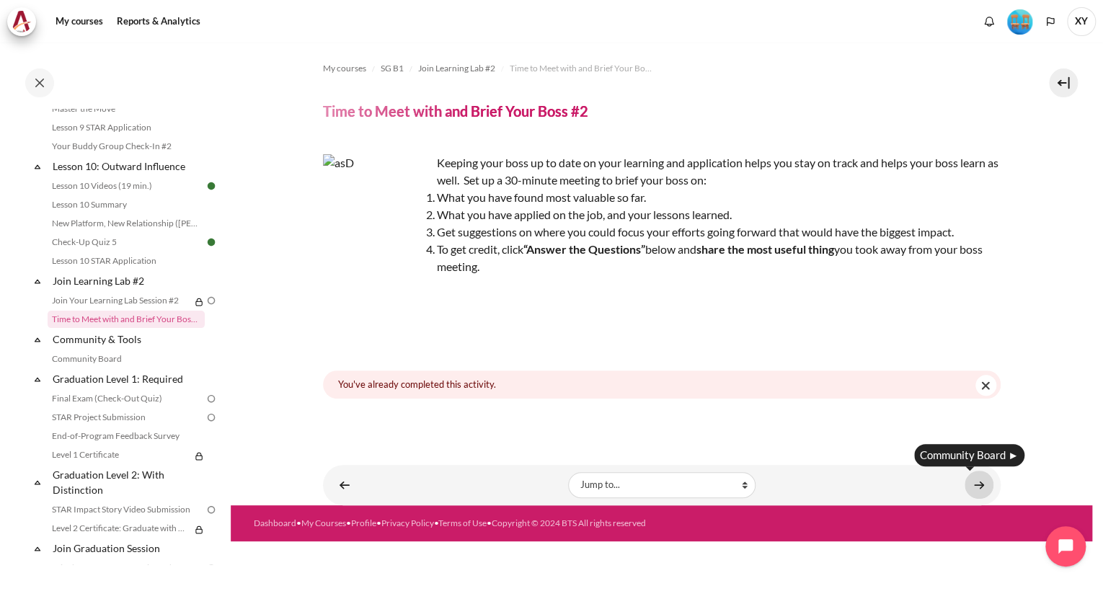
click at [975, 485] on link "Content" at bounding box center [979, 485] width 29 height 28
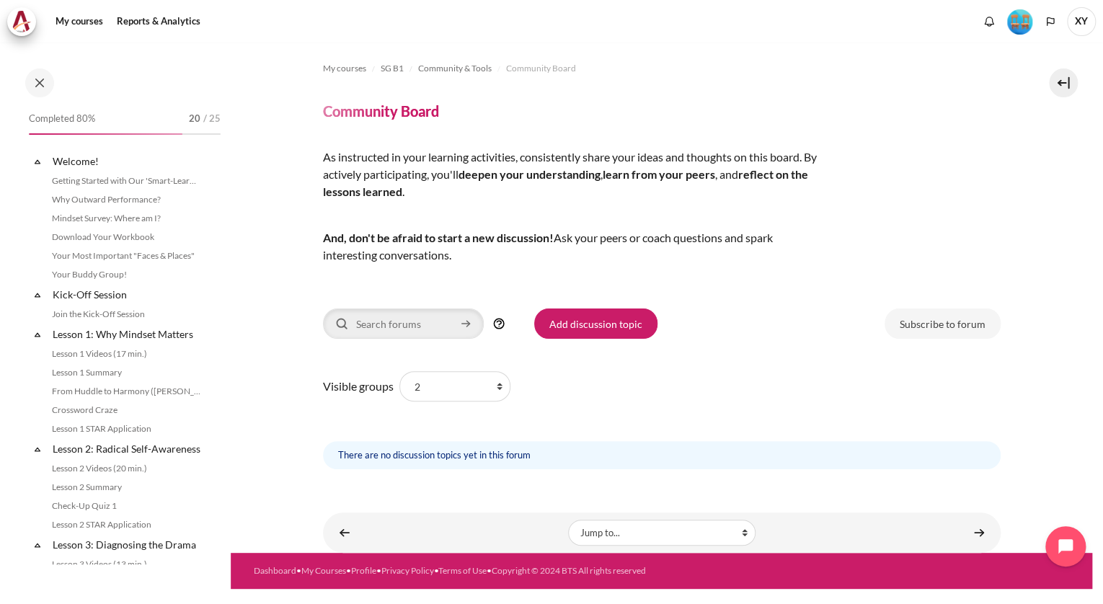
scroll to position [1344, 0]
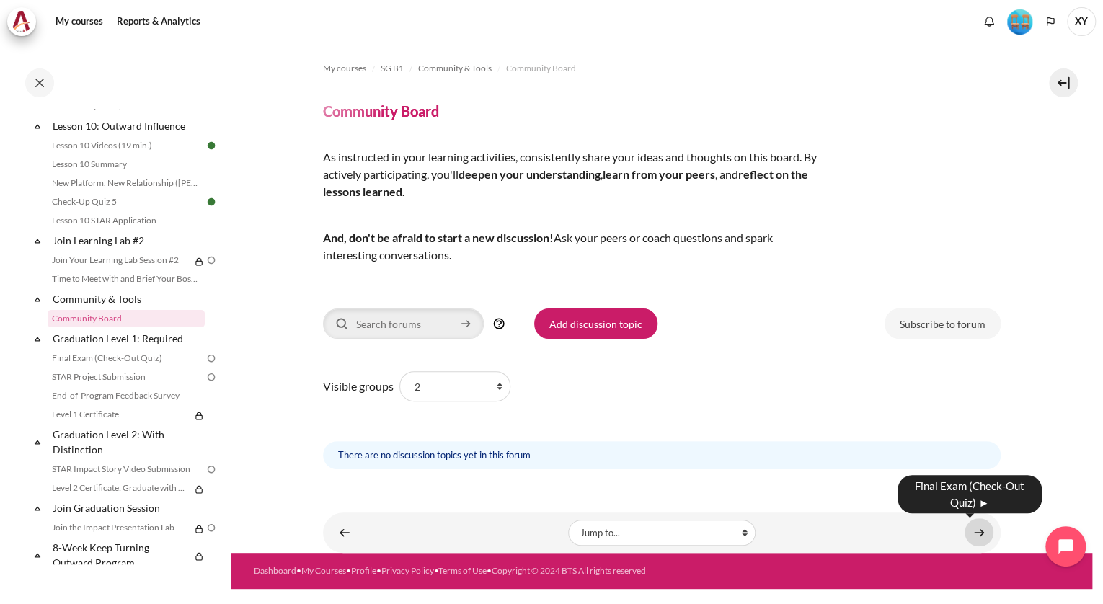
click at [970, 534] on link "Content" at bounding box center [979, 533] width 29 height 28
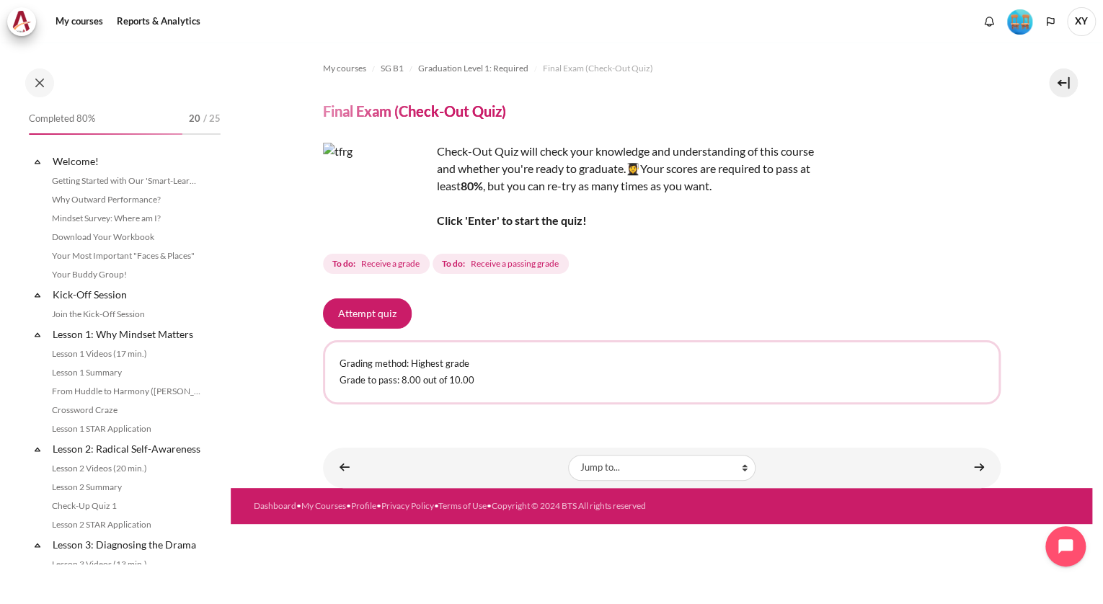
scroll to position [1372, 0]
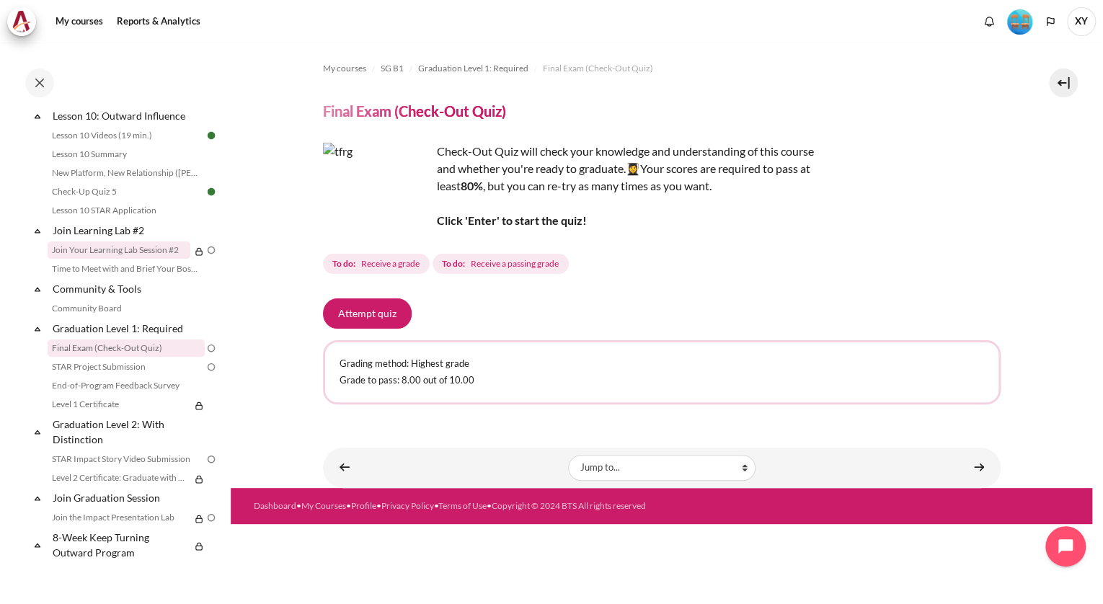
click at [130, 251] on link "Join Your Learning Lab Session #2" at bounding box center [119, 250] width 143 height 17
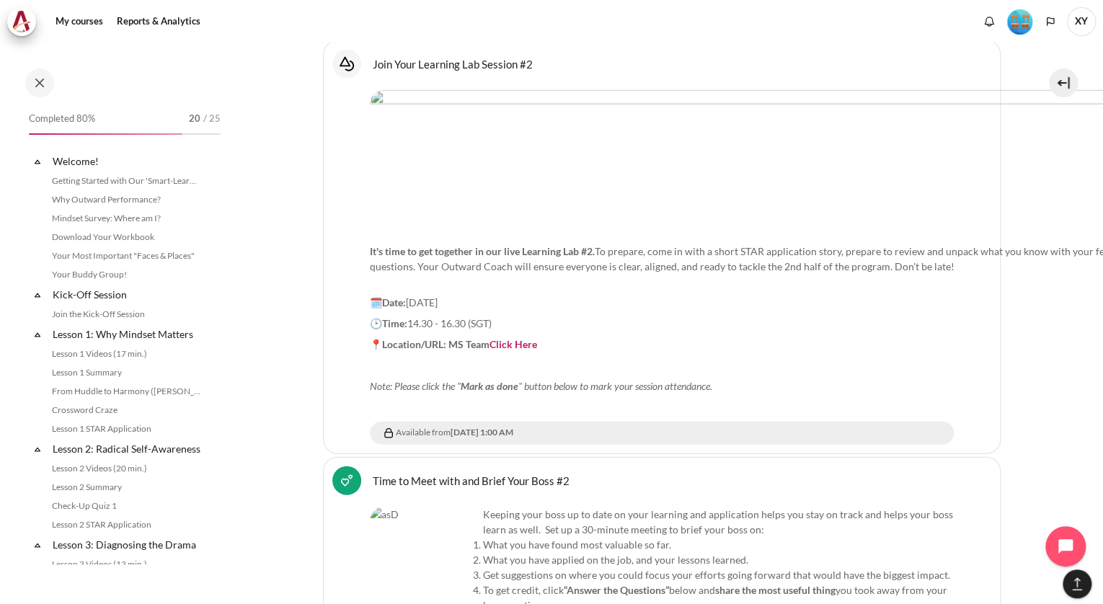
scroll to position [1285, 0]
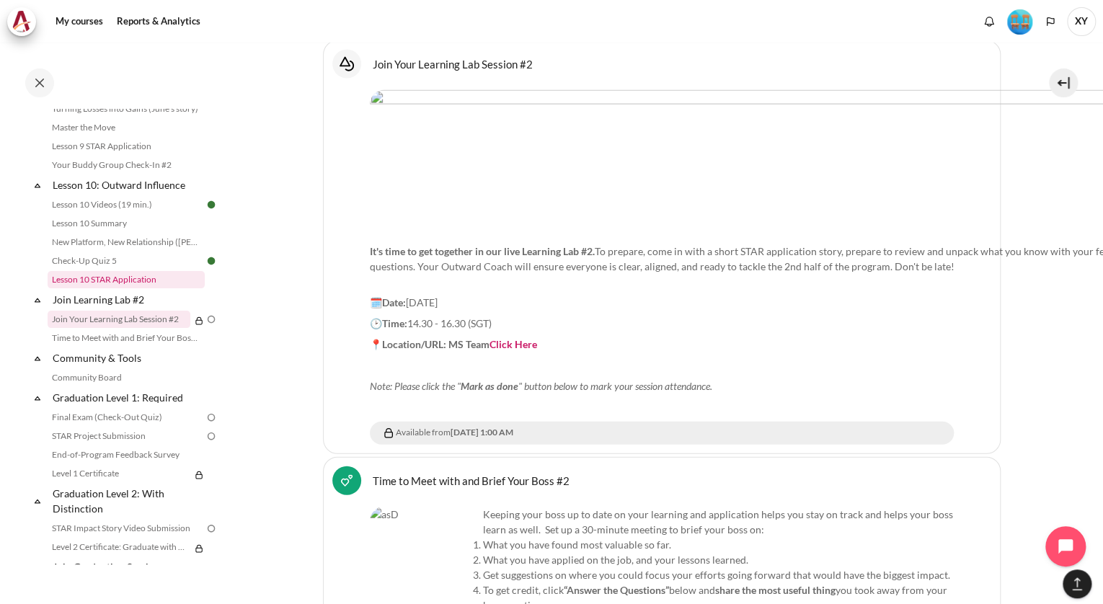
click at [182, 288] on link "Lesson 10 STAR Application" at bounding box center [126, 279] width 157 height 17
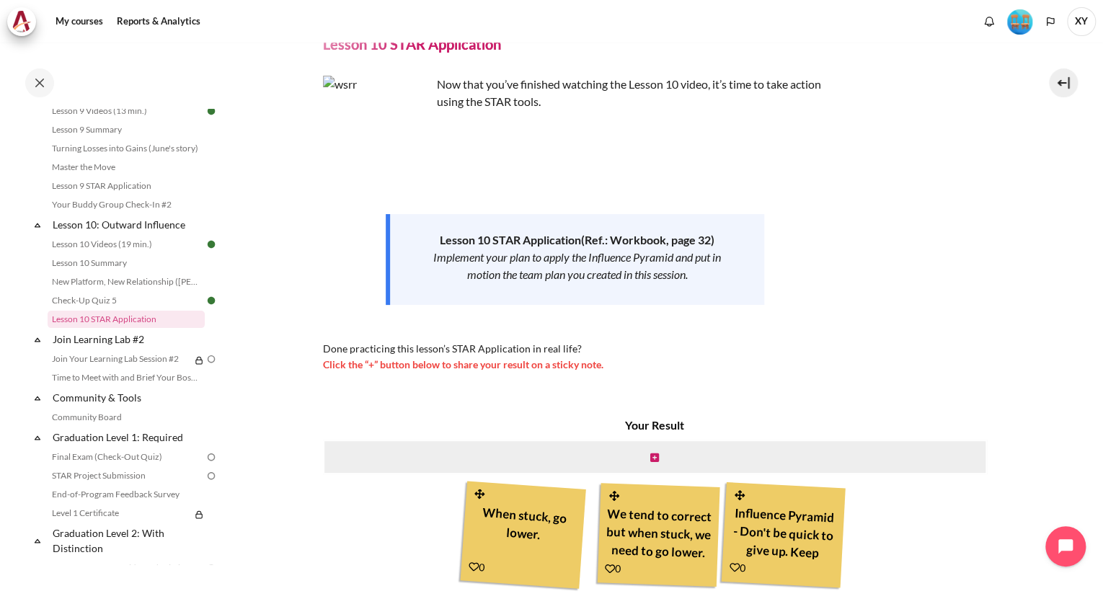
scroll to position [165, 0]
